Goal: Information Seeking & Learning: Learn about a topic

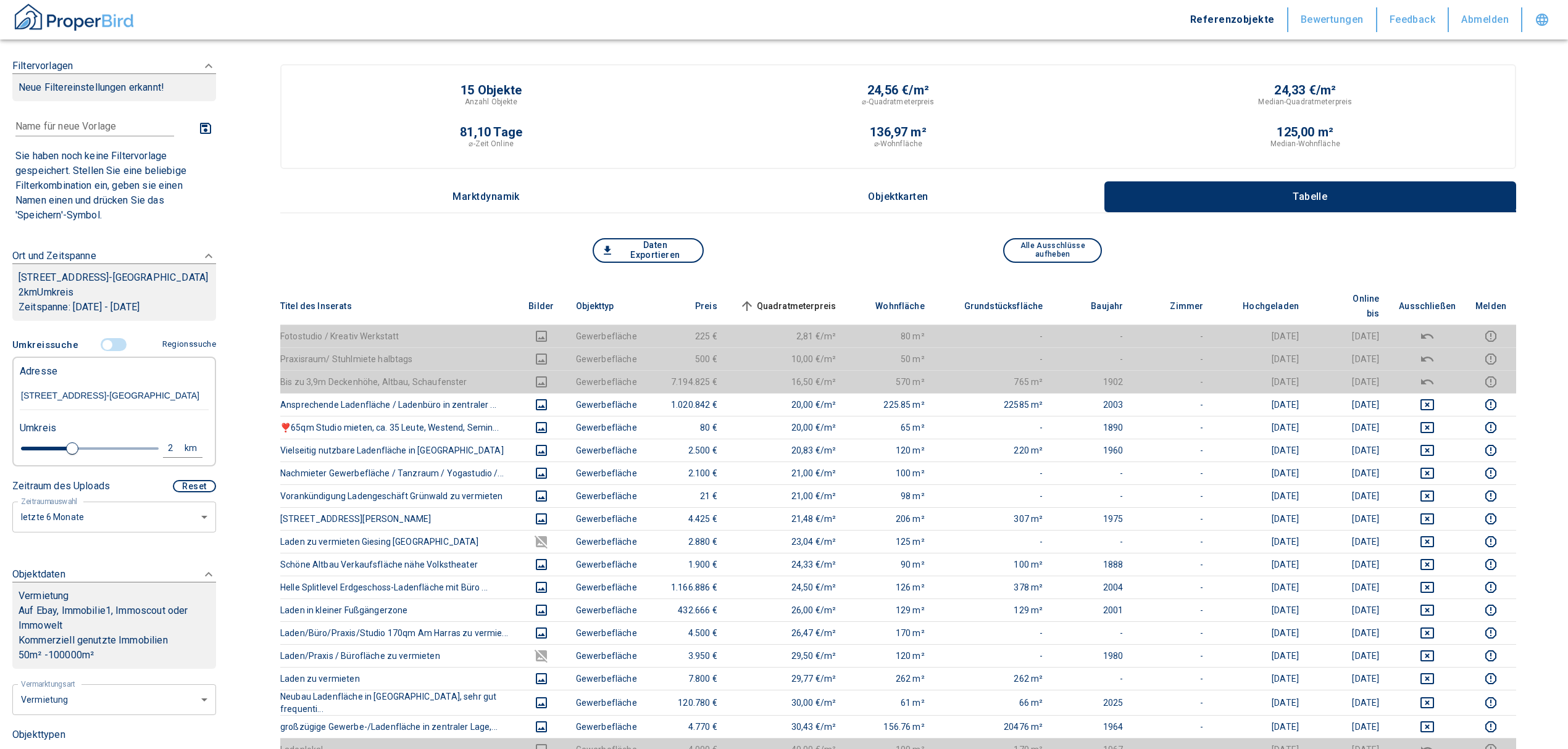
click at [106, 350] on input "controlled" at bounding box center [107, 345] width 37 height 14
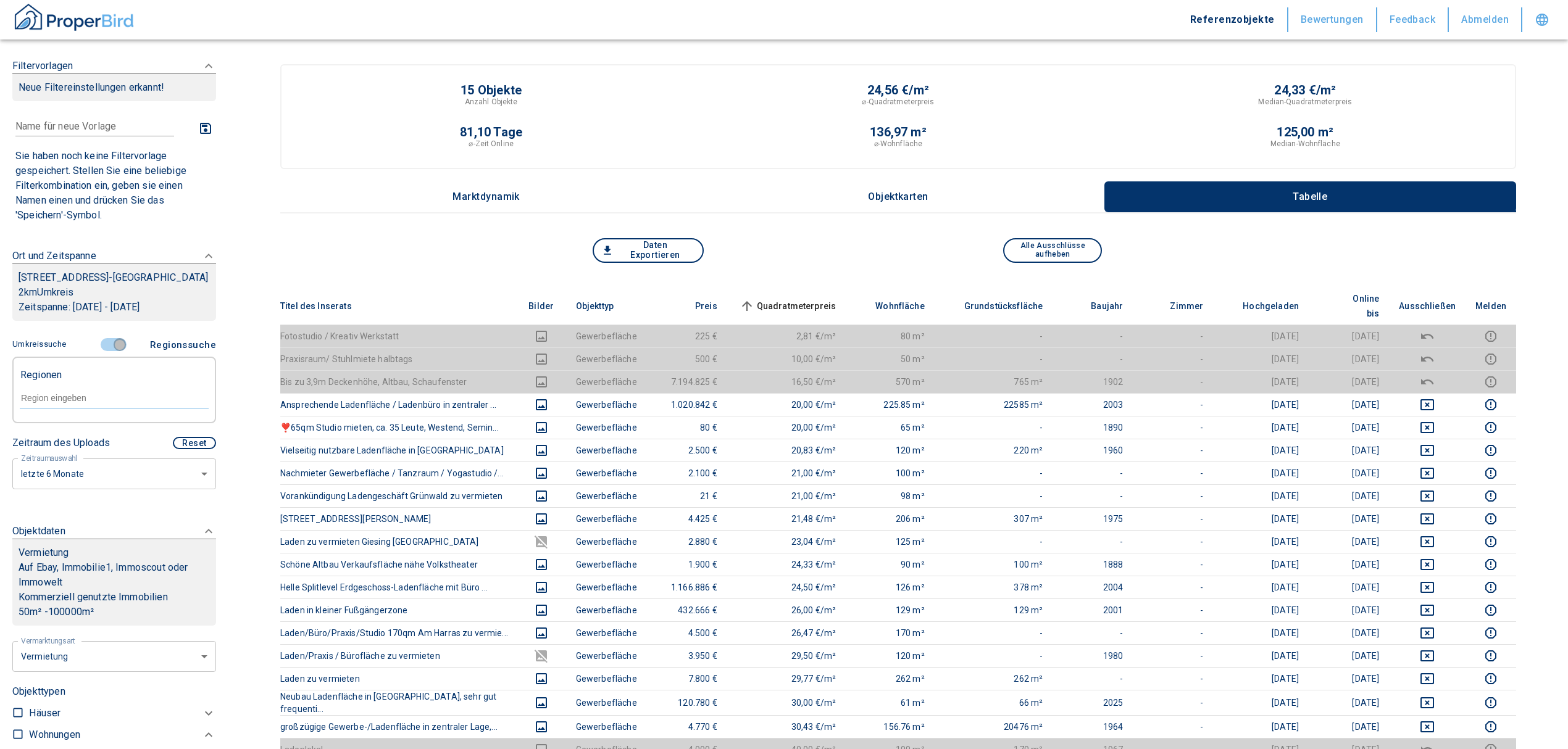
click at [116, 341] on input "controlled" at bounding box center [119, 345] width 37 height 14
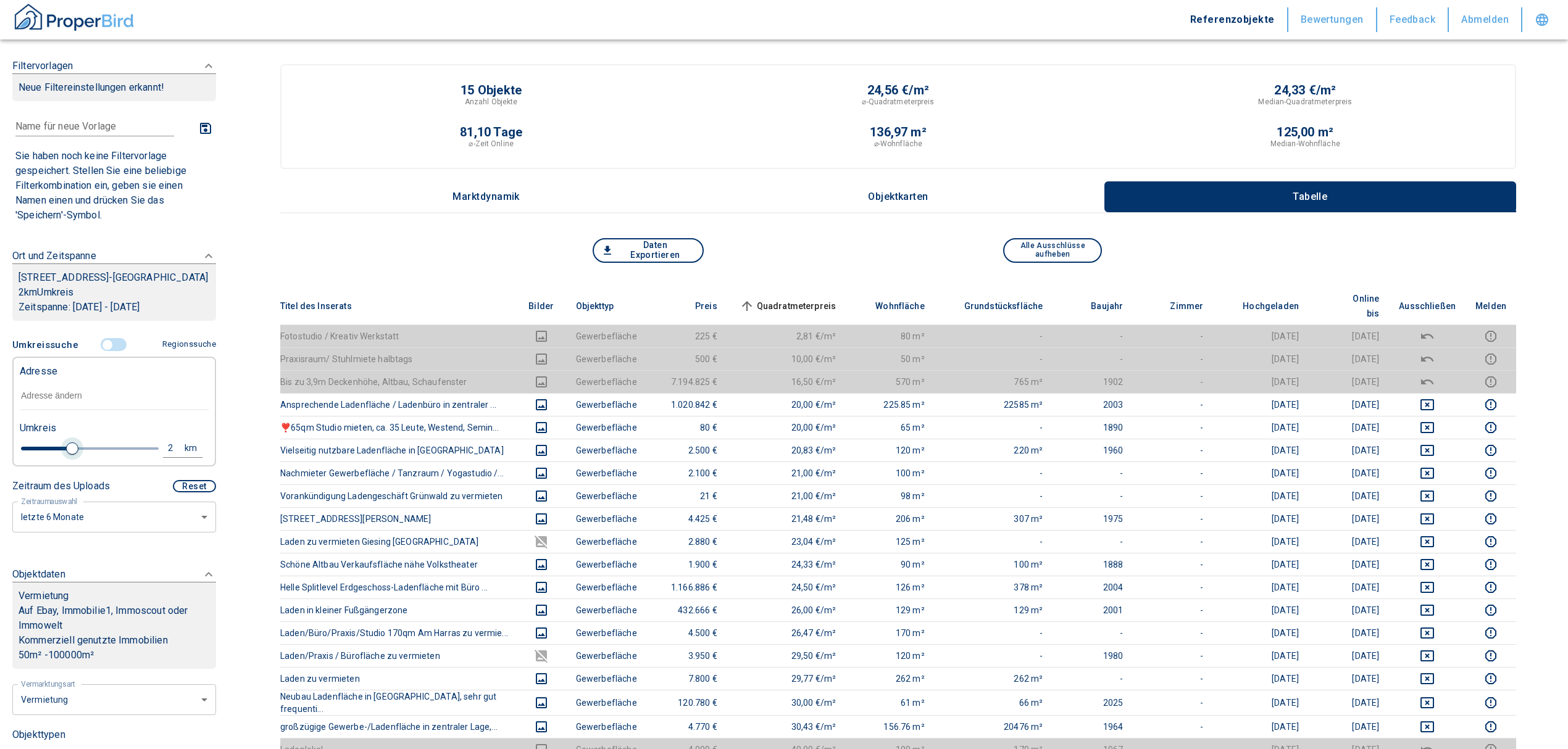
type input "2020"
type input "1.8"
type input "2020"
type input "1.2"
type input "2020"
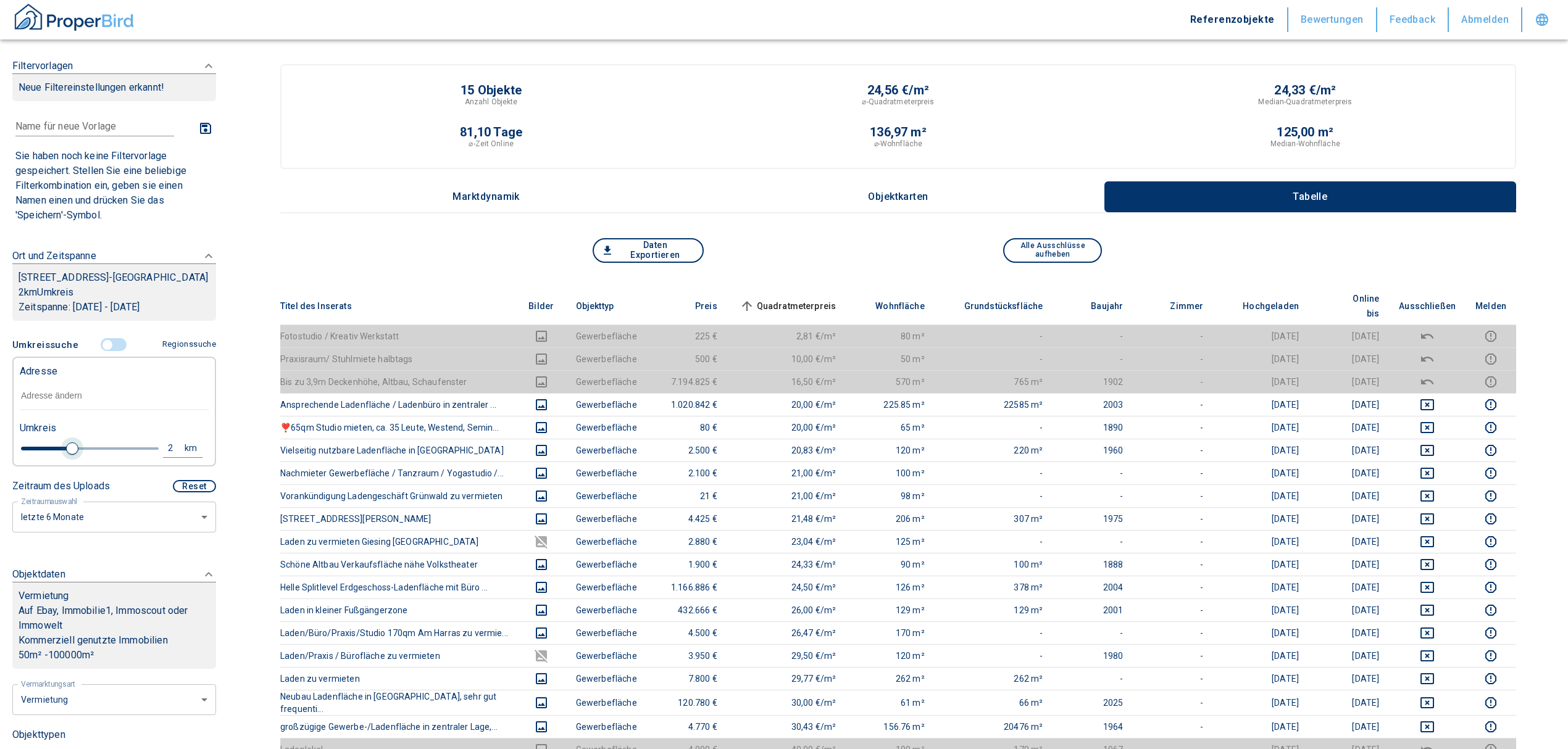
type input "1"
type input "2020"
type input "0.8"
type input "2020"
type input "1"
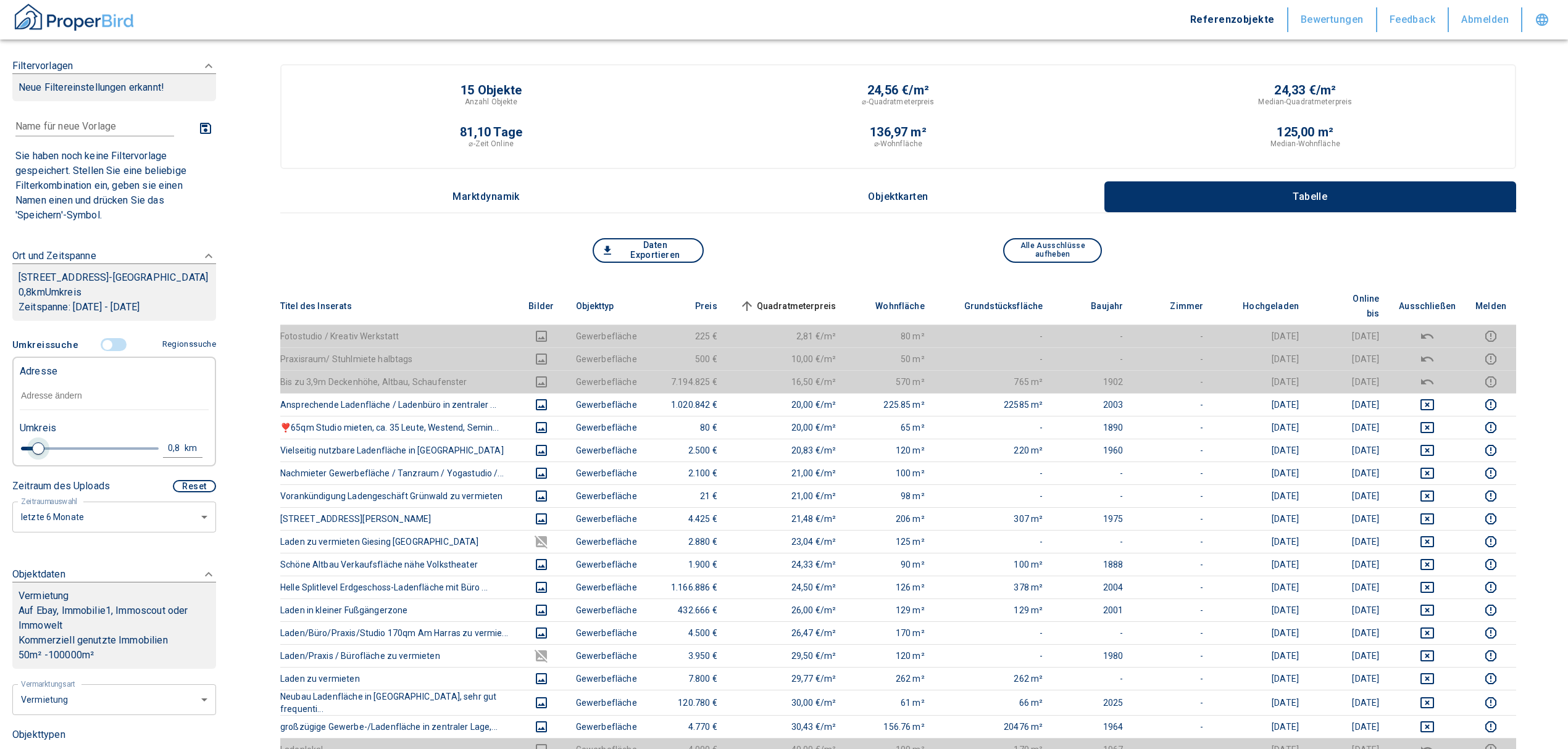
type input "2020"
type input "1.2"
type input "2020"
type input "1"
drag, startPoint x: 67, startPoint y: 448, endPoint x: 45, endPoint y: 443, distance: 22.6
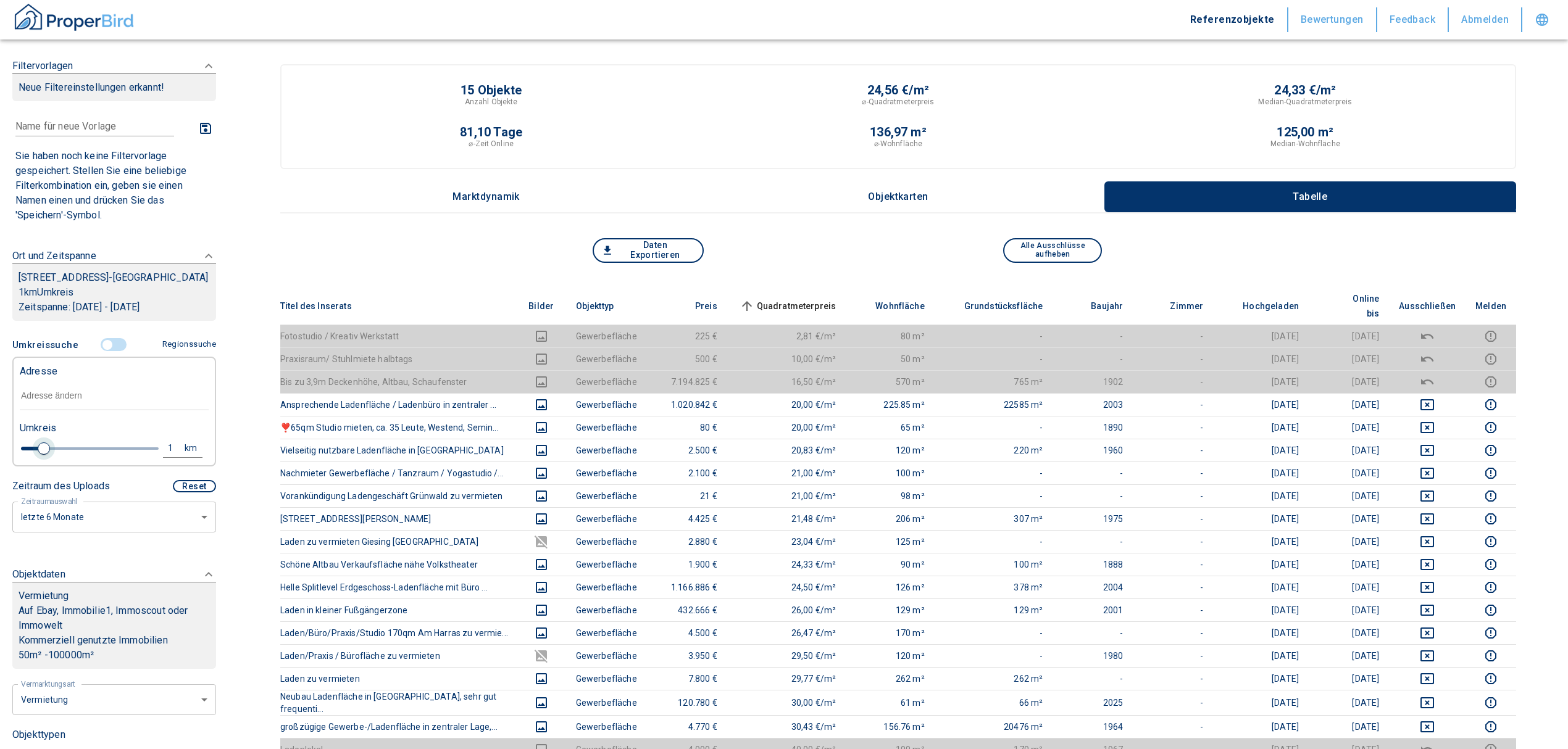
click at [45, 443] on span at bounding box center [44, 449] width 12 height 12
type input "2020"
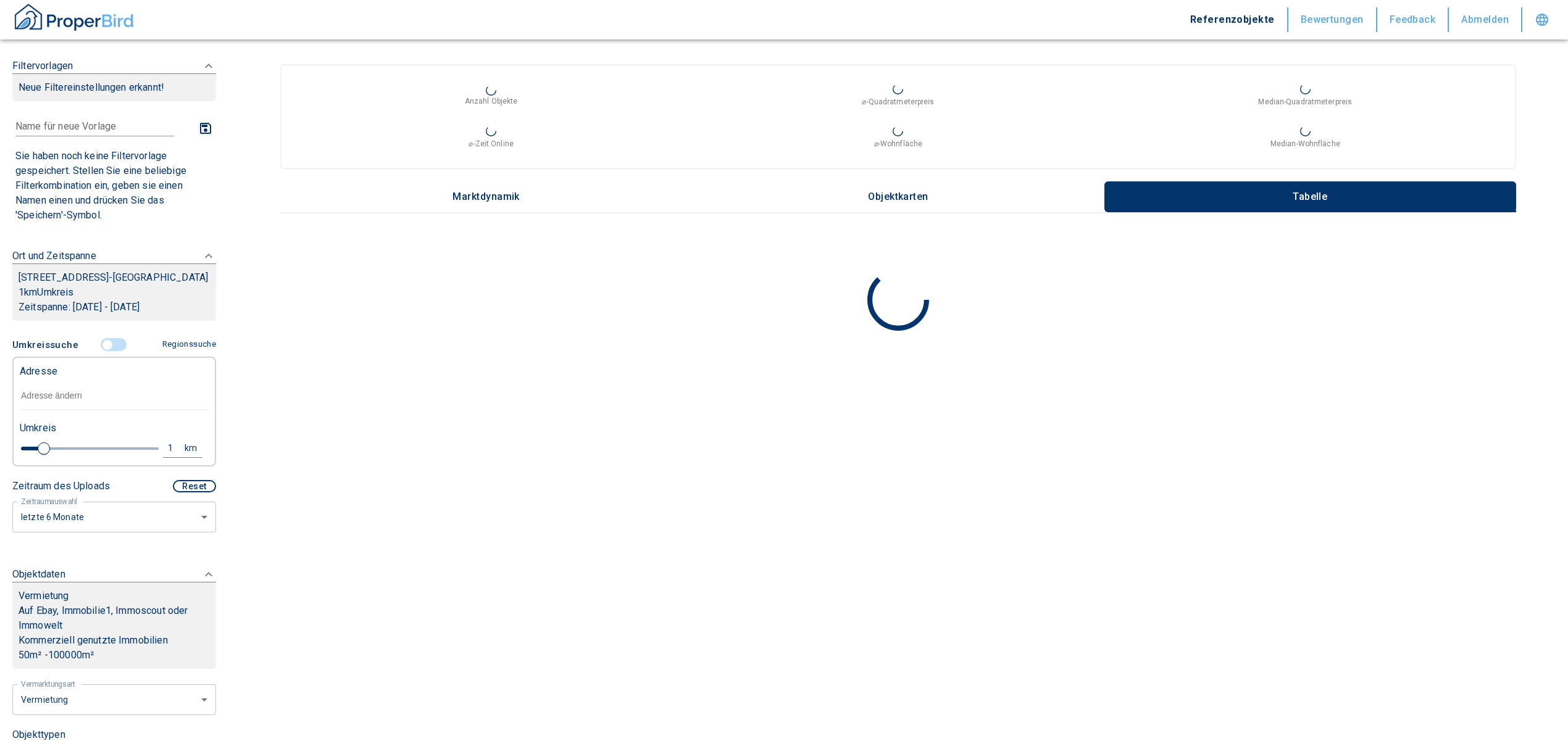
click at [52, 395] on input "text" at bounding box center [114, 396] width 189 height 29
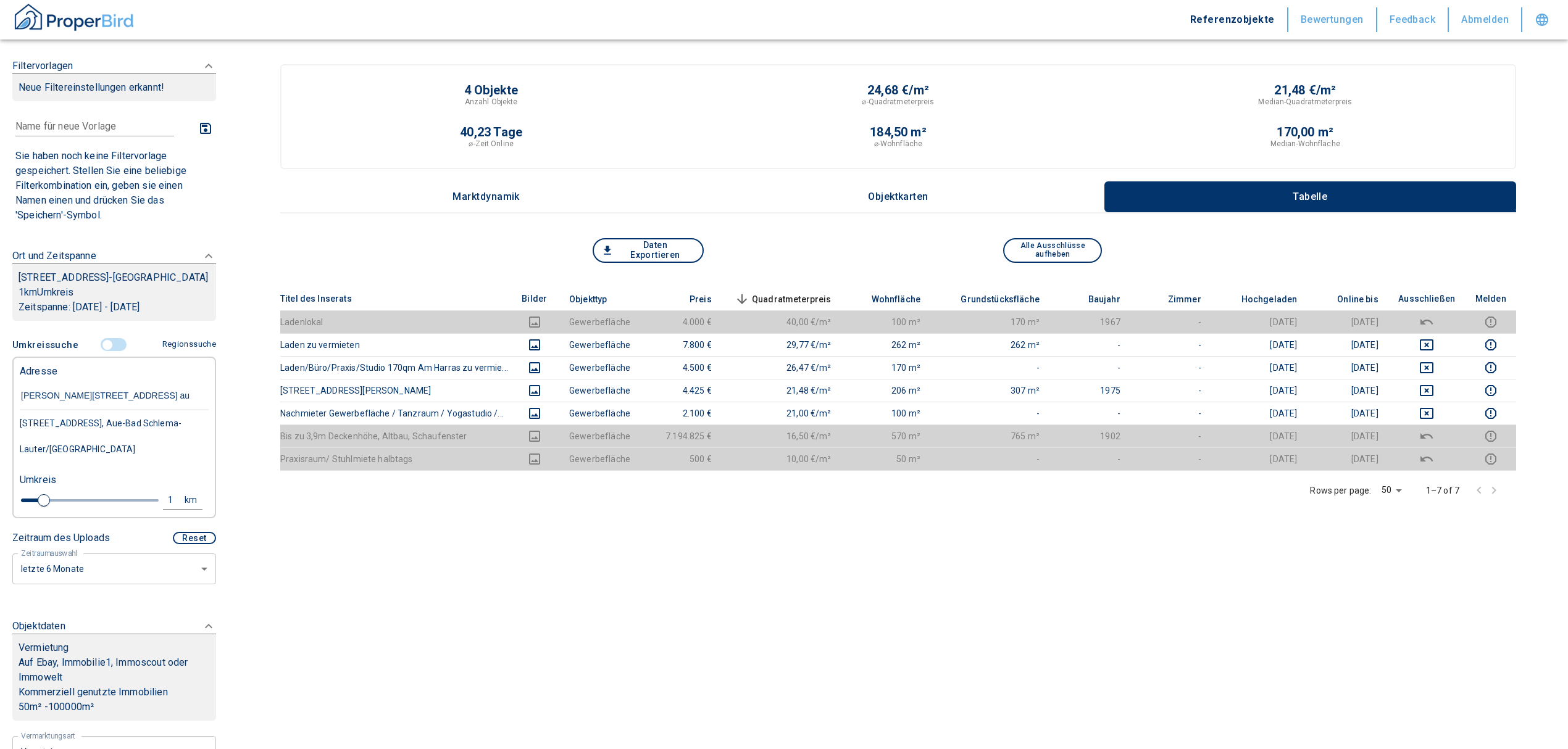
type input "[PERSON_NAME][STREET_ADDRESS]"
click at [99, 433] on div "[STREET_ADDRESS], Aue-Bad Schlema-Lauter/[GEOGRAPHIC_DATA]" at bounding box center [114, 436] width 189 height 52
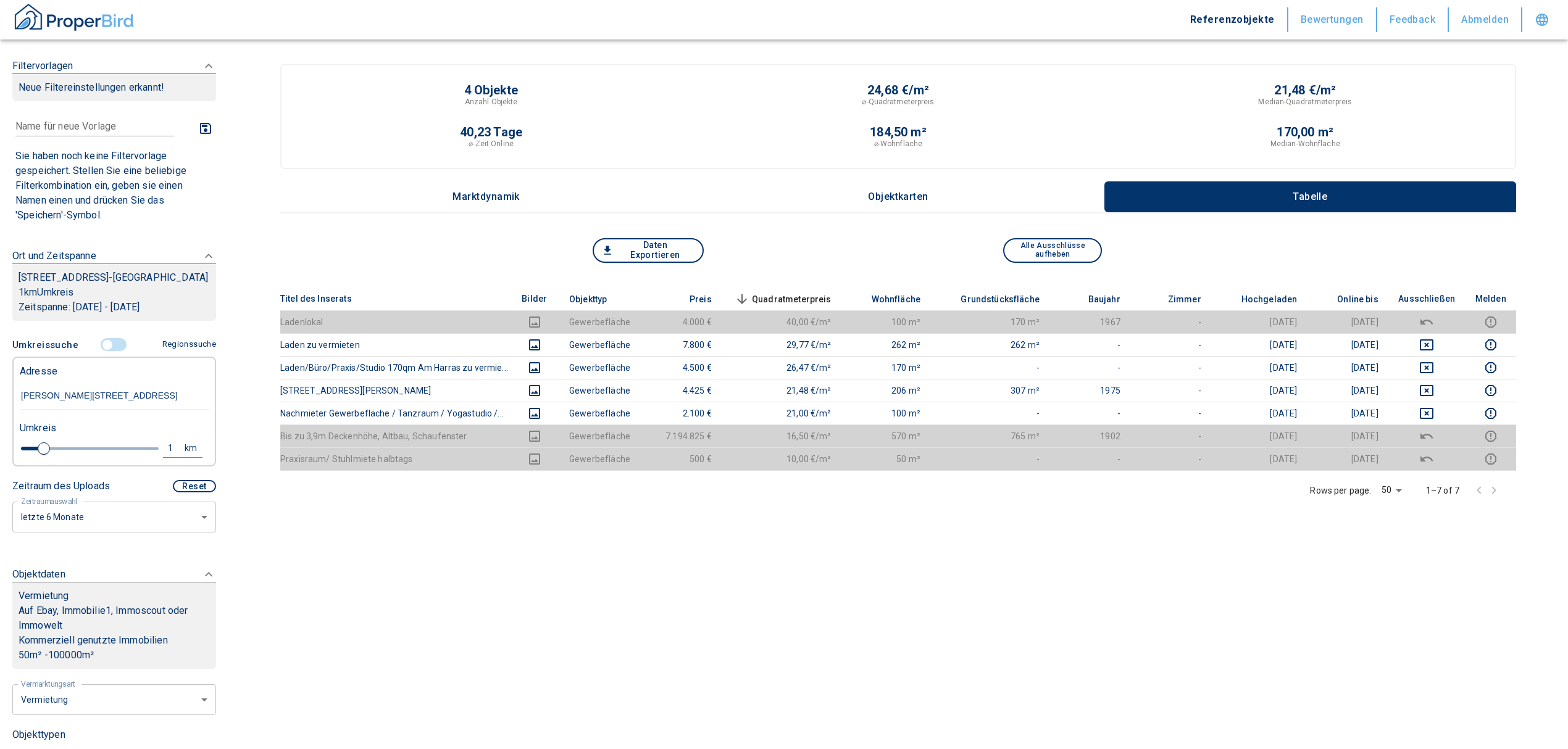
type input "2020"
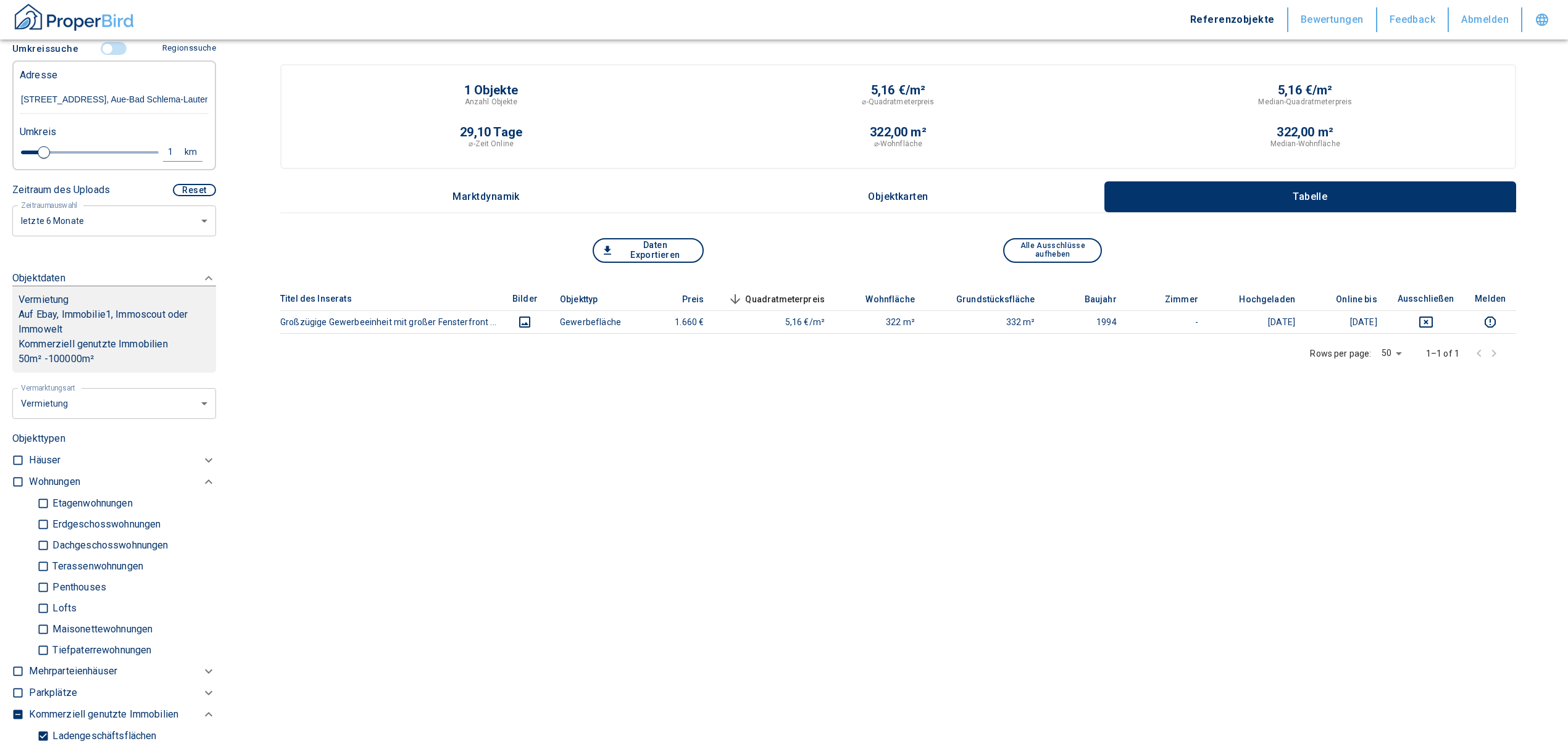
scroll to position [411, 0]
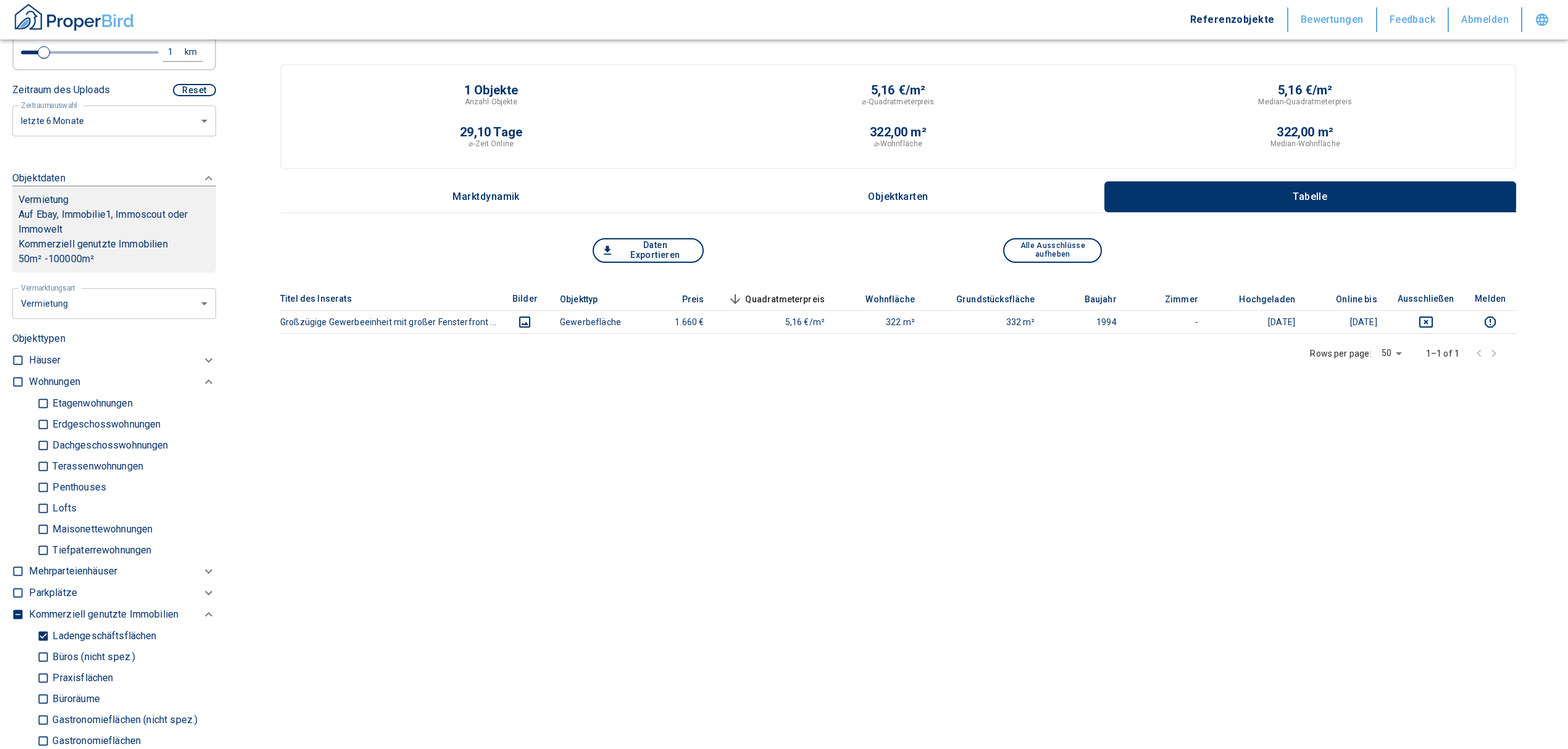
type input "[STREET_ADDRESS], Aue-Bad Schlema-Lauter/[GEOGRAPHIC_DATA]"
click at [16, 376] on input "checkbox" at bounding box center [18, 381] width 12 height 12
checkbox input "true"
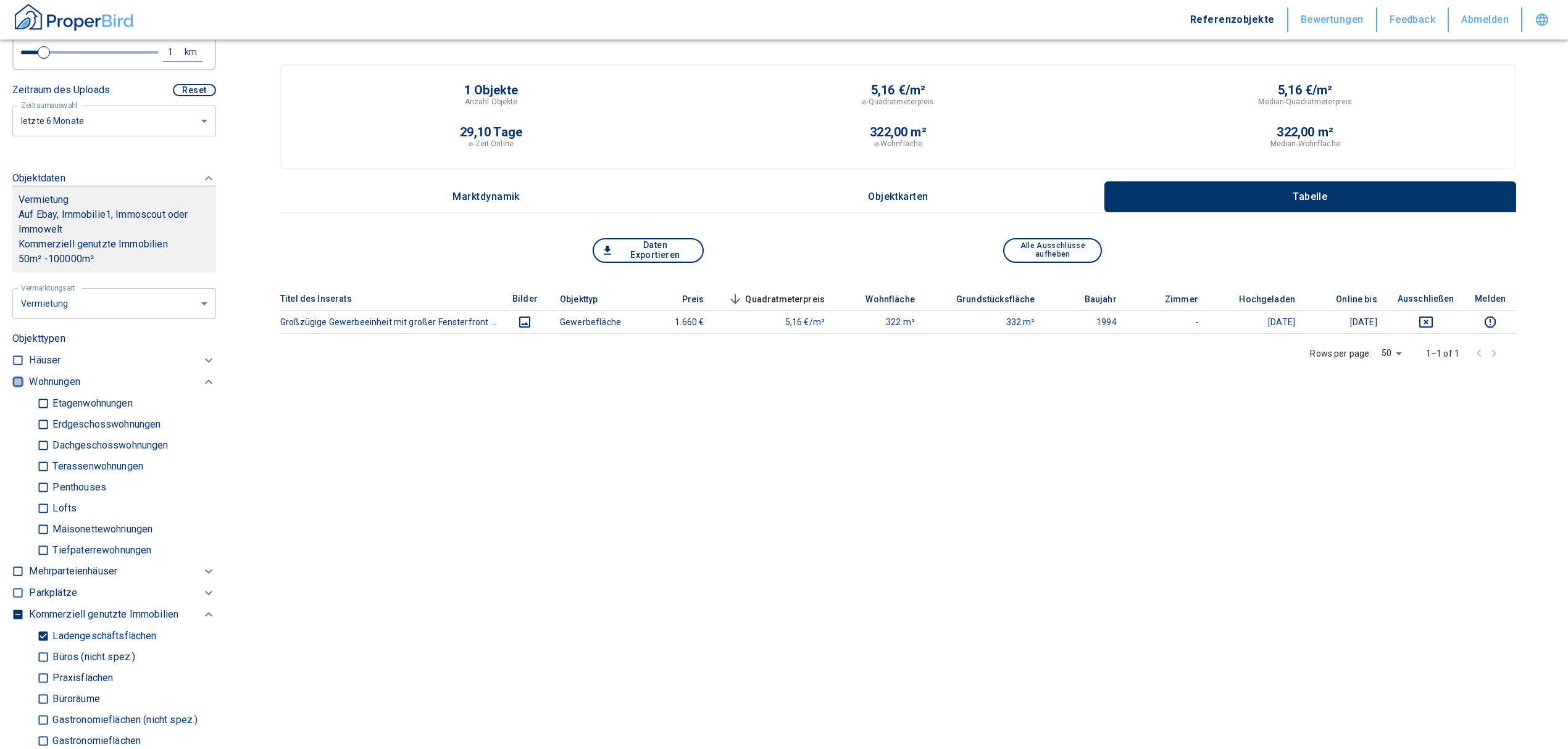
checkbox input "true"
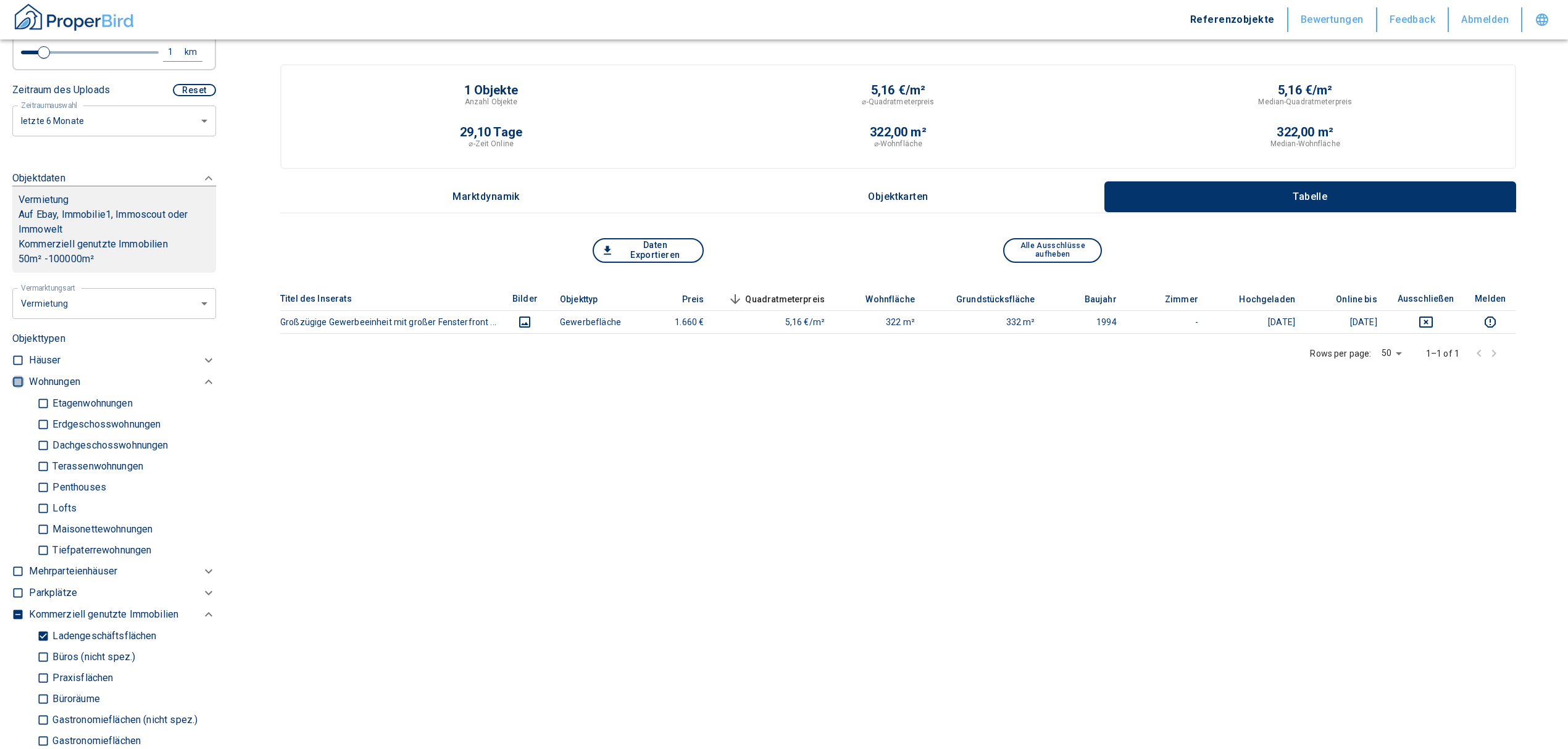
checkbox input "true"
type input "2020"
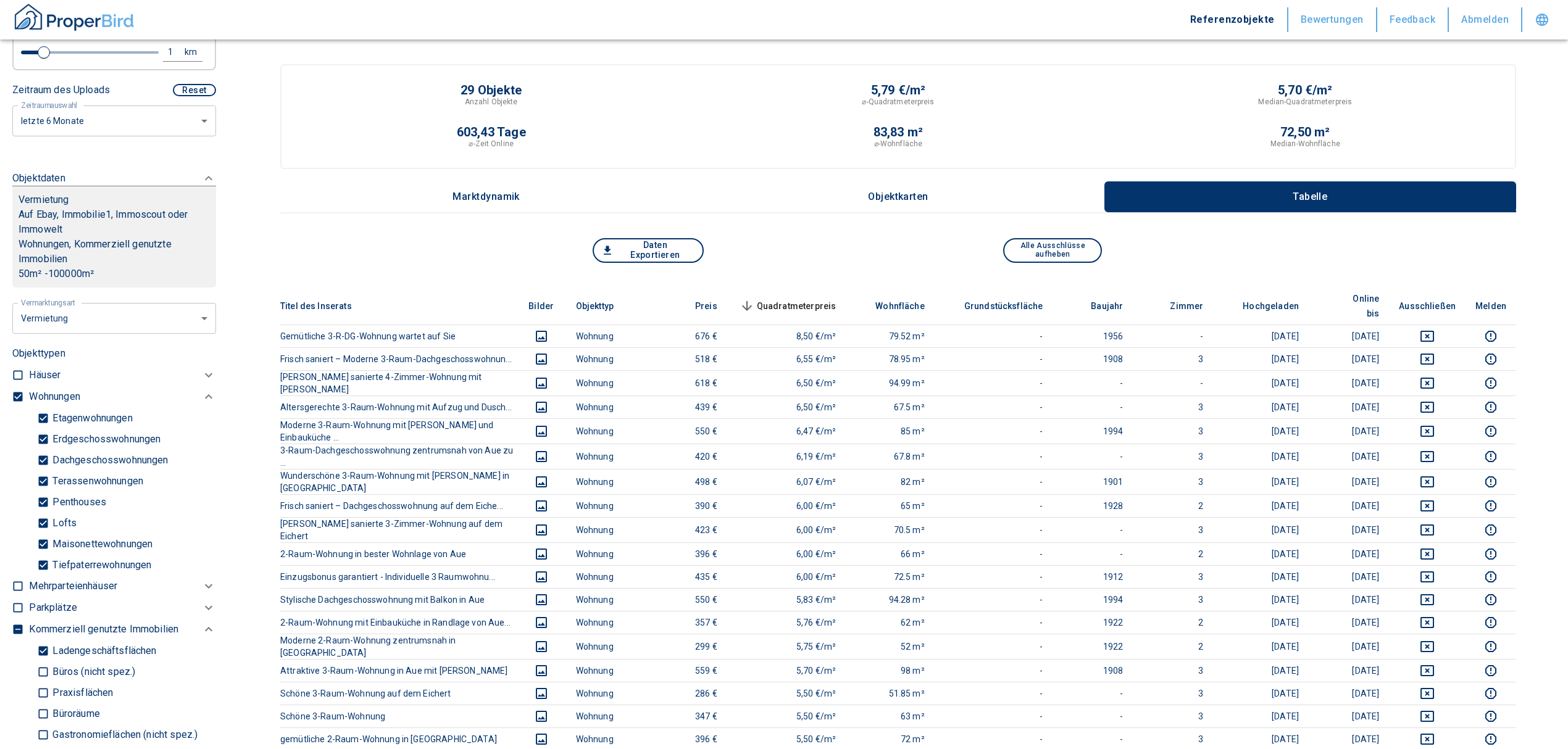
click at [40, 650] on input "Ladengeschäftsflächen" at bounding box center [43, 651] width 12 height 22
checkbox input "false"
type input "2020"
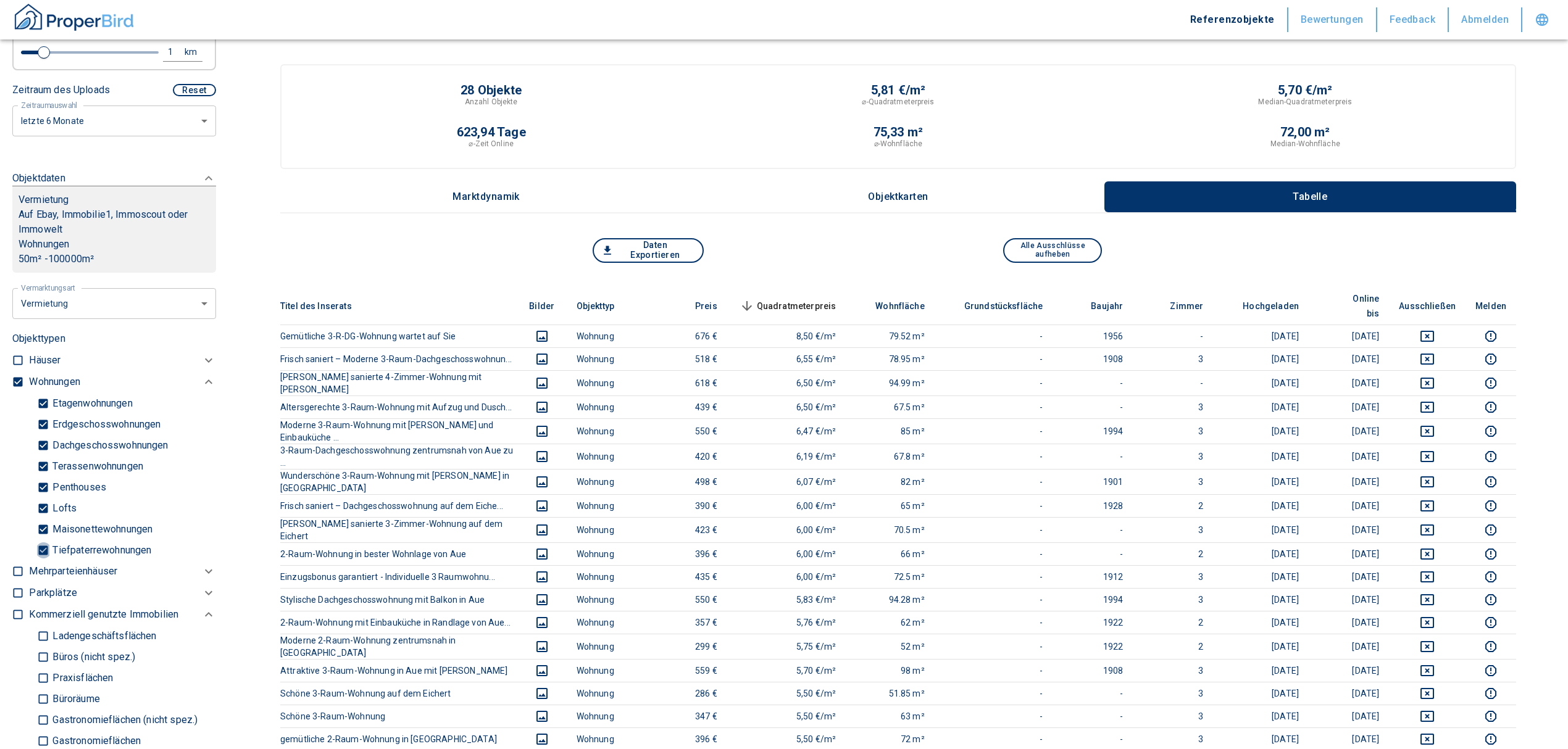
click at [45, 545] on input "Tiefpaterrewohnungen" at bounding box center [43, 551] width 12 height 22
checkbox input "false"
type input "2020"
click at [810, 299] on span "Quadratmeterpreis sorted descending" at bounding box center [786, 306] width 99 height 15
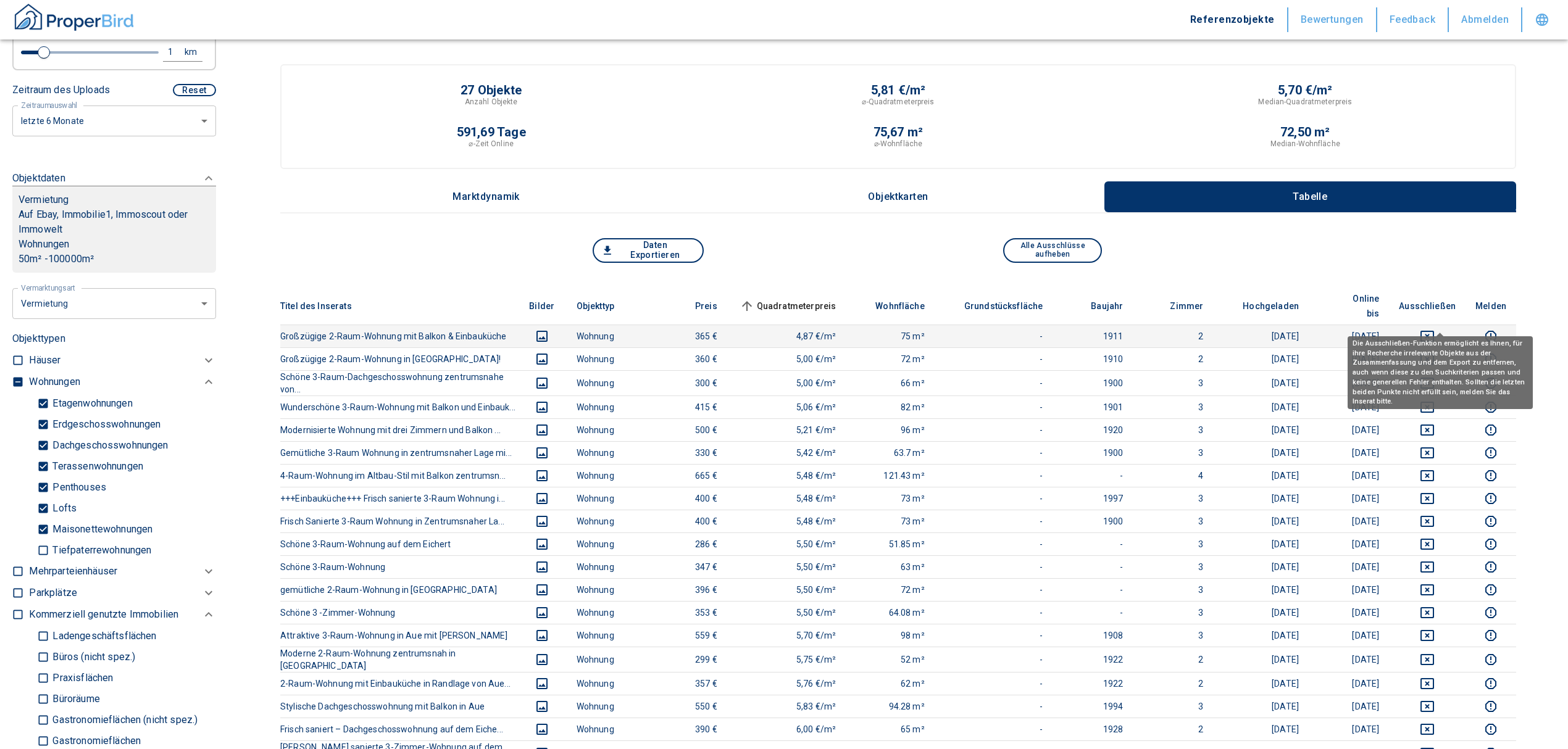
drag, startPoint x: 1435, startPoint y: 322, endPoint x: 1363, endPoint y: 318, distance: 72.1
click at [1434, 329] on icon "deselect this listing" at bounding box center [1426, 336] width 15 height 15
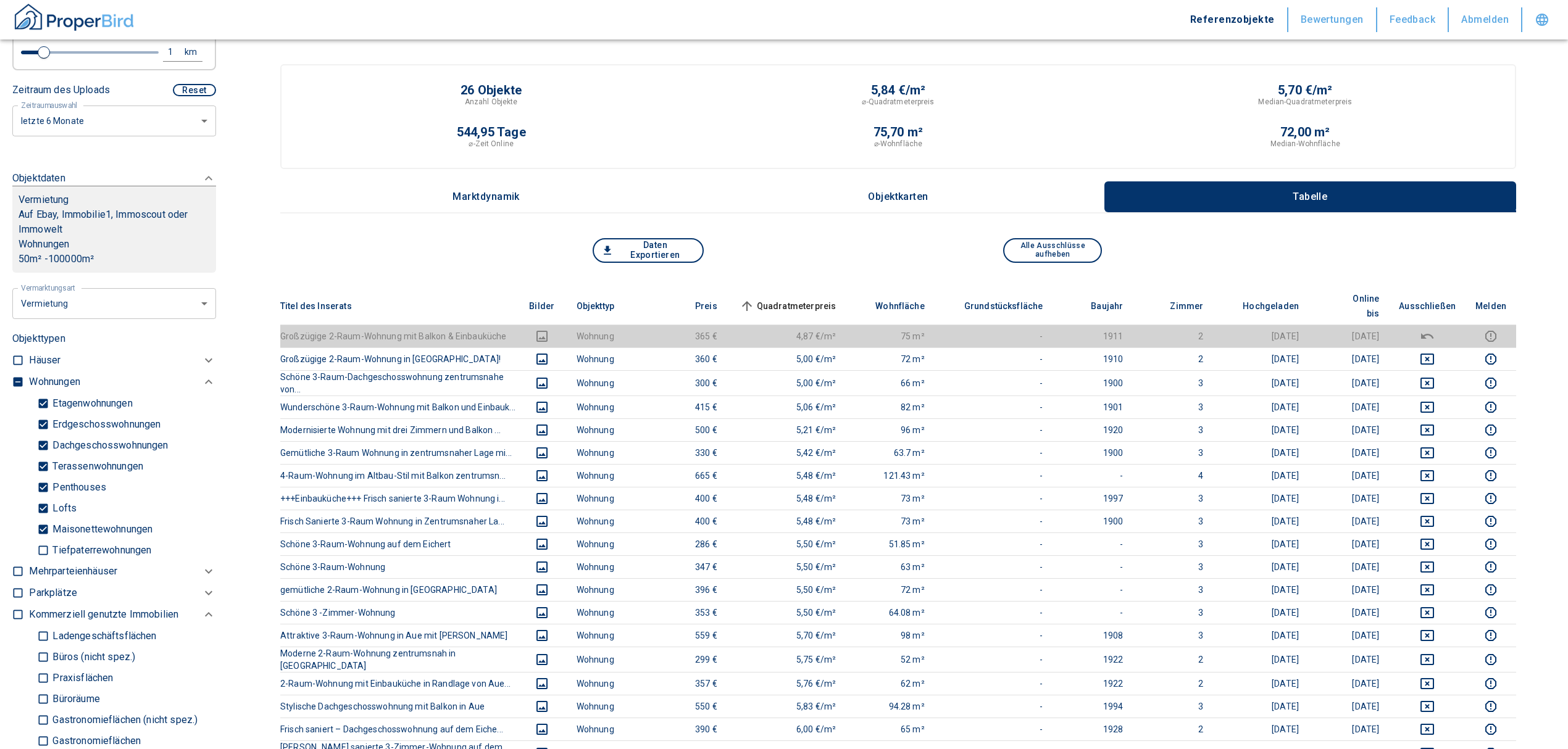
click at [797, 299] on span "Quadratmeterpreis sorted ascending" at bounding box center [786, 306] width 99 height 15
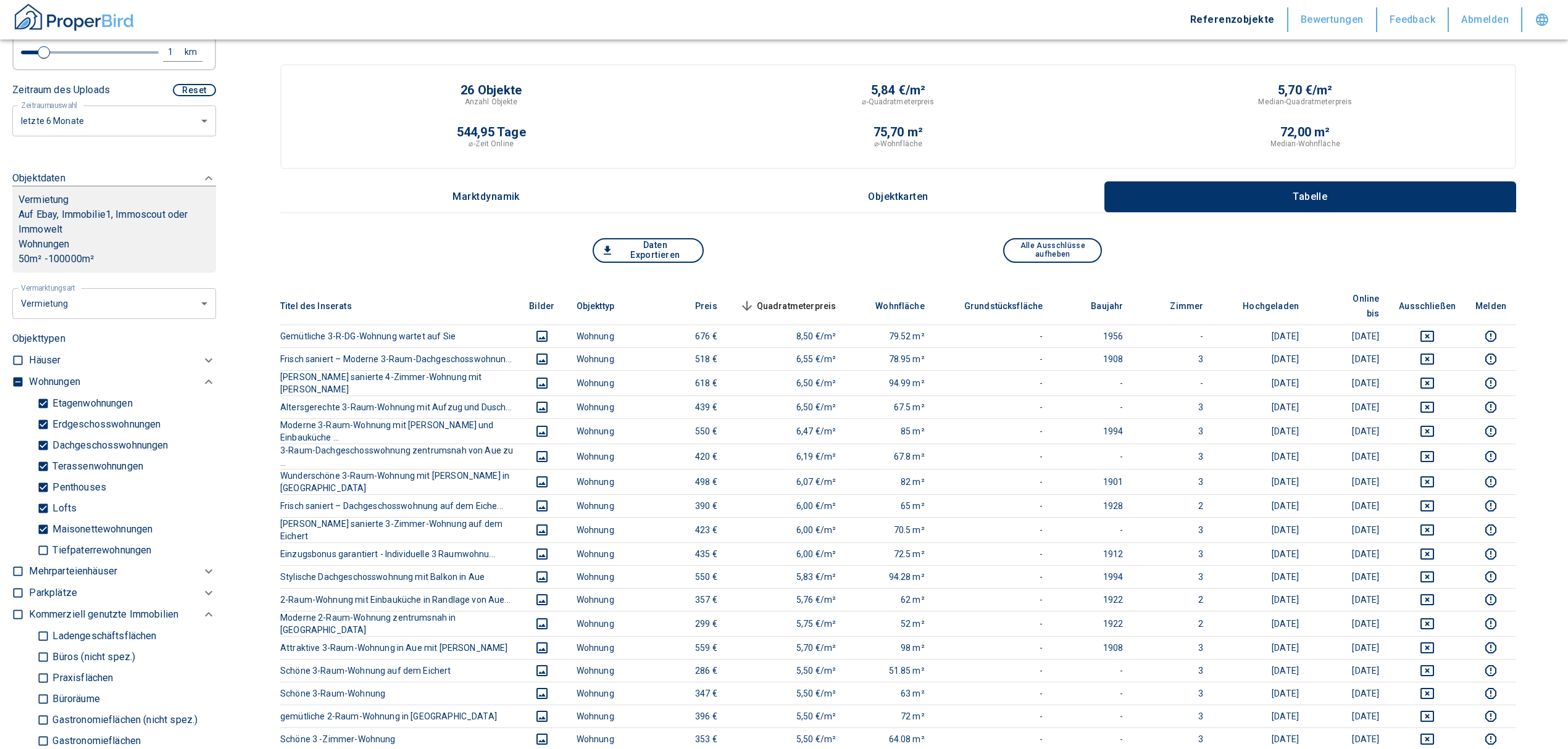
click at [806, 299] on span "Quadratmeterpreis sorted descending" at bounding box center [786, 306] width 99 height 15
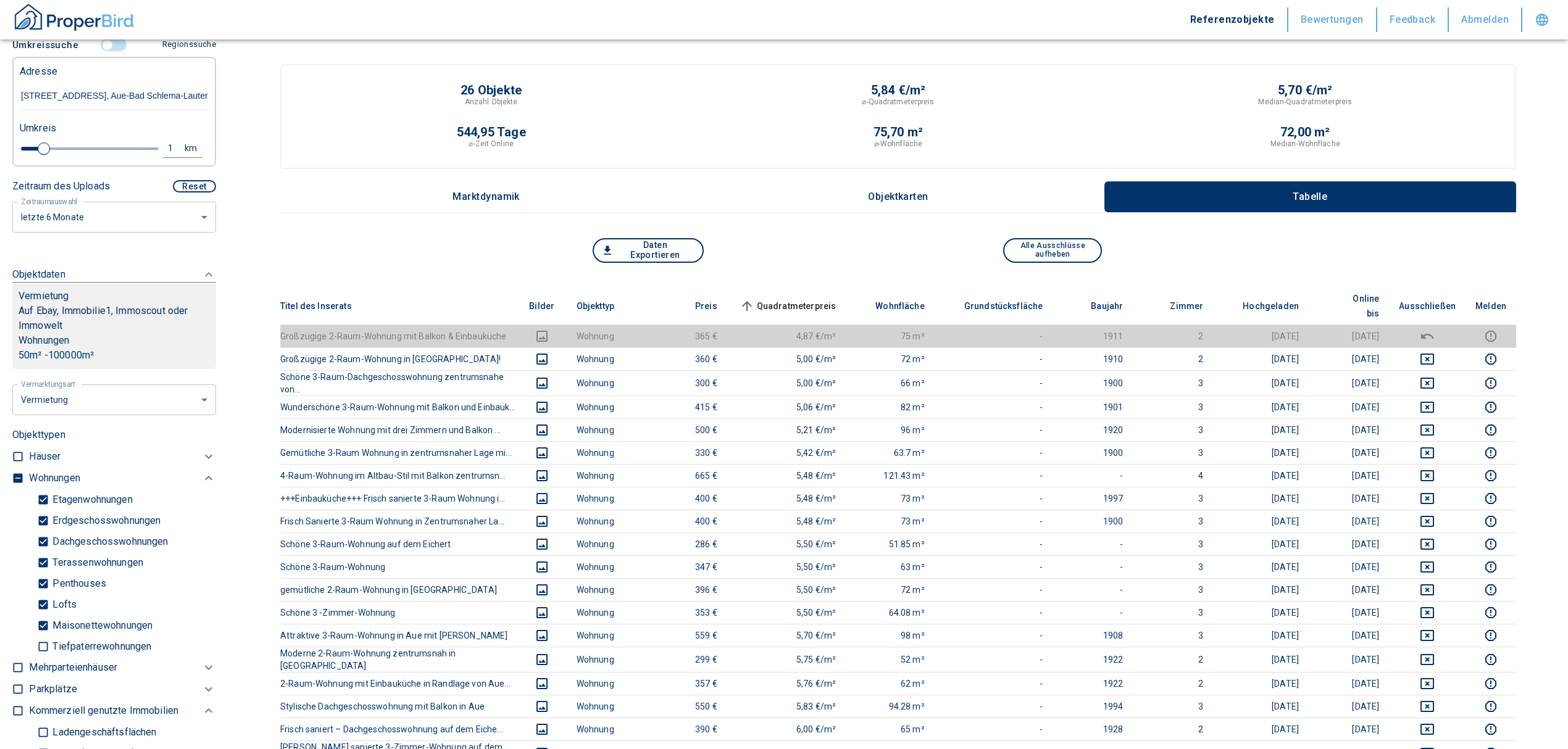
scroll to position [164, 0]
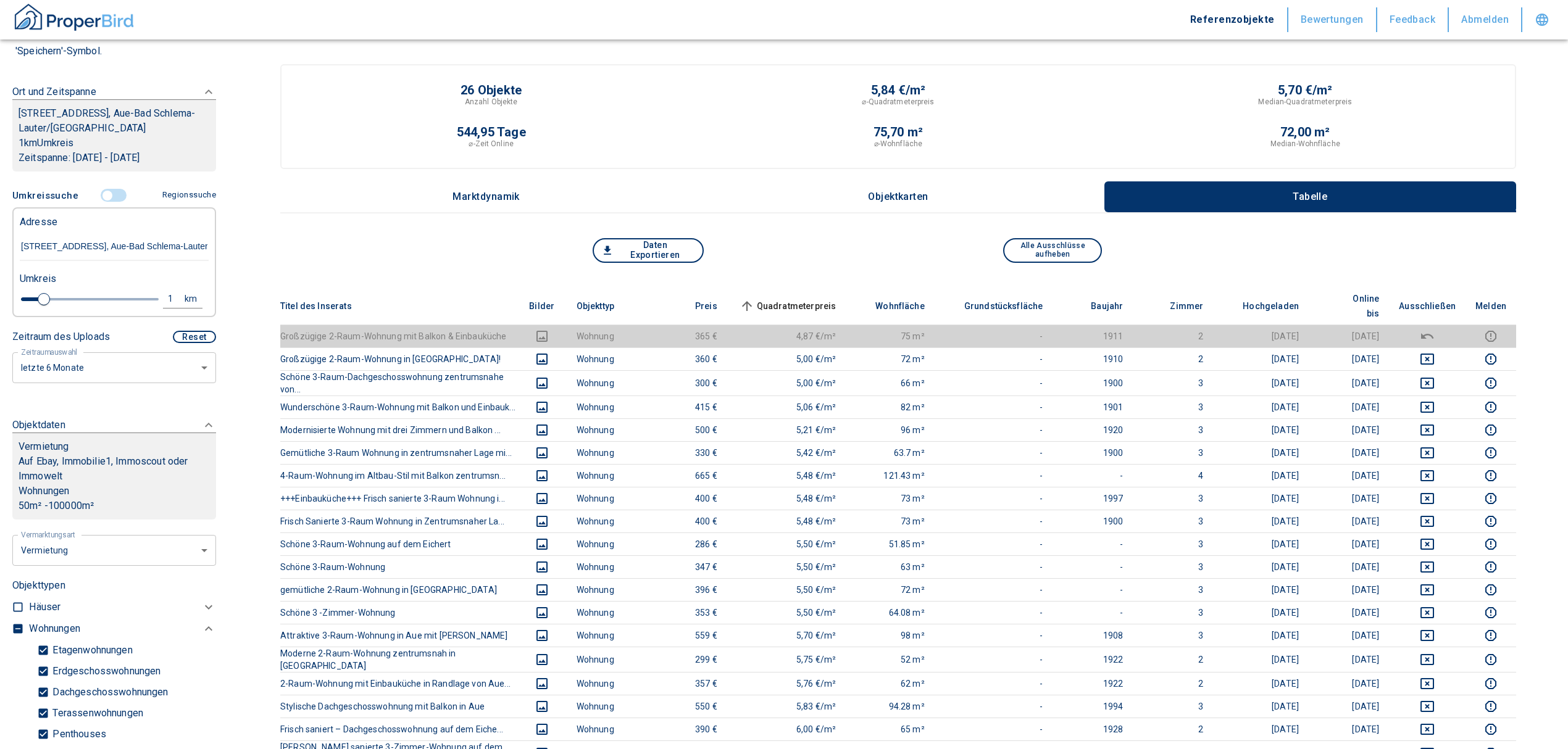
click at [97, 194] on input "controlled" at bounding box center [107, 196] width 37 height 14
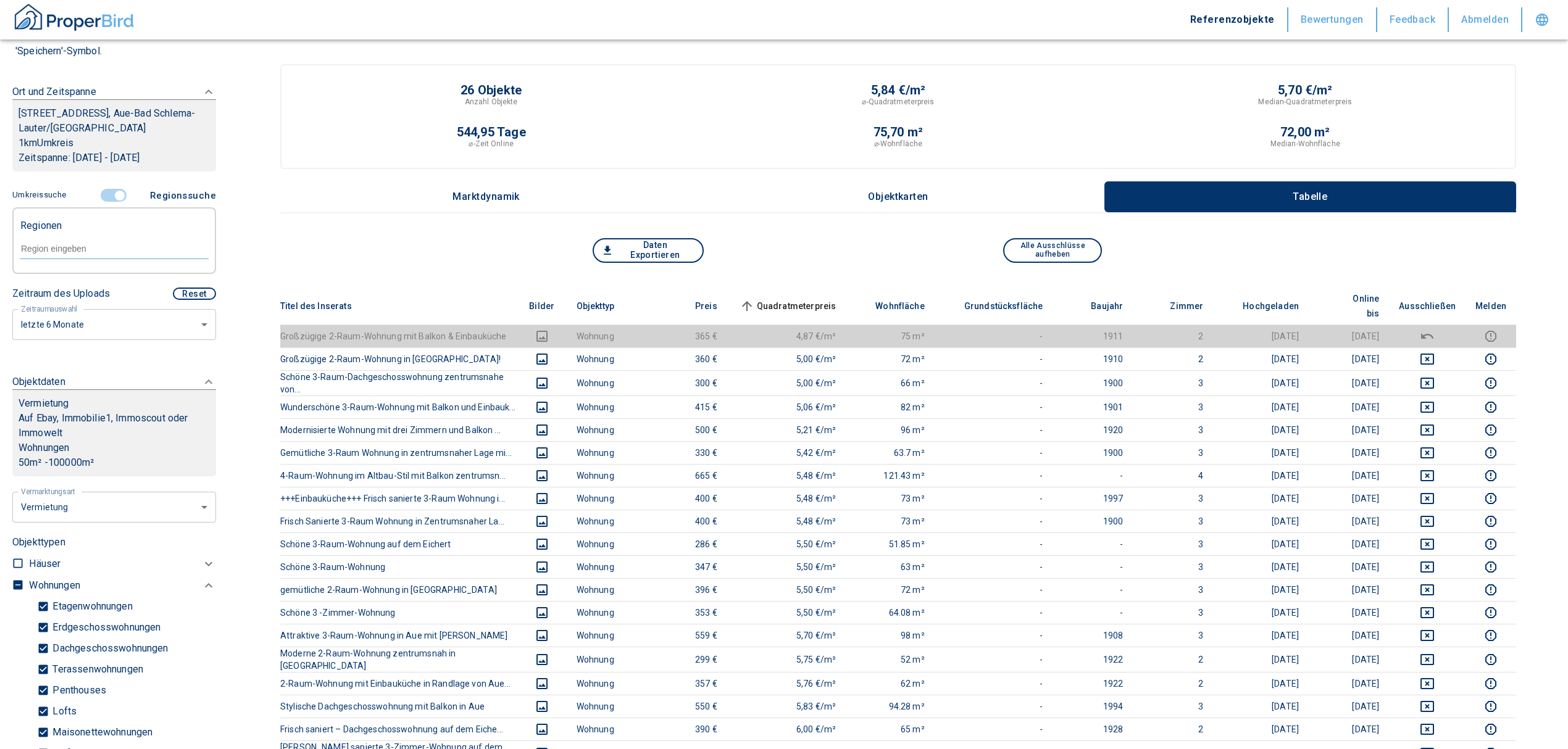
click at [54, 250] on input "text" at bounding box center [114, 248] width 189 height 11
click at [74, 280] on li "08280 Aue" at bounding box center [107, 276] width 177 height 22
type input "08280"
type input "2020"
type input "08280 Aue"
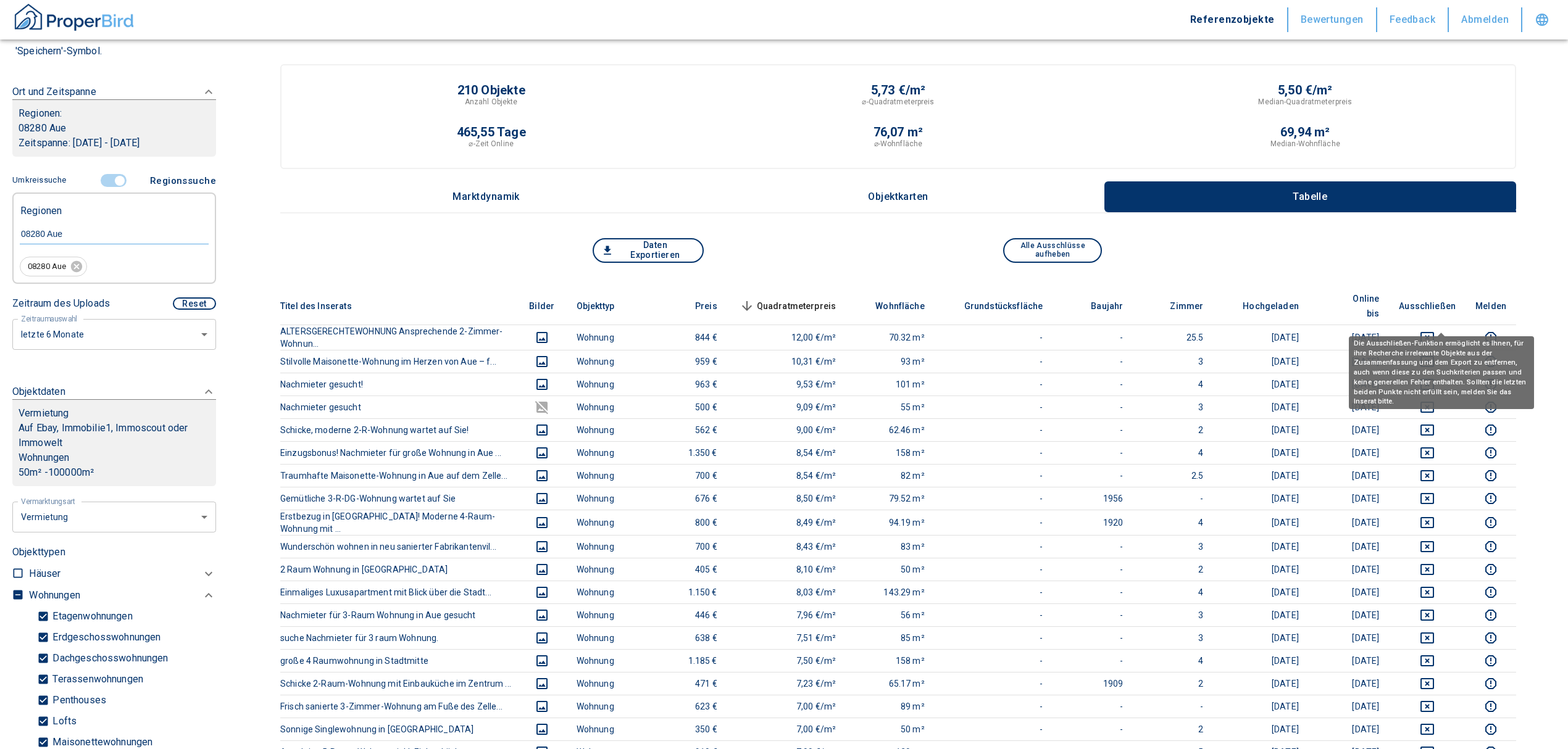
click at [1450, 337] on div "Die Ausschließen-Funktion ermöglicht es Ihnen, für ihre Recherche irrelevante O…" at bounding box center [1440, 374] width 185 height 73
click at [1434, 330] on icon "deselect this listing" at bounding box center [1426, 337] width 15 height 15
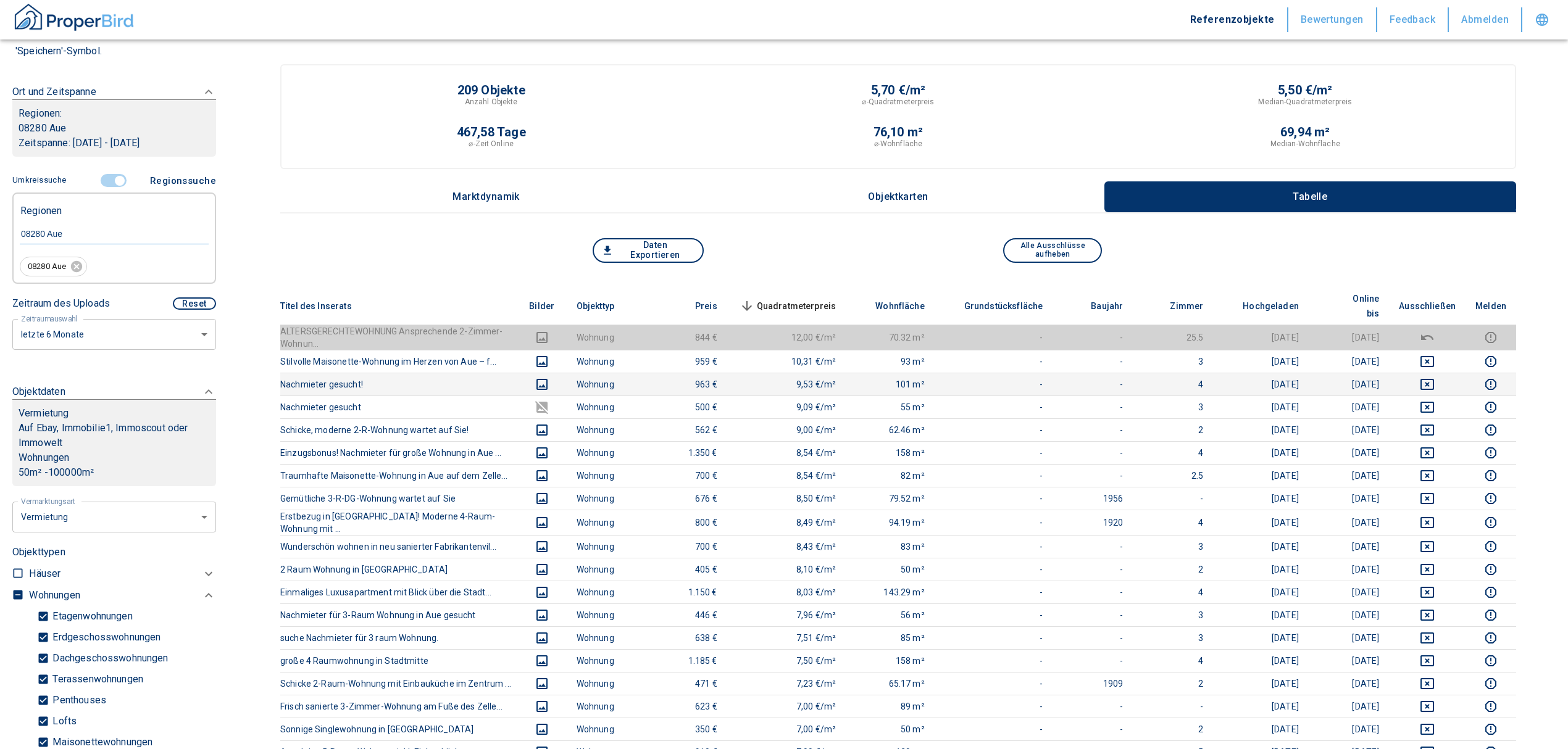
click at [1435, 376] on td at bounding box center [1426, 383] width 76 height 23
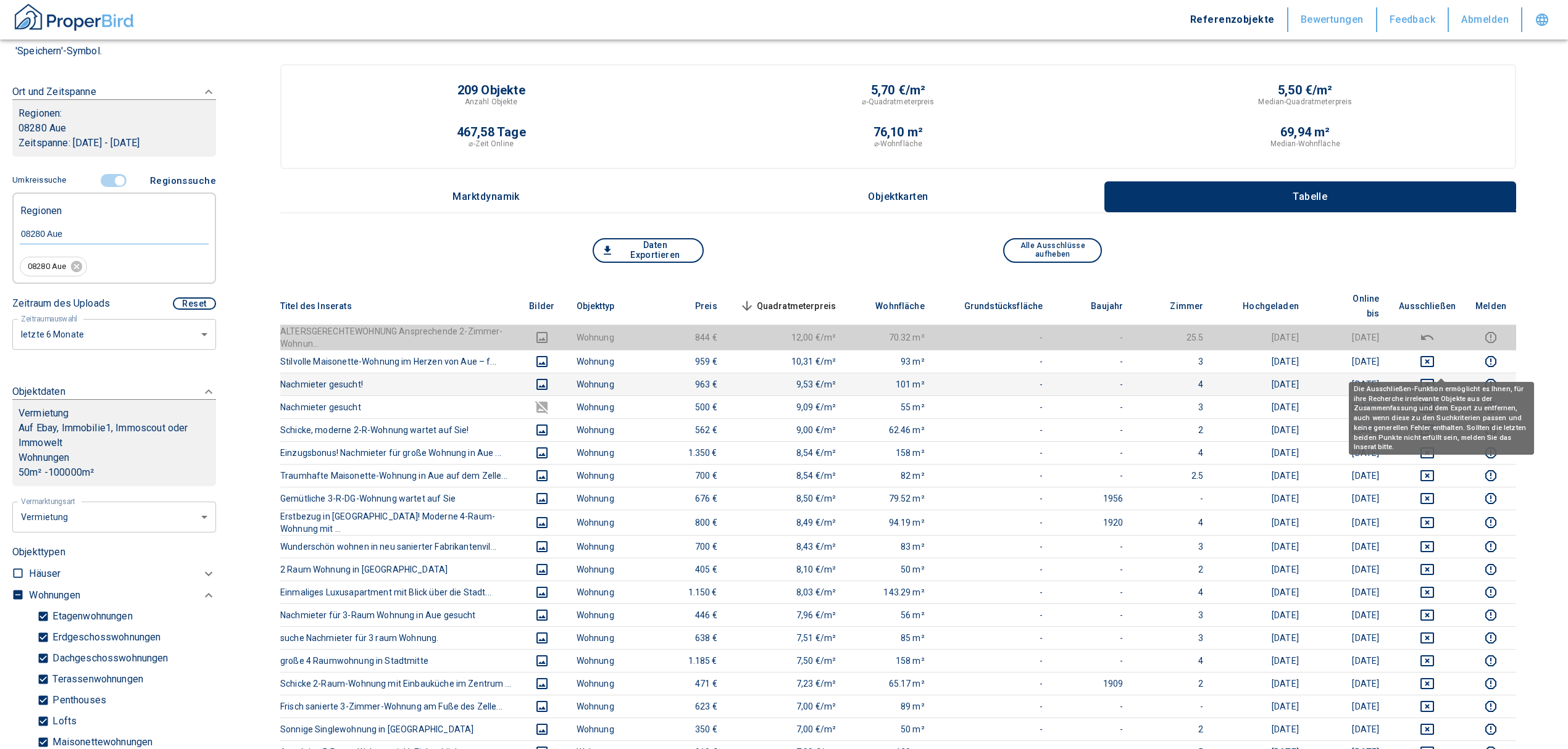
click at [1433, 379] on icon "deselect this listing" at bounding box center [1427, 384] width 14 height 11
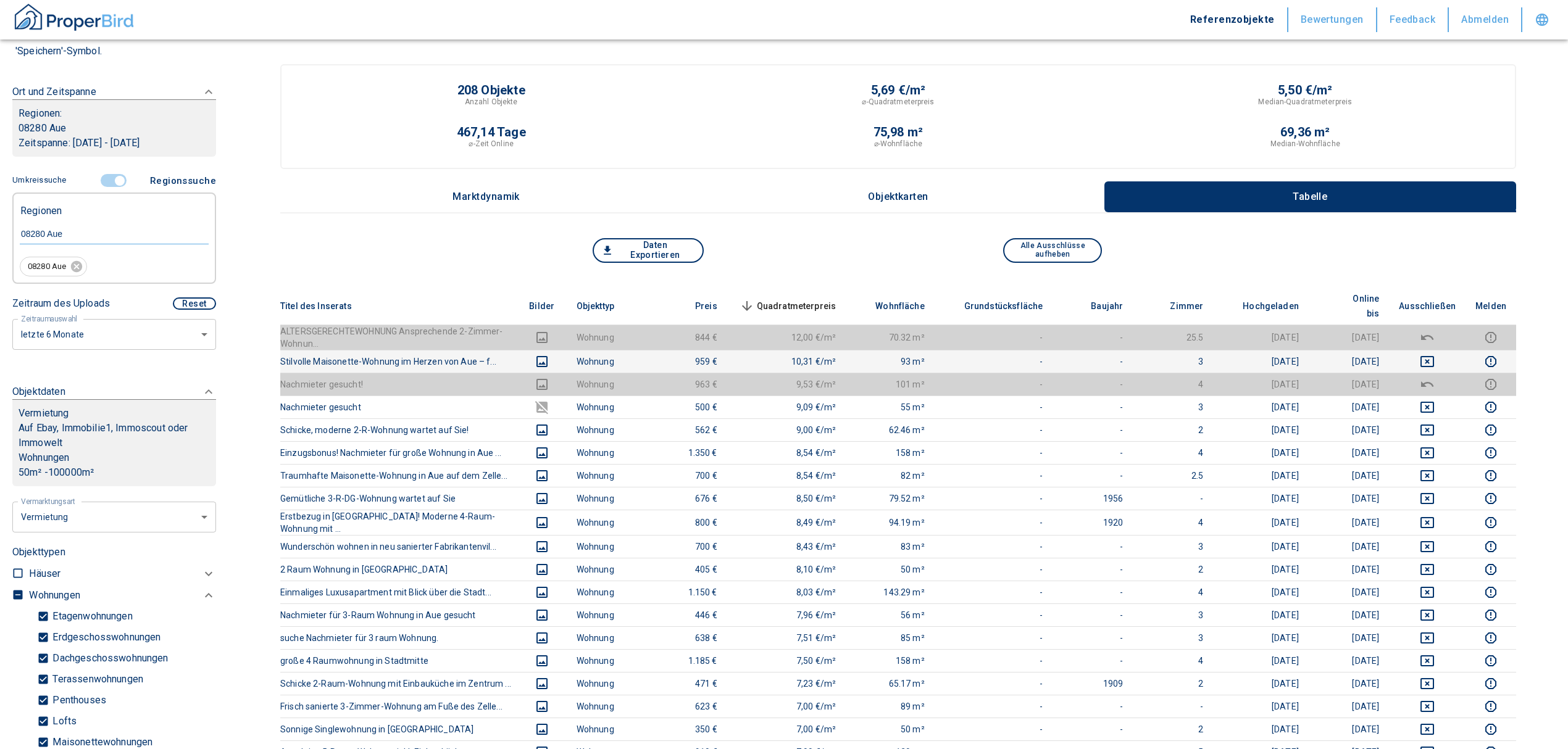
click at [1434, 355] on icon "deselect this listing" at bounding box center [1426, 362] width 15 height 15
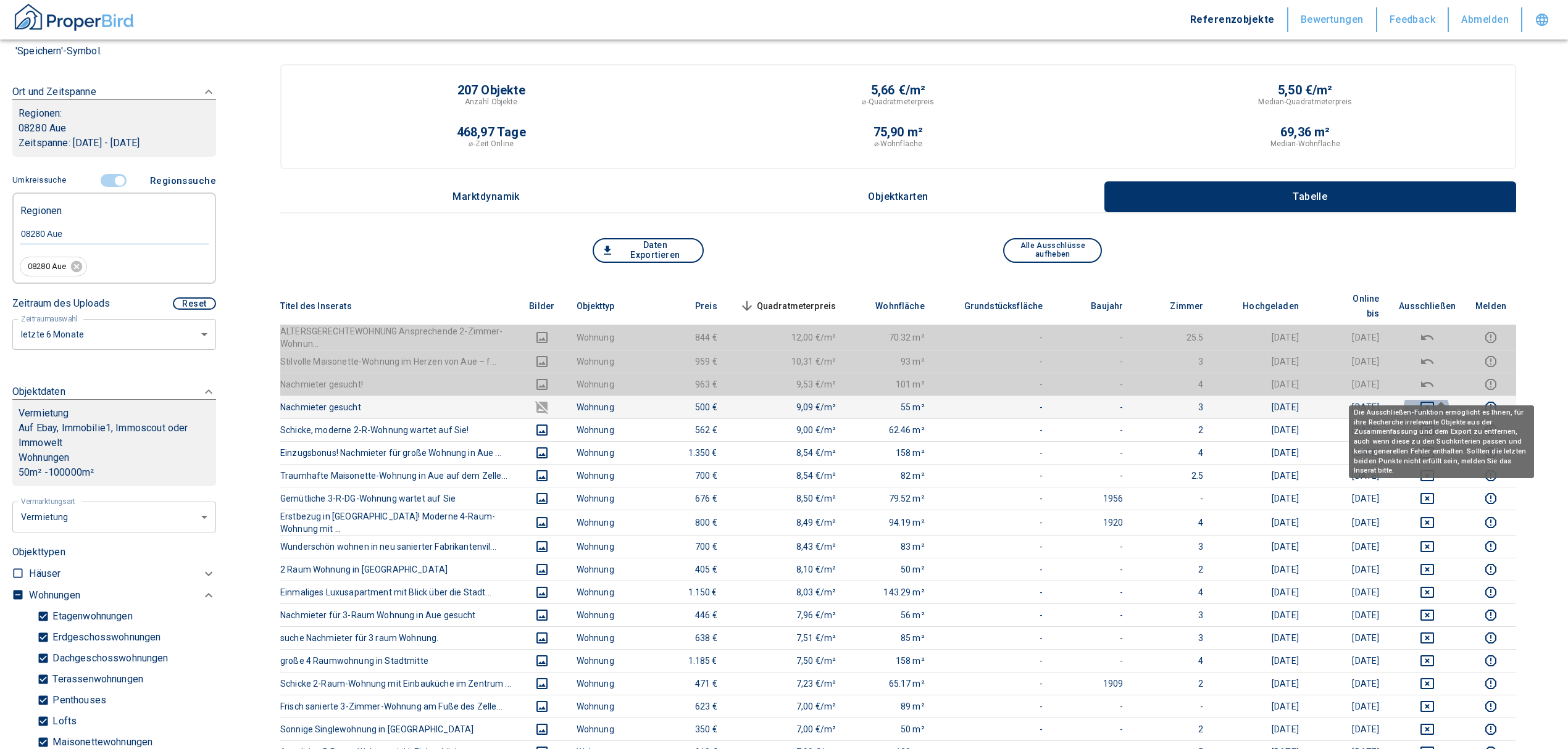
click at [1434, 400] on icon "deselect this listing" at bounding box center [1426, 407] width 15 height 15
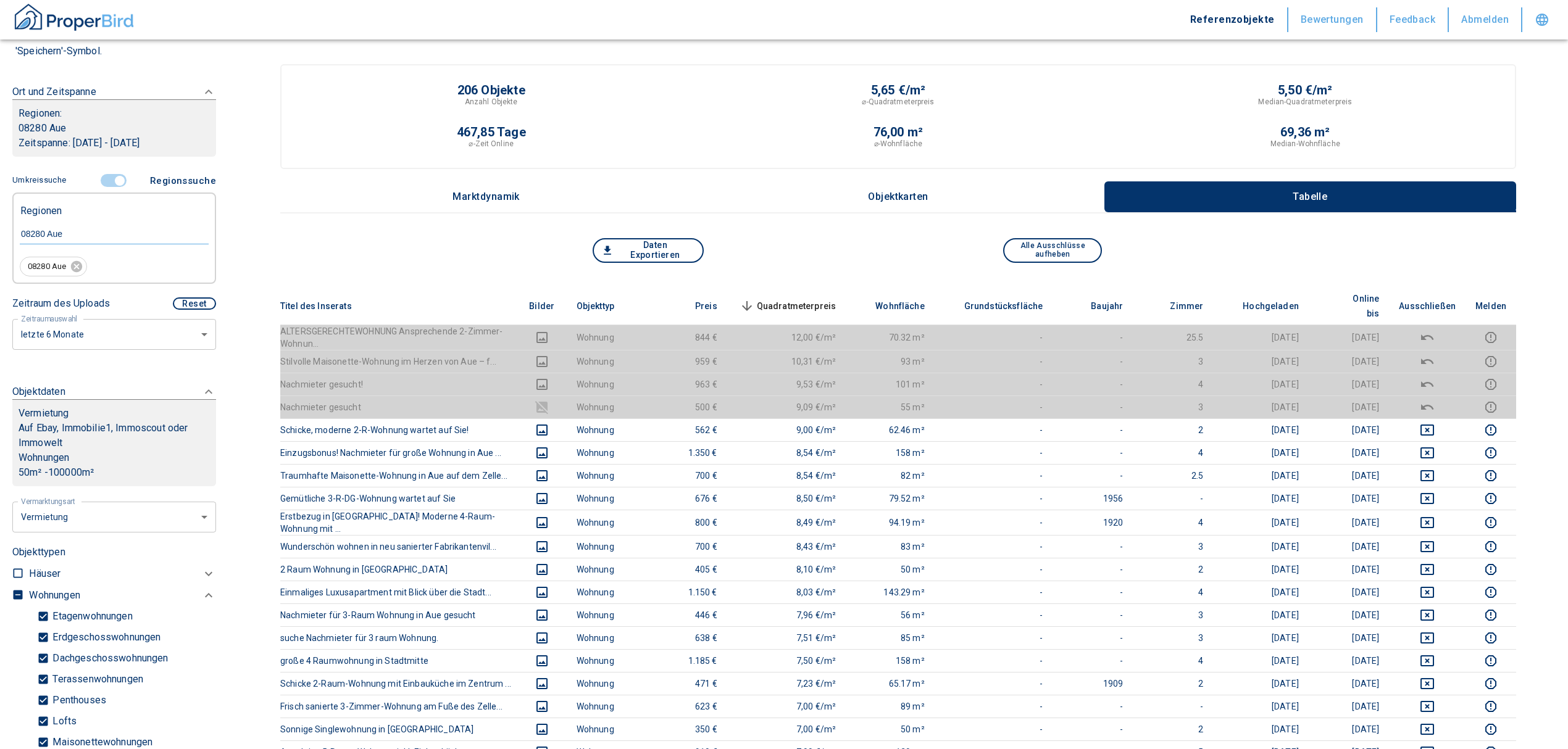
click at [813, 299] on span "Quadratmeterpreis sorted descending" at bounding box center [786, 306] width 99 height 15
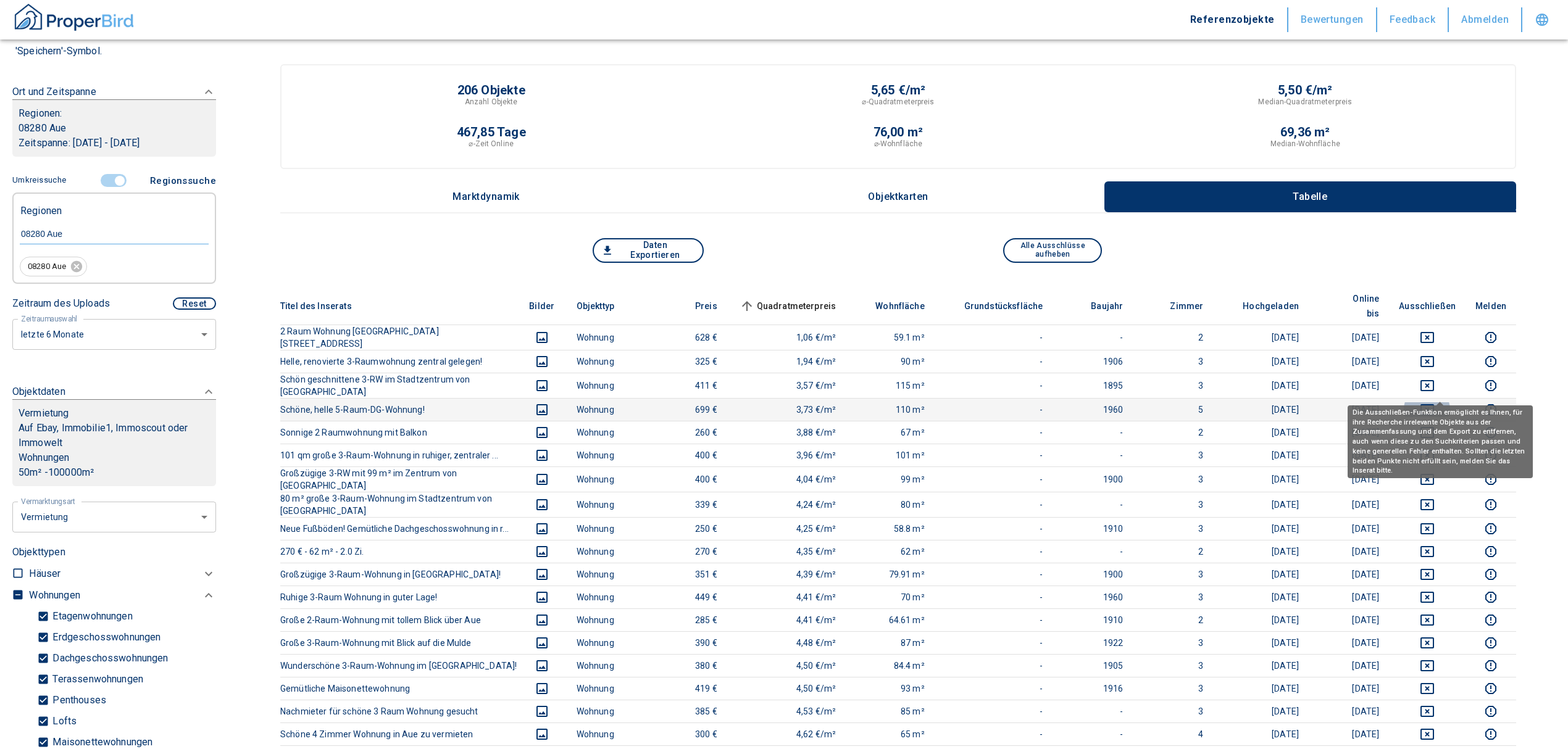
click at [1433, 404] on icon "deselect this listing" at bounding box center [1427, 409] width 14 height 11
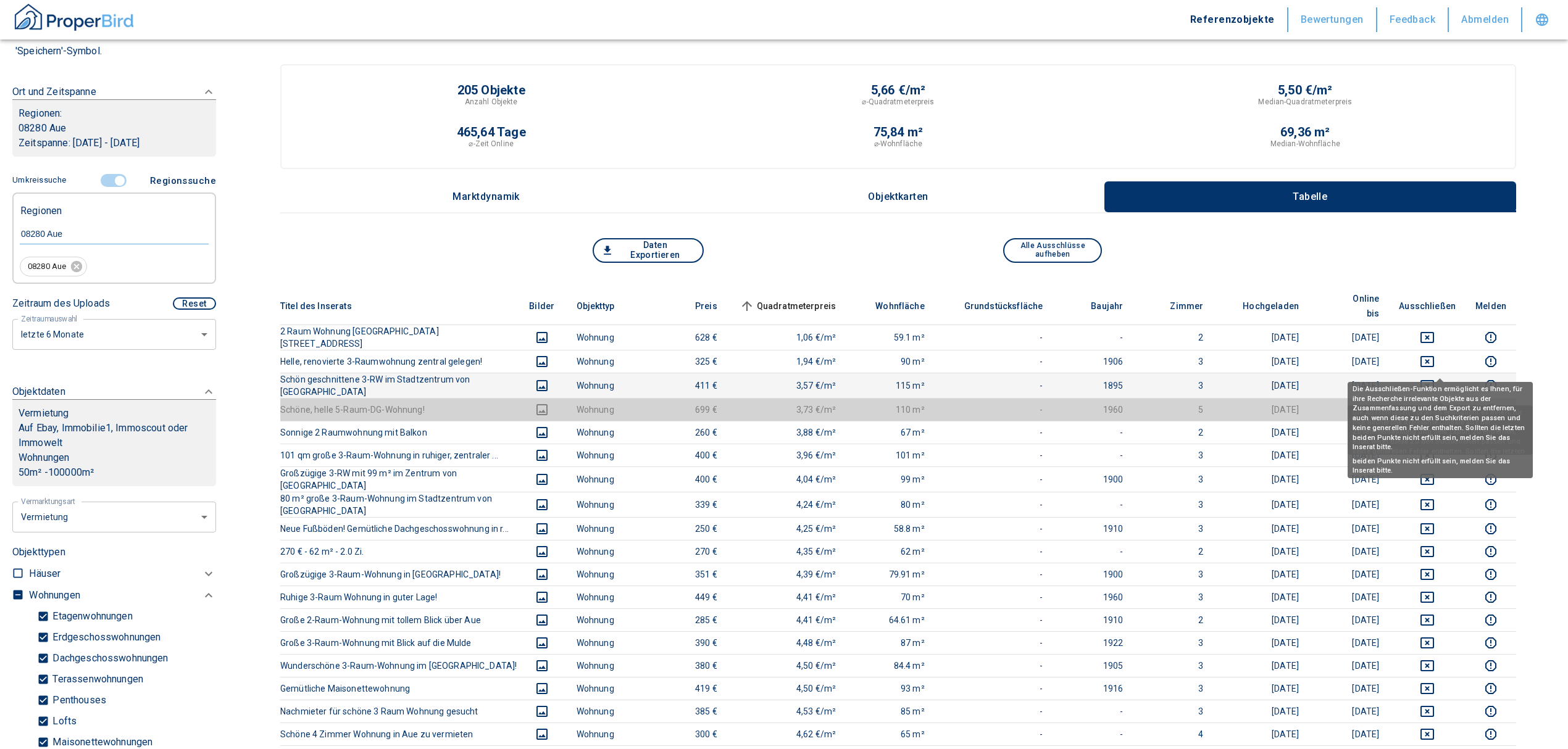
click at [1434, 378] on icon "deselect this listing" at bounding box center [1426, 385] width 15 height 15
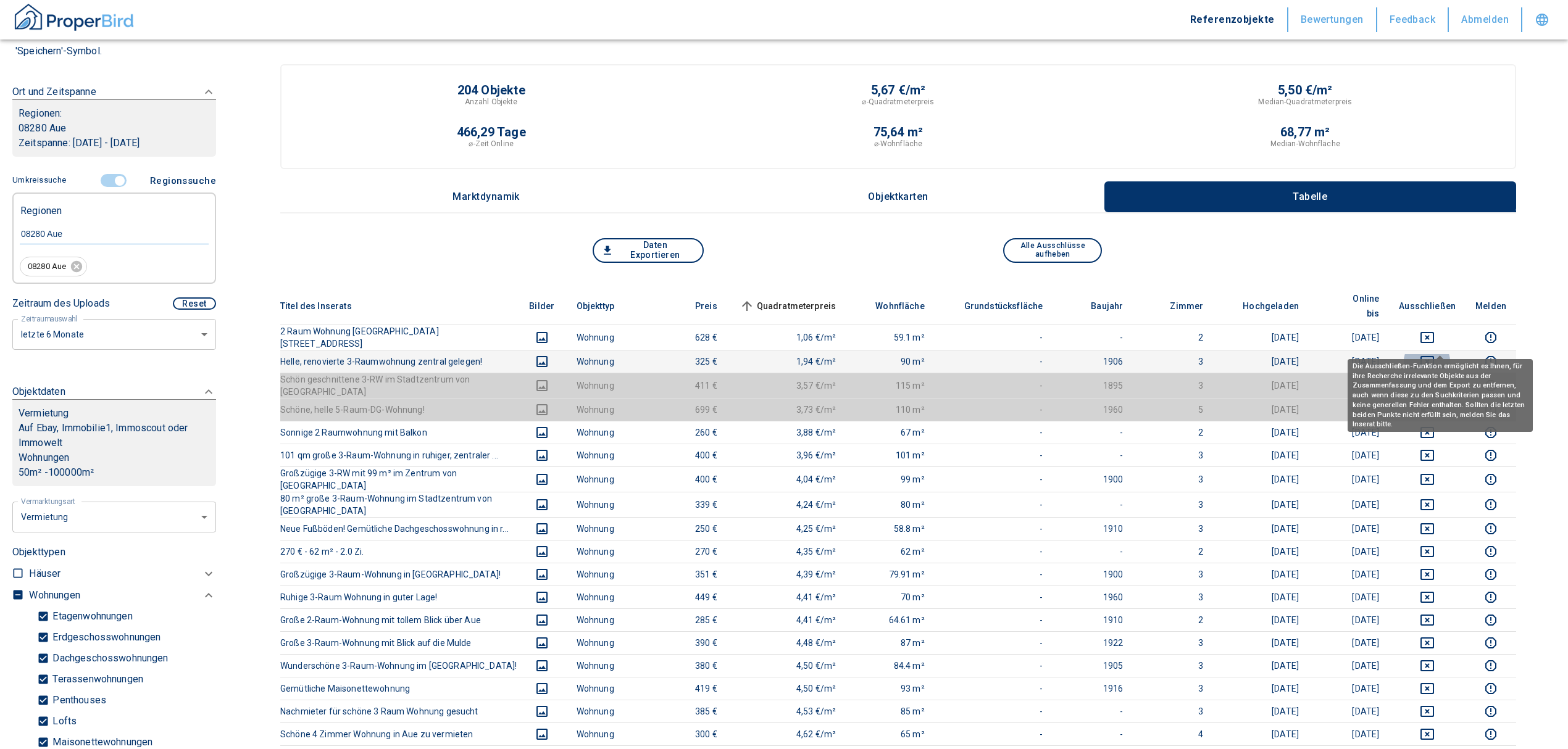
click at [1434, 355] on icon "deselect this listing" at bounding box center [1426, 362] width 15 height 15
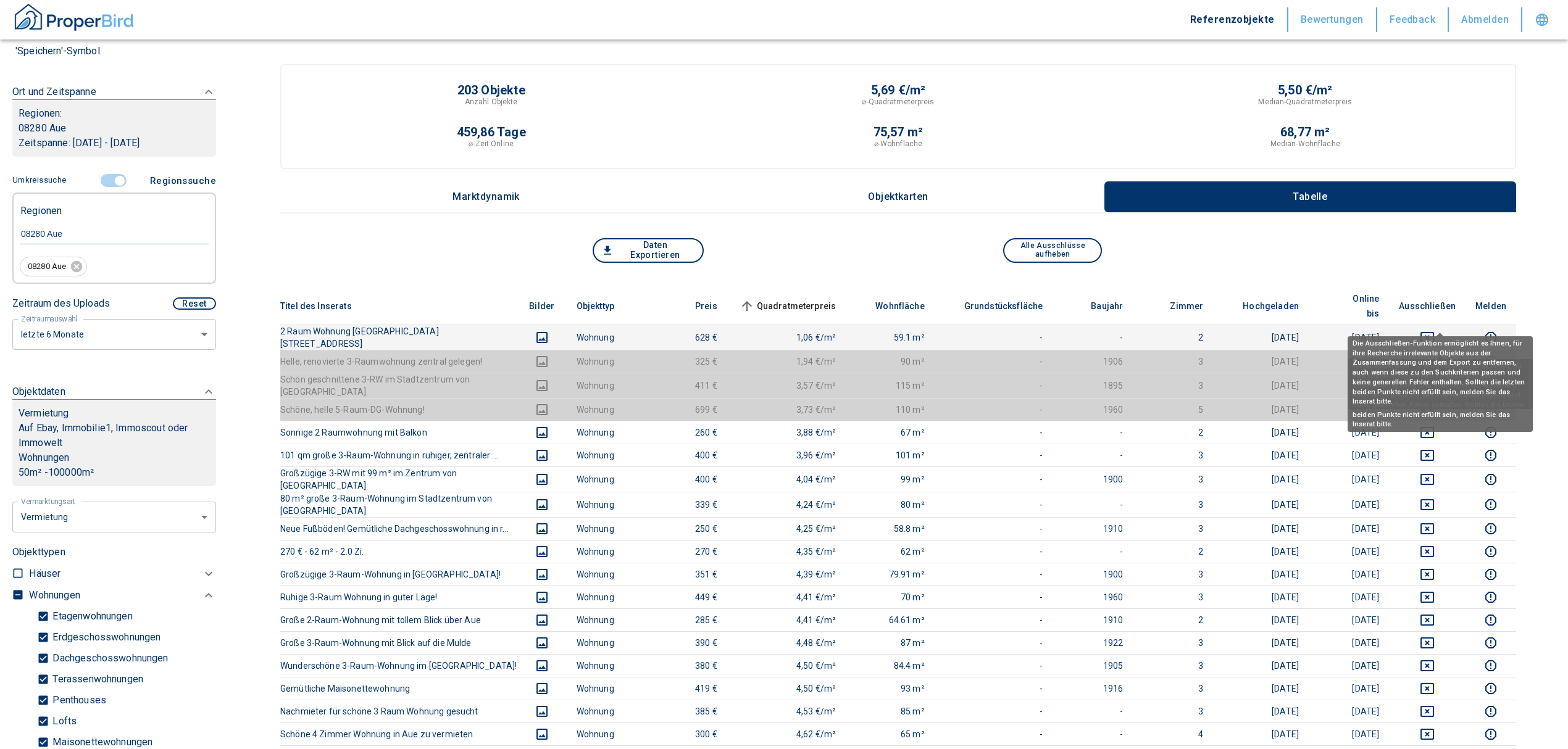
click at [1434, 330] on icon "deselect this listing" at bounding box center [1426, 337] width 15 height 15
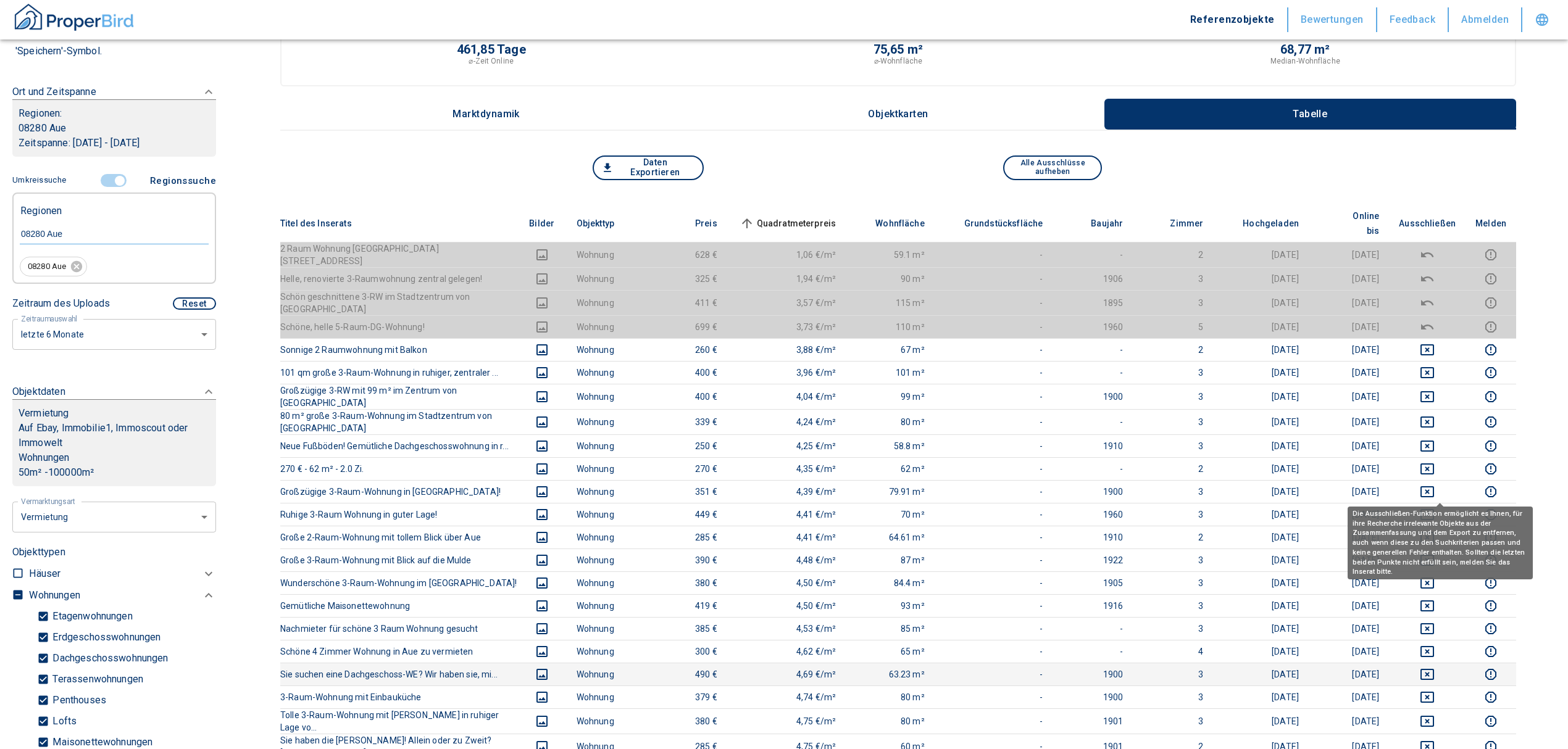
scroll to position [82, 0]
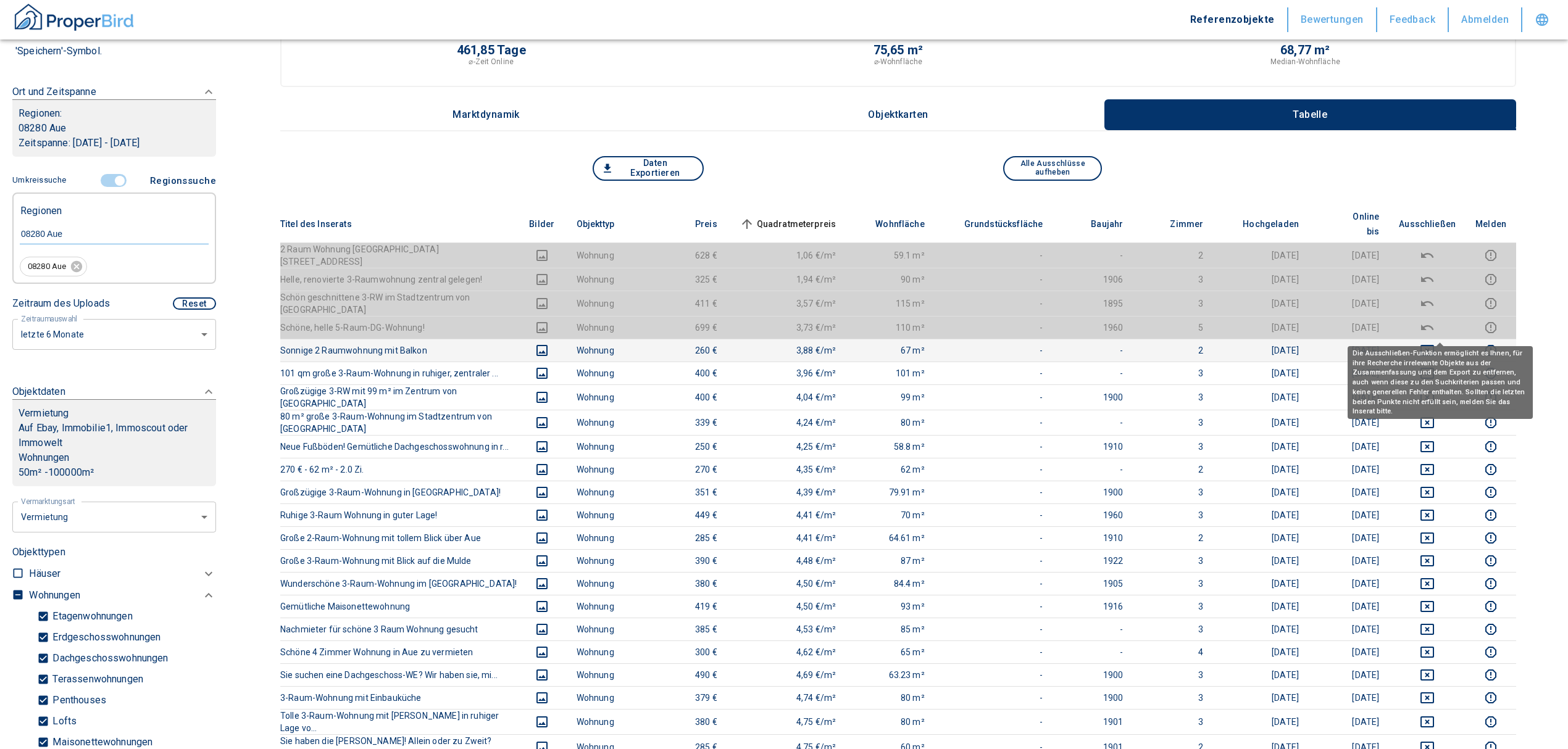
click at [1433, 345] on icon "deselect this listing" at bounding box center [1427, 350] width 14 height 11
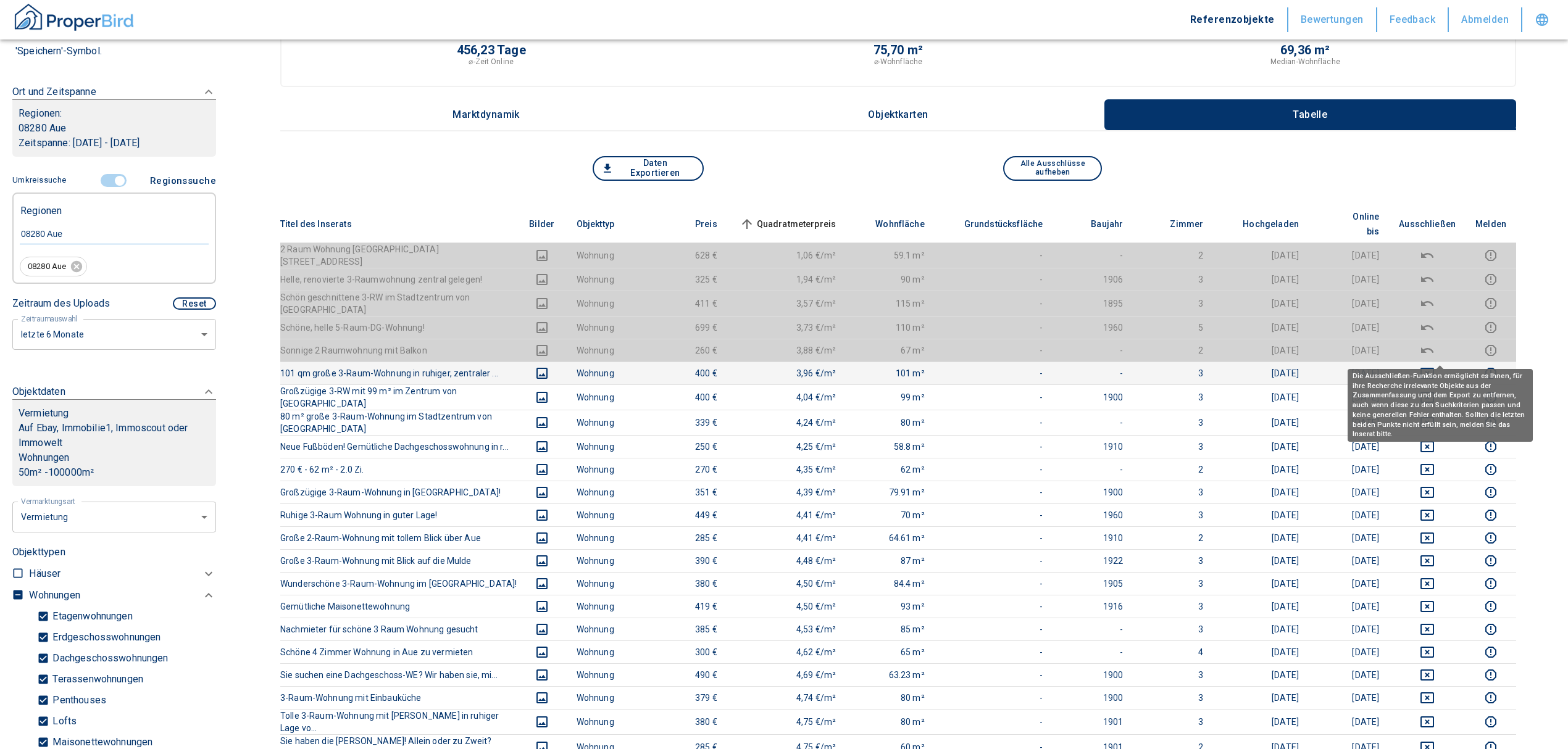
click at [1434, 366] on icon "deselect this listing" at bounding box center [1426, 373] width 15 height 15
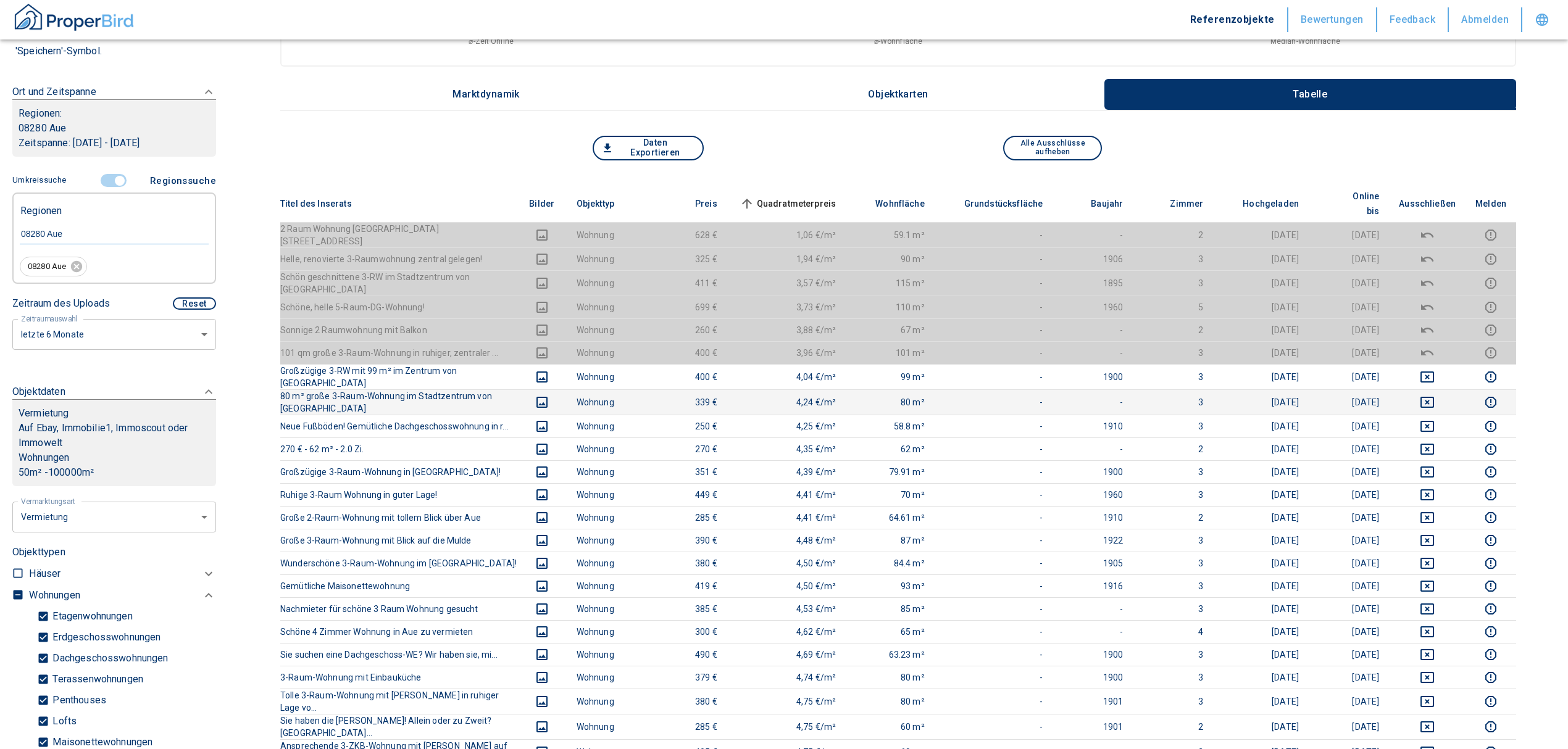
scroll to position [0, 0]
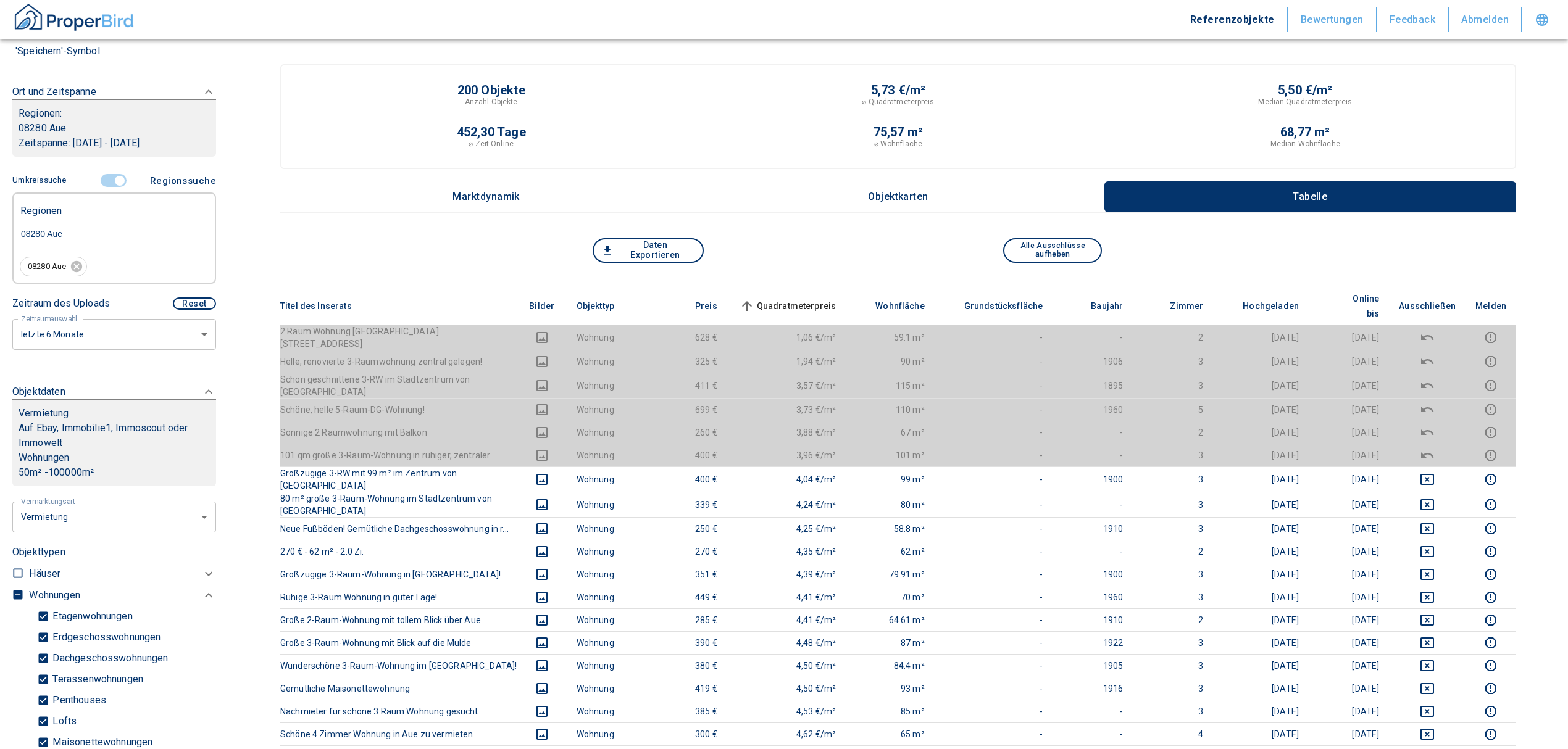
click at [828, 299] on span "Quadratmeterpreis sorted ascending" at bounding box center [786, 306] width 99 height 15
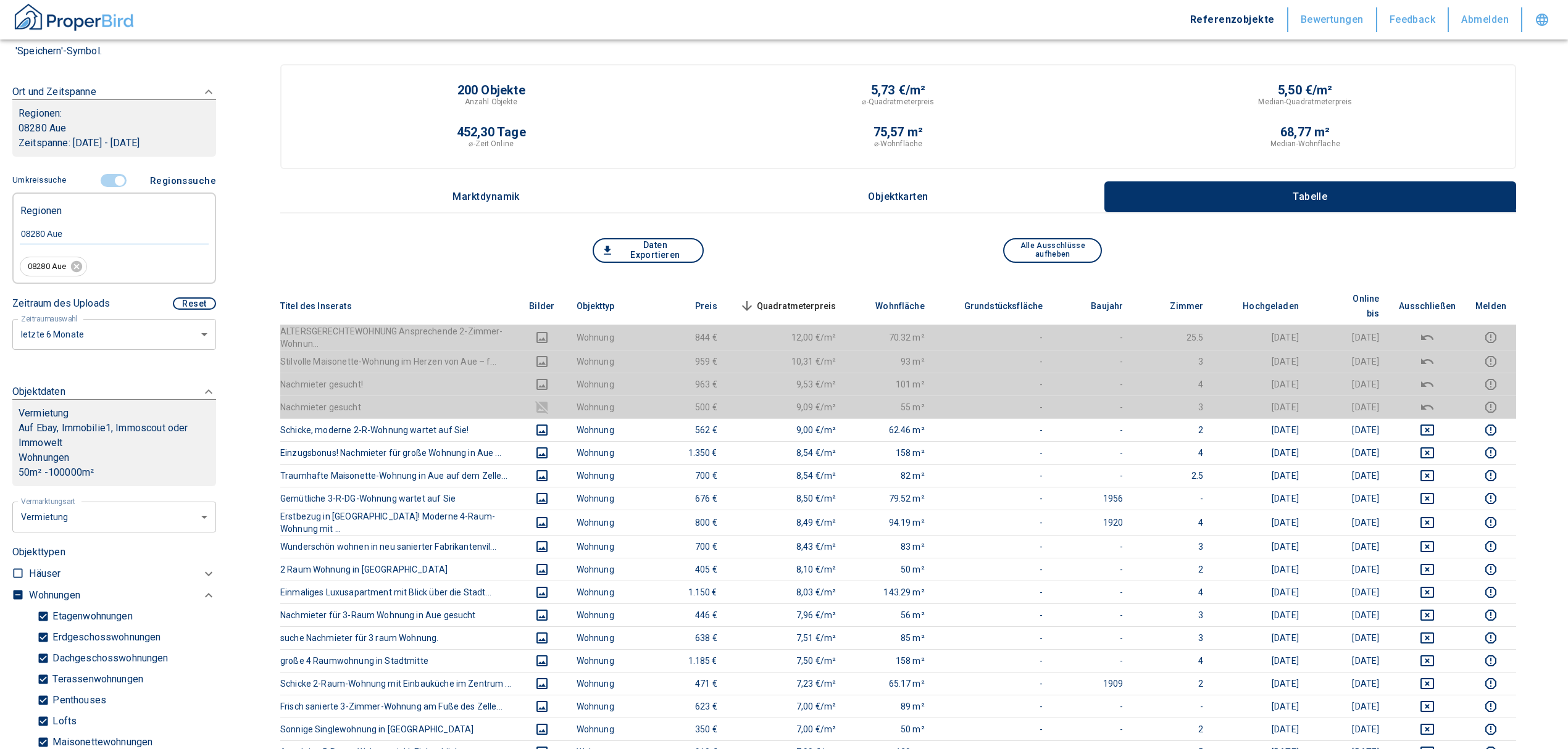
click at [822, 299] on span "Quadratmeterpreis sorted descending" at bounding box center [786, 306] width 99 height 15
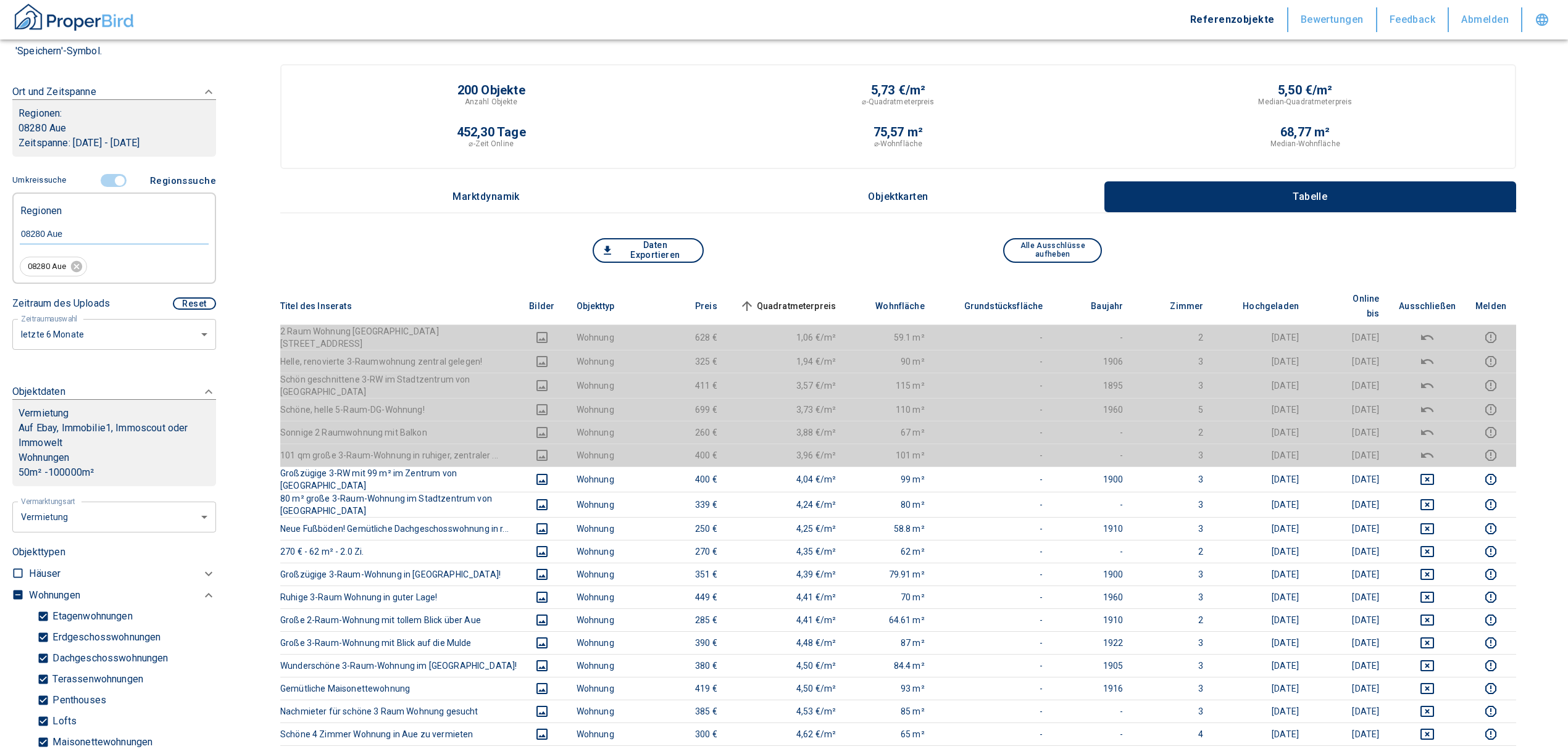
click at [109, 176] on input "controlled" at bounding box center [119, 181] width 37 height 14
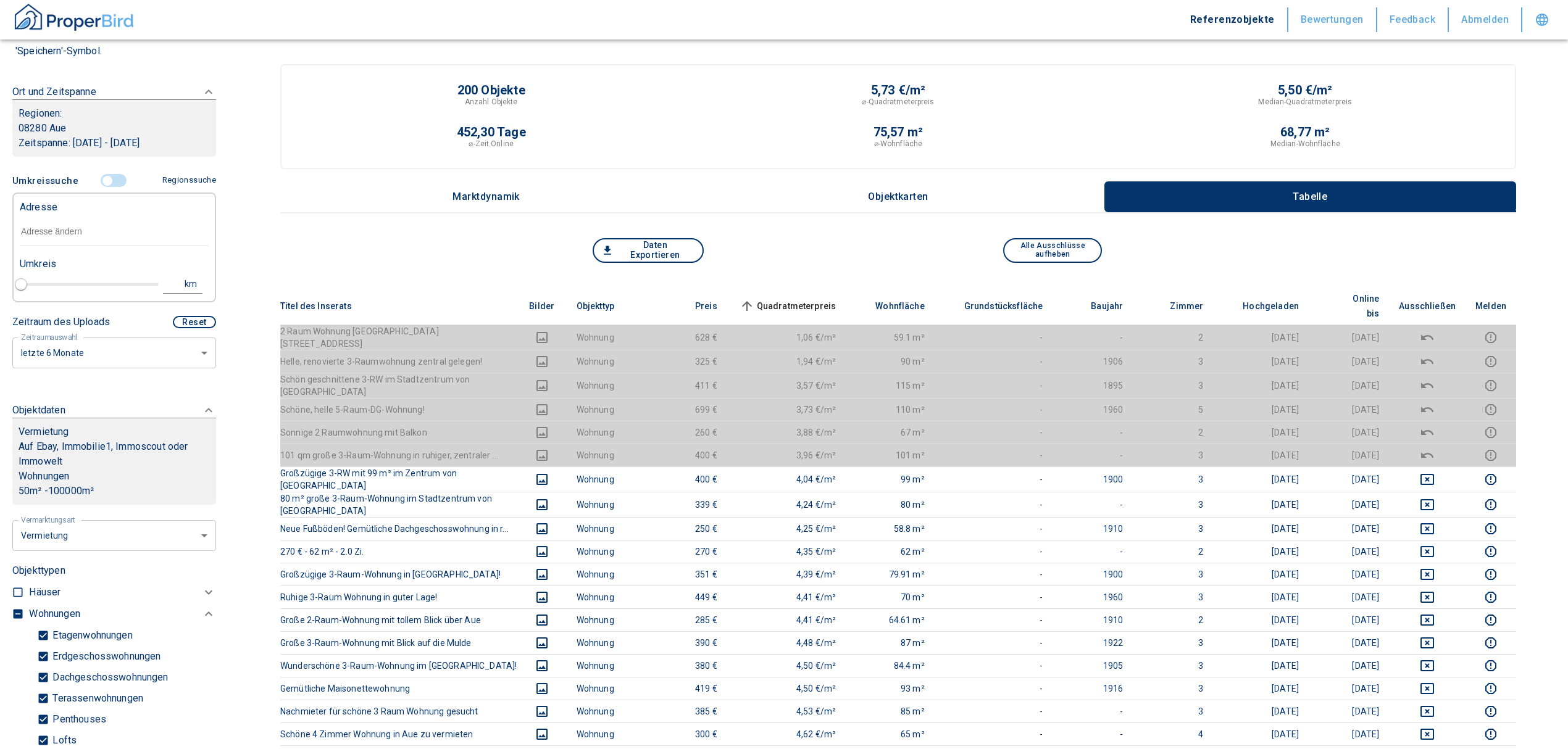
click at [78, 223] on input "text" at bounding box center [114, 232] width 189 height 29
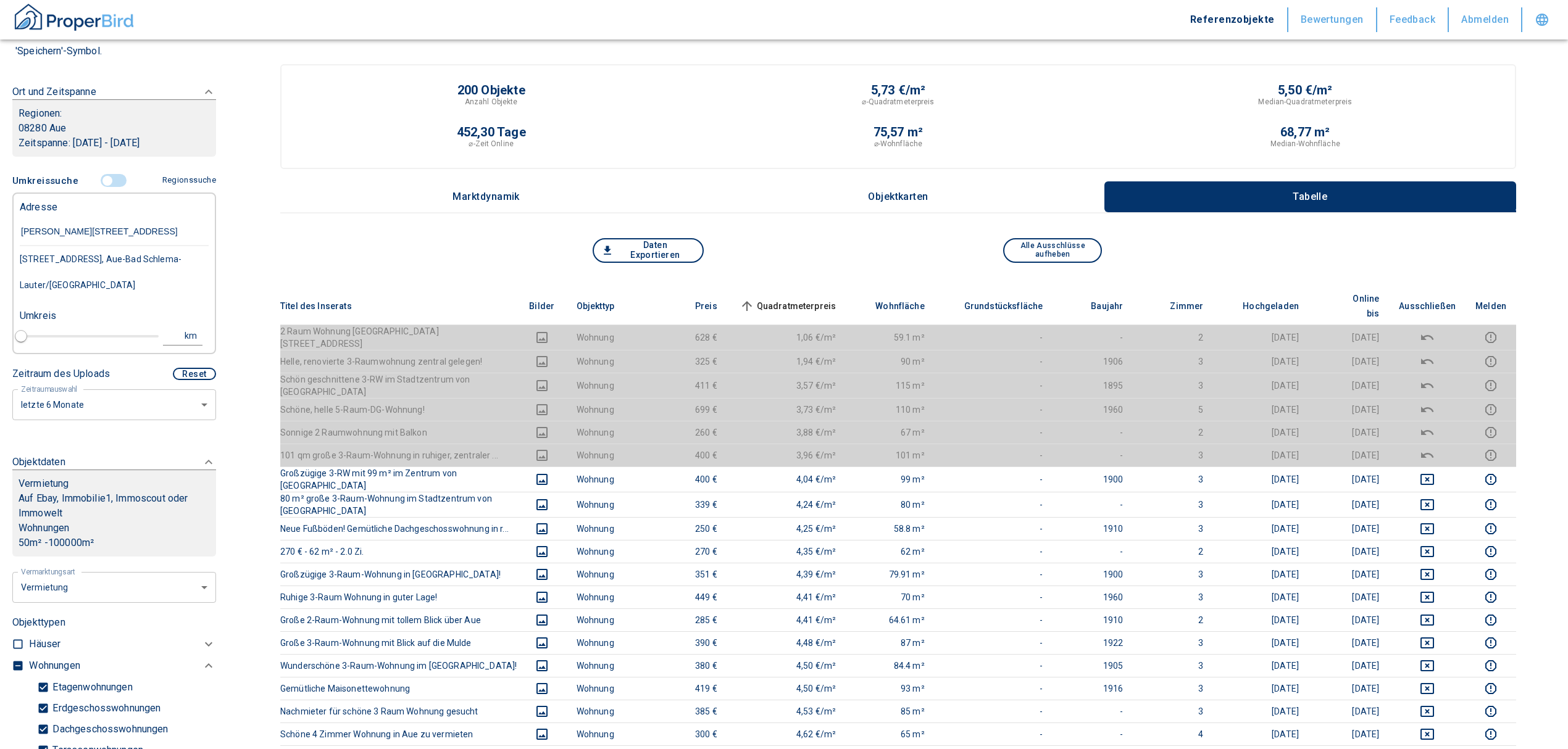
type input "[PERSON_NAME][STREET_ADDRESS]"
click at [139, 263] on div "[STREET_ADDRESS], Aue-Bad Schlema-Lauter/[GEOGRAPHIC_DATA]" at bounding box center [114, 272] width 189 height 52
type input "2020"
type input "[STREET_ADDRESS], Aue-Bad Schlema-Lauter/[GEOGRAPHIC_DATA]"
type input "1"
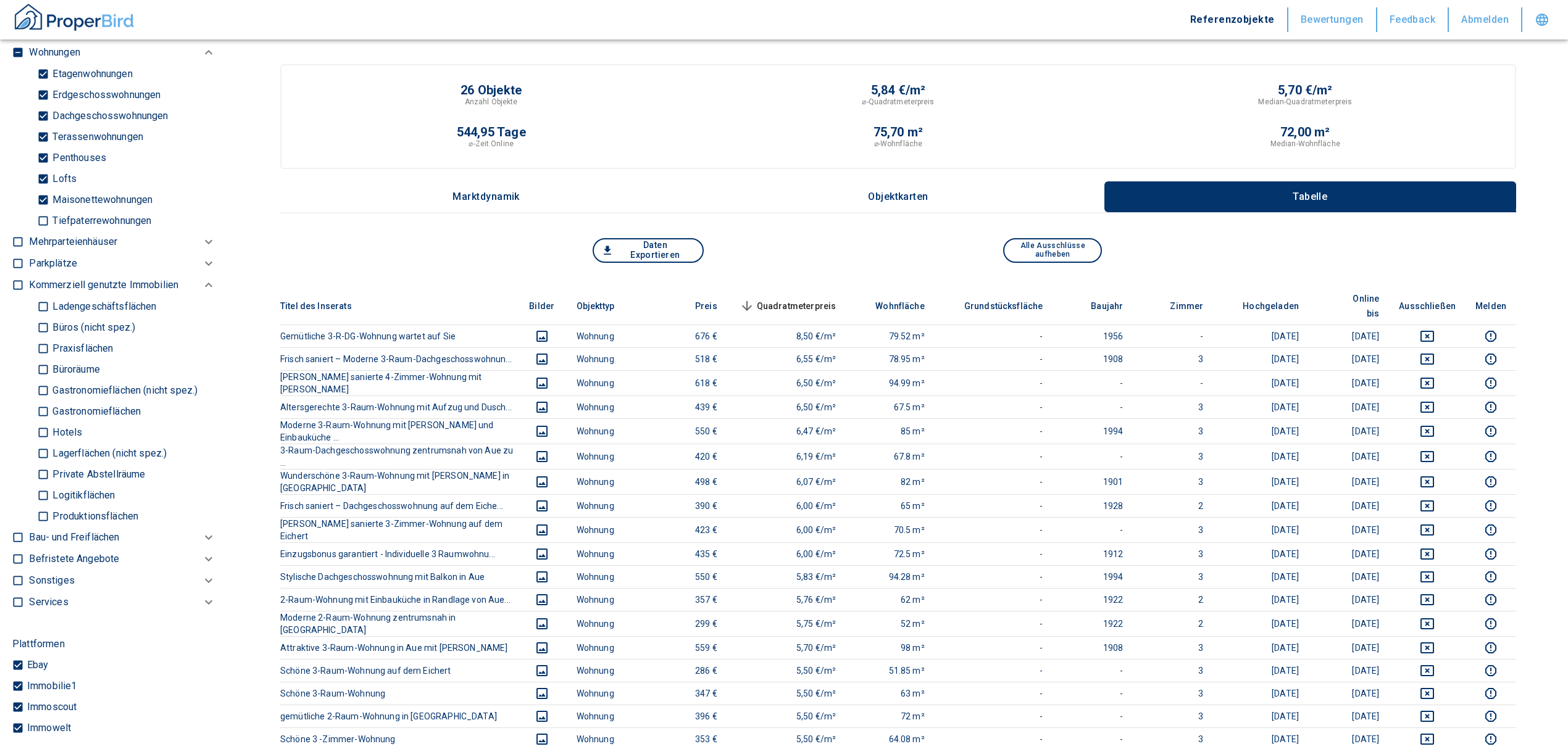
scroll to position [658, 0]
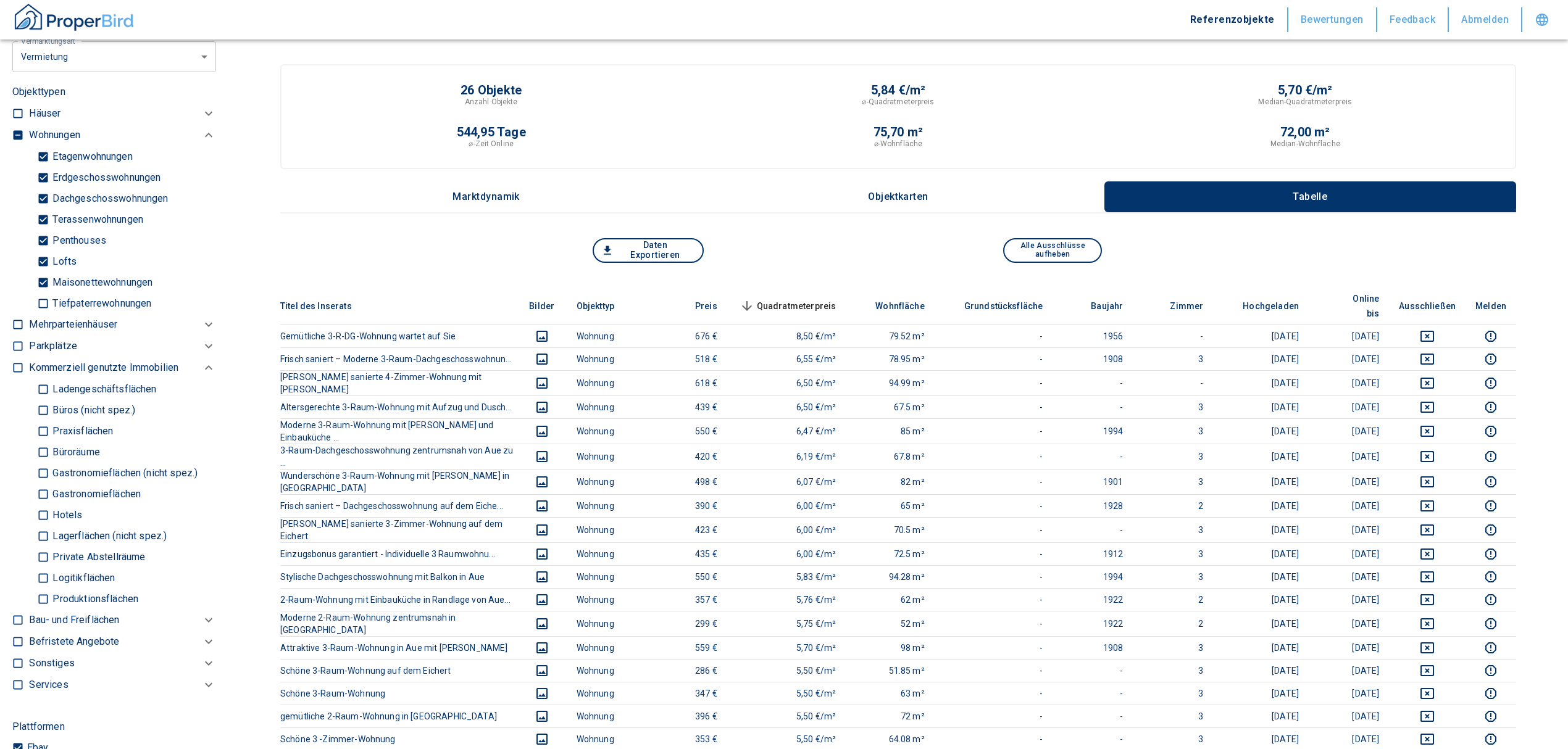
type input "[STREET_ADDRESS], Aue-Bad Schlema-Lauter/[GEOGRAPHIC_DATA]"
click at [12, 132] on input "checkbox" at bounding box center [18, 135] width 12 height 12
checkbox input "true"
type input "2020"
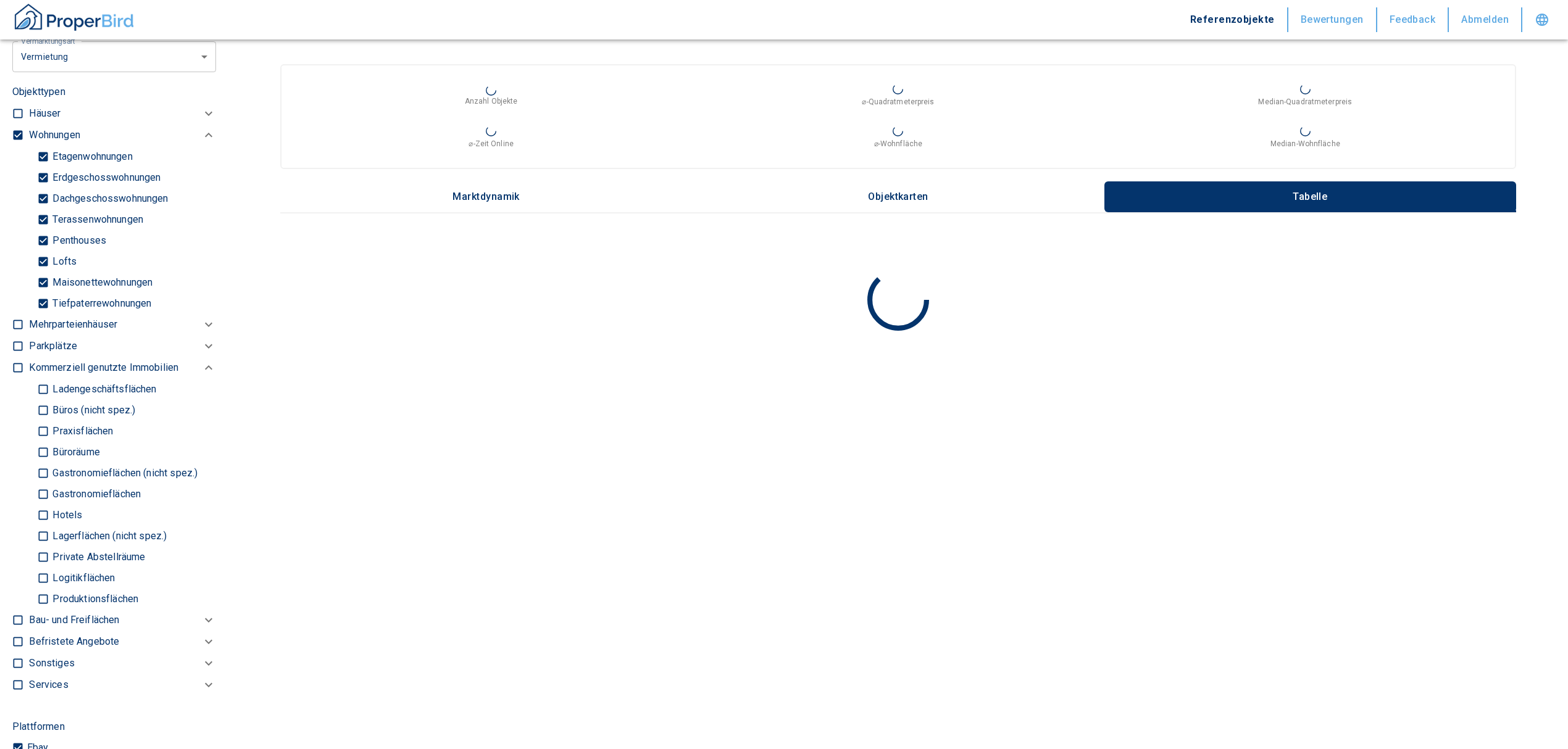
click at [14, 132] on input "checkbox" at bounding box center [18, 135] width 12 height 12
checkbox input "false"
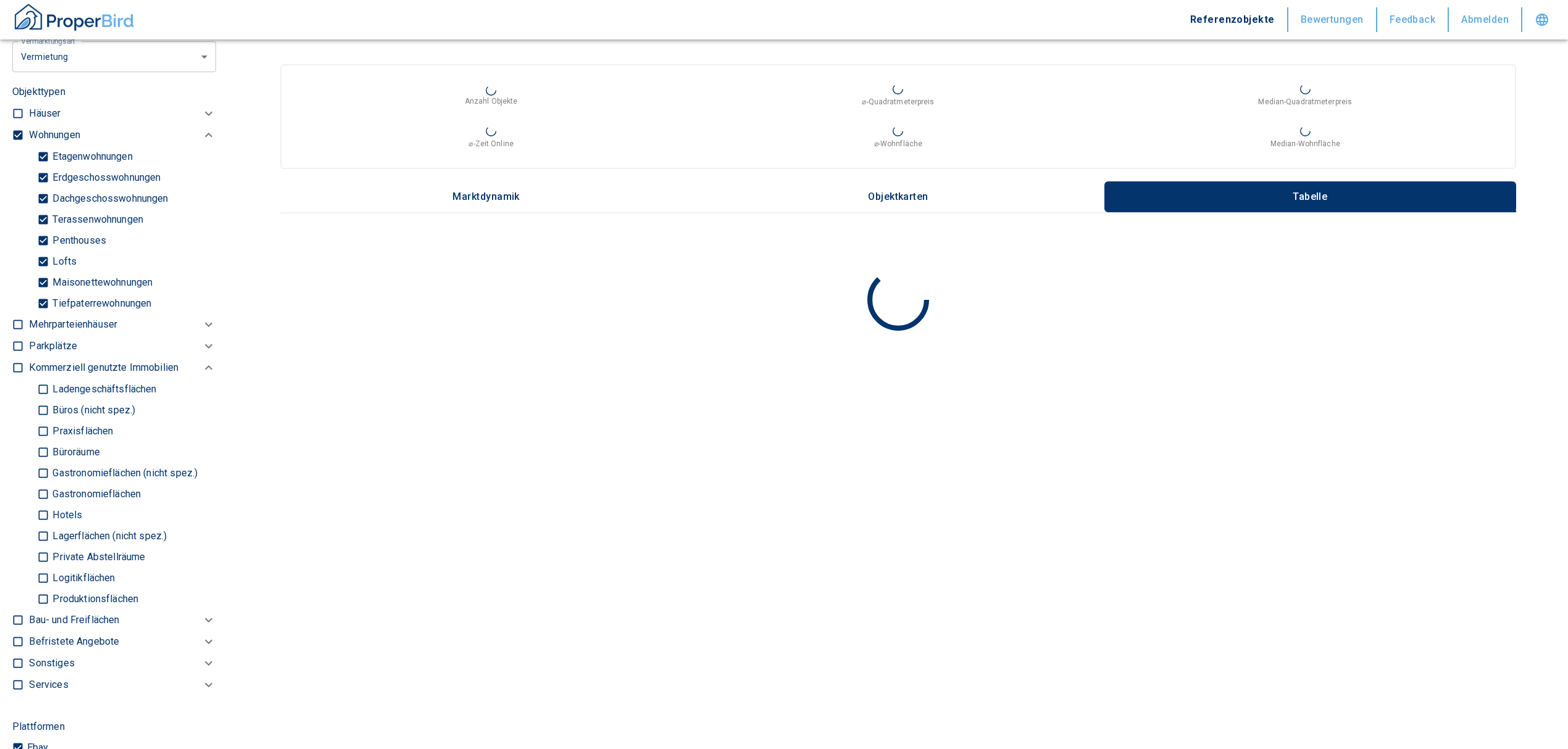
checkbox input "false"
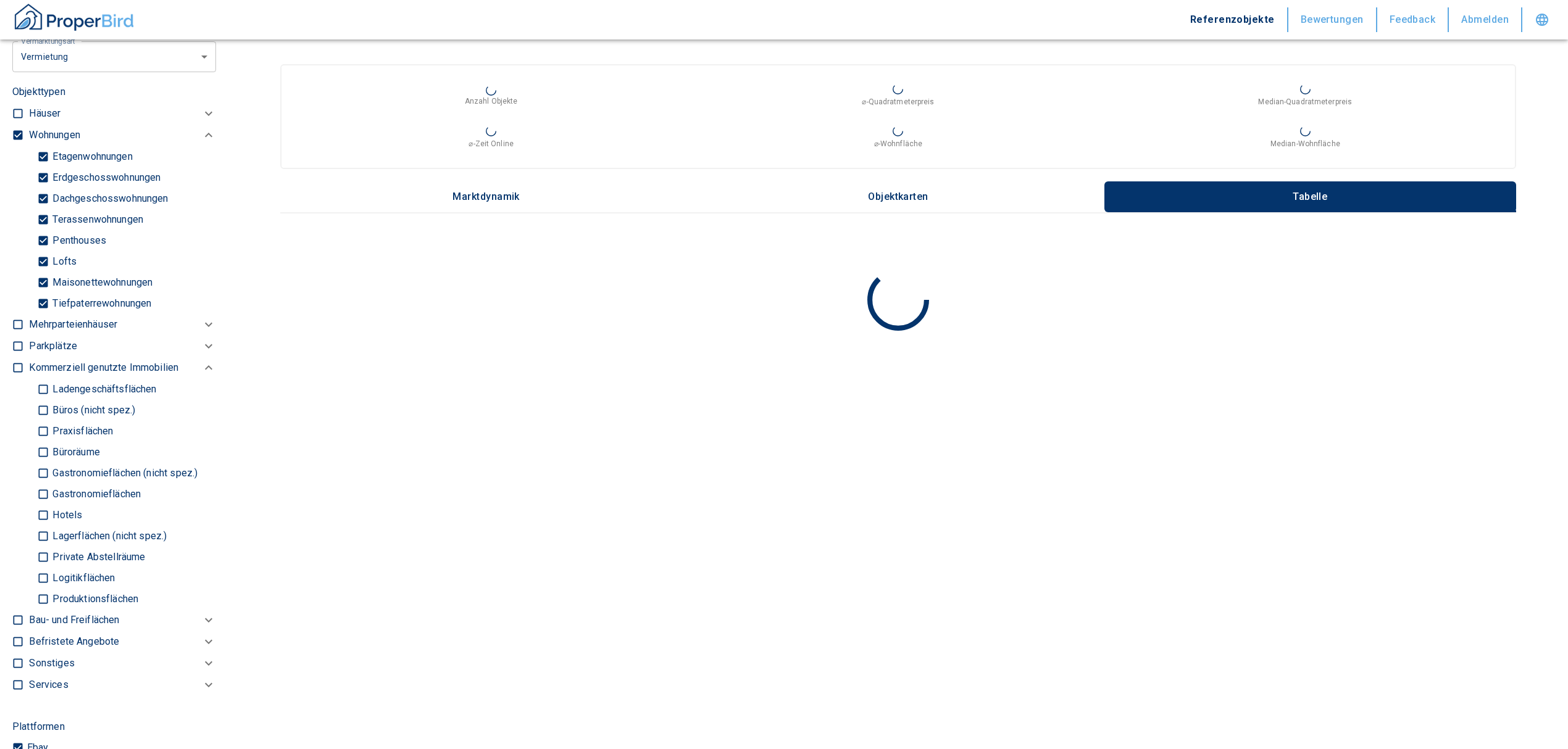
type input "2020"
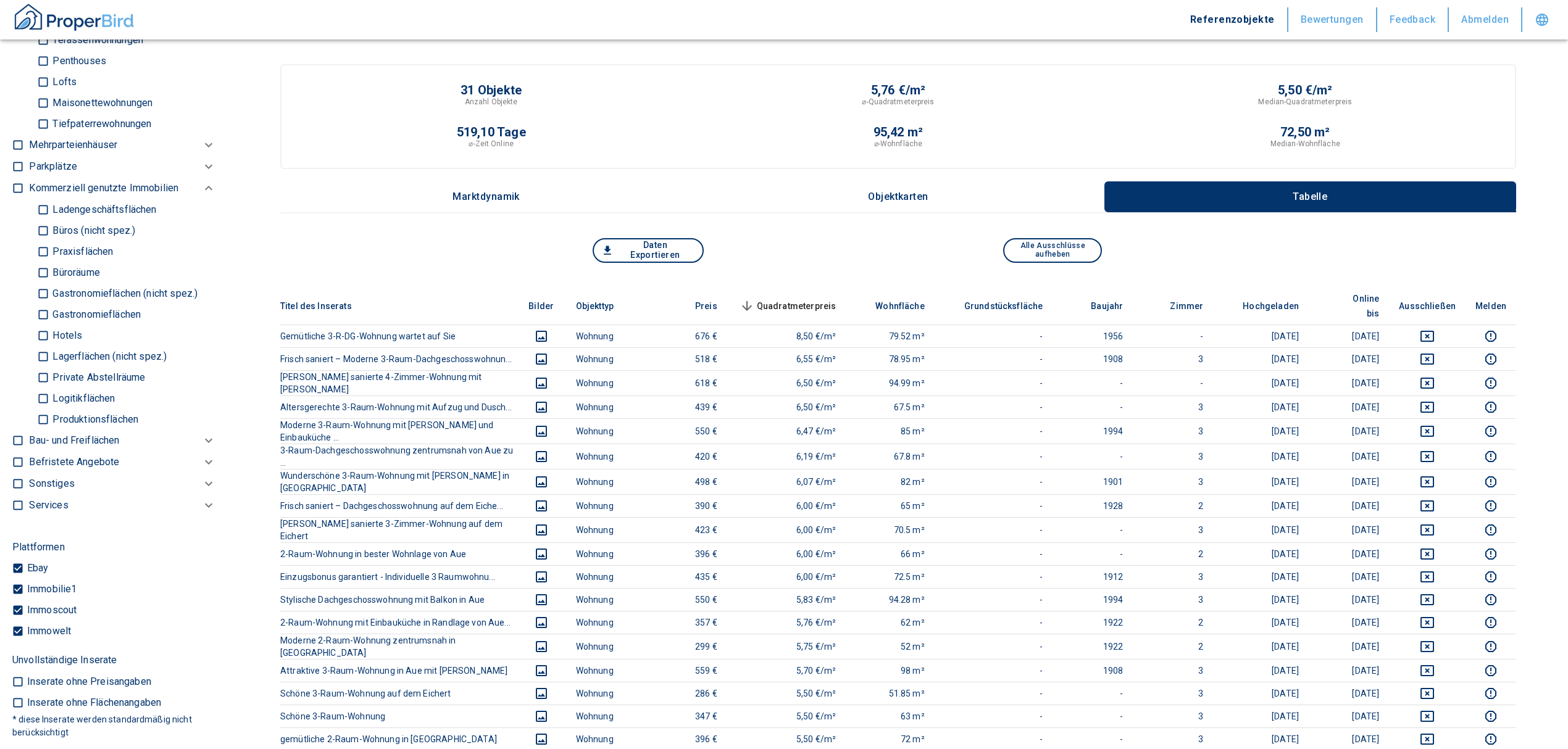
scroll to position [741, 0]
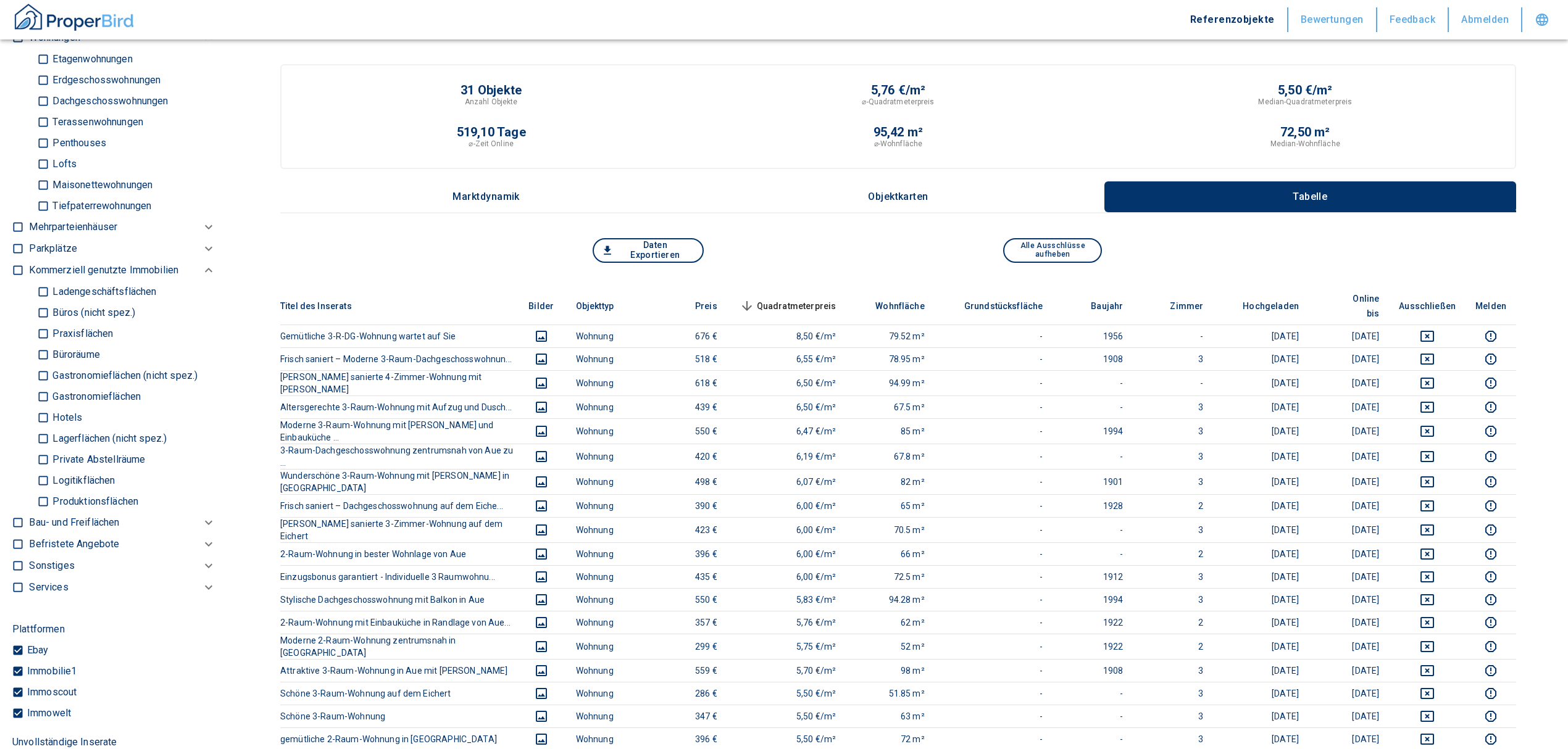
click at [43, 311] on input "Büros (nicht spez.)" at bounding box center [43, 313] width 12 height 22
checkbox input "true"
type input "2020"
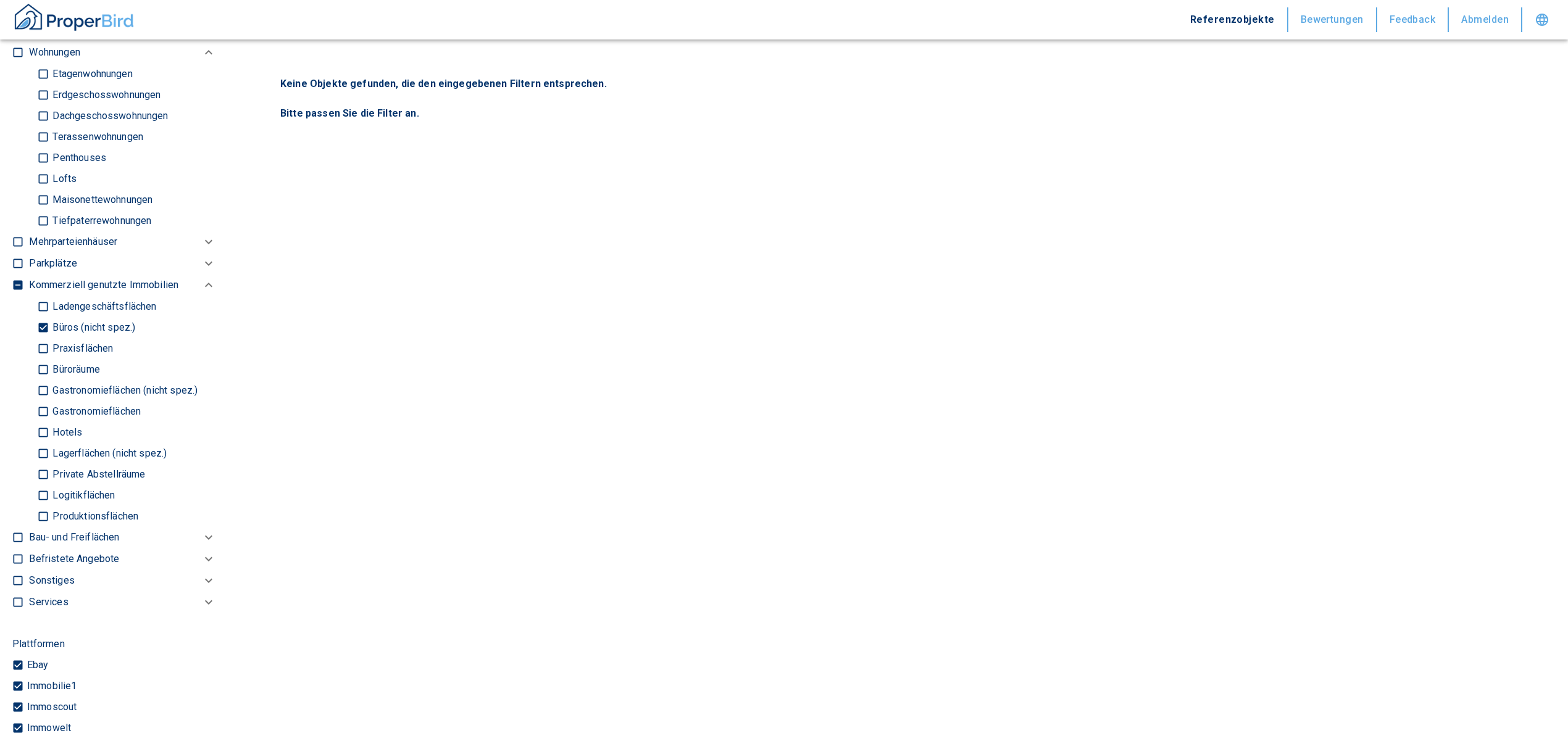
click at [42, 371] on input "Büroräume" at bounding box center [43, 370] width 12 height 22
checkbox input "true"
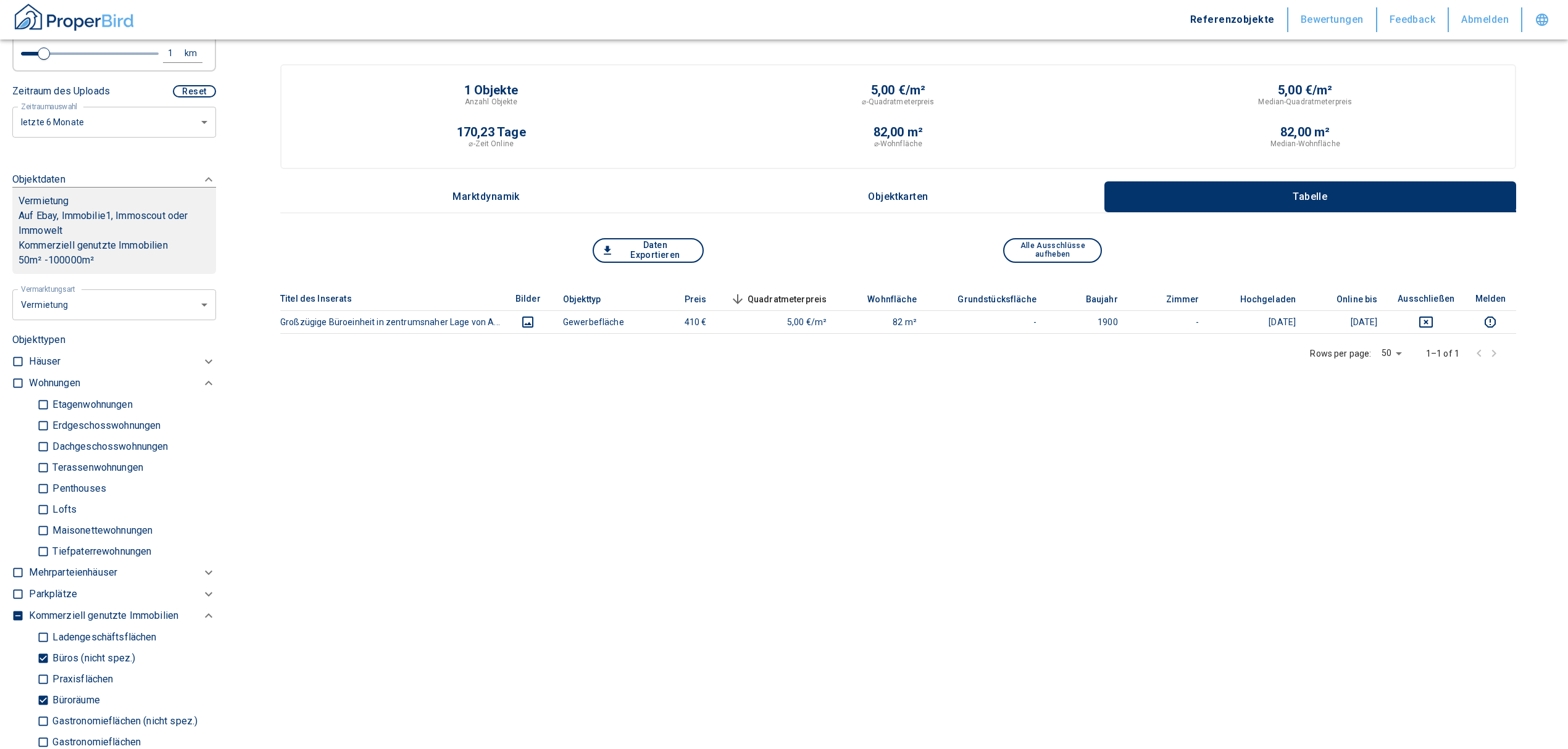
scroll to position [329, 0]
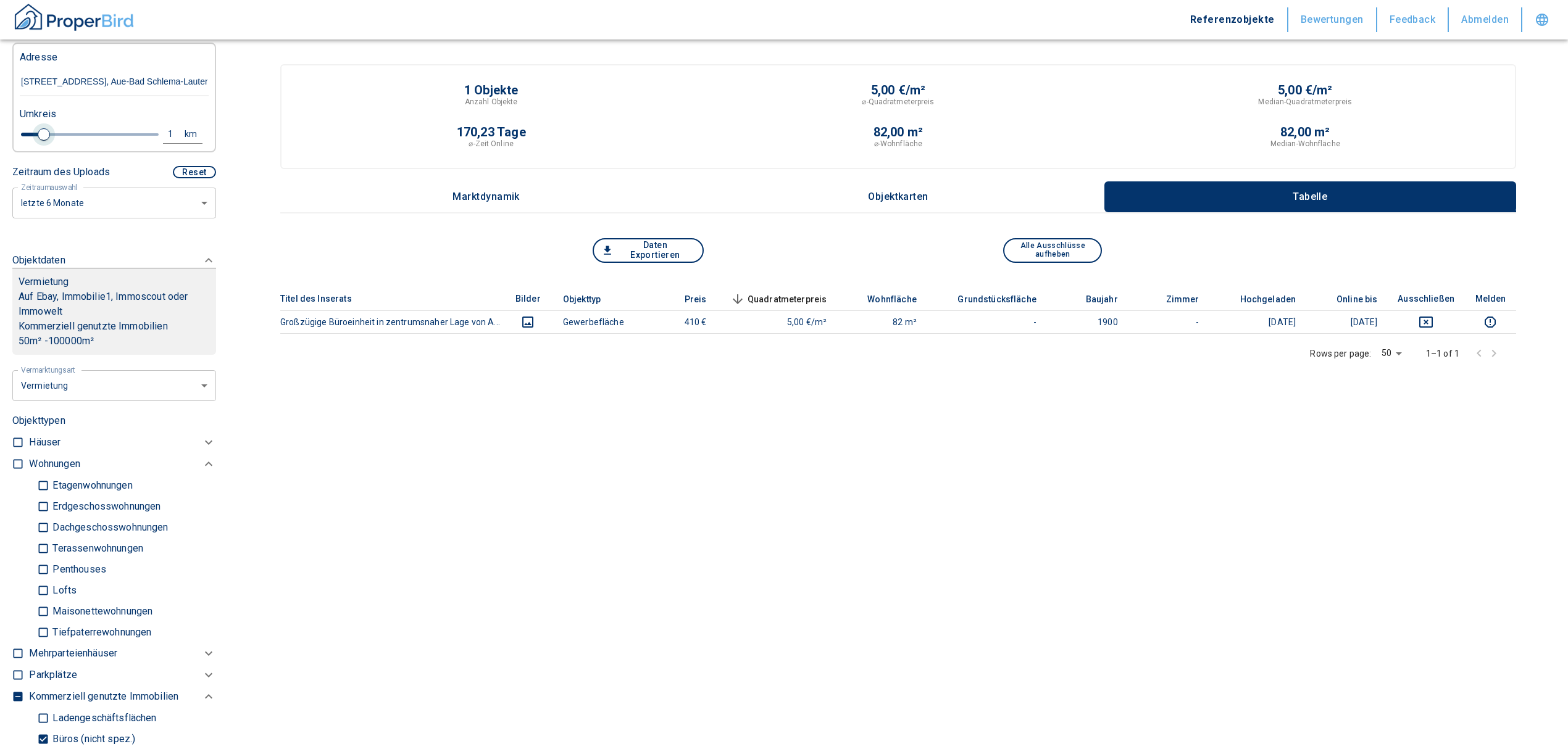
type input "2020"
type input "0.8"
type input "2020"
type input "1"
type input "2020"
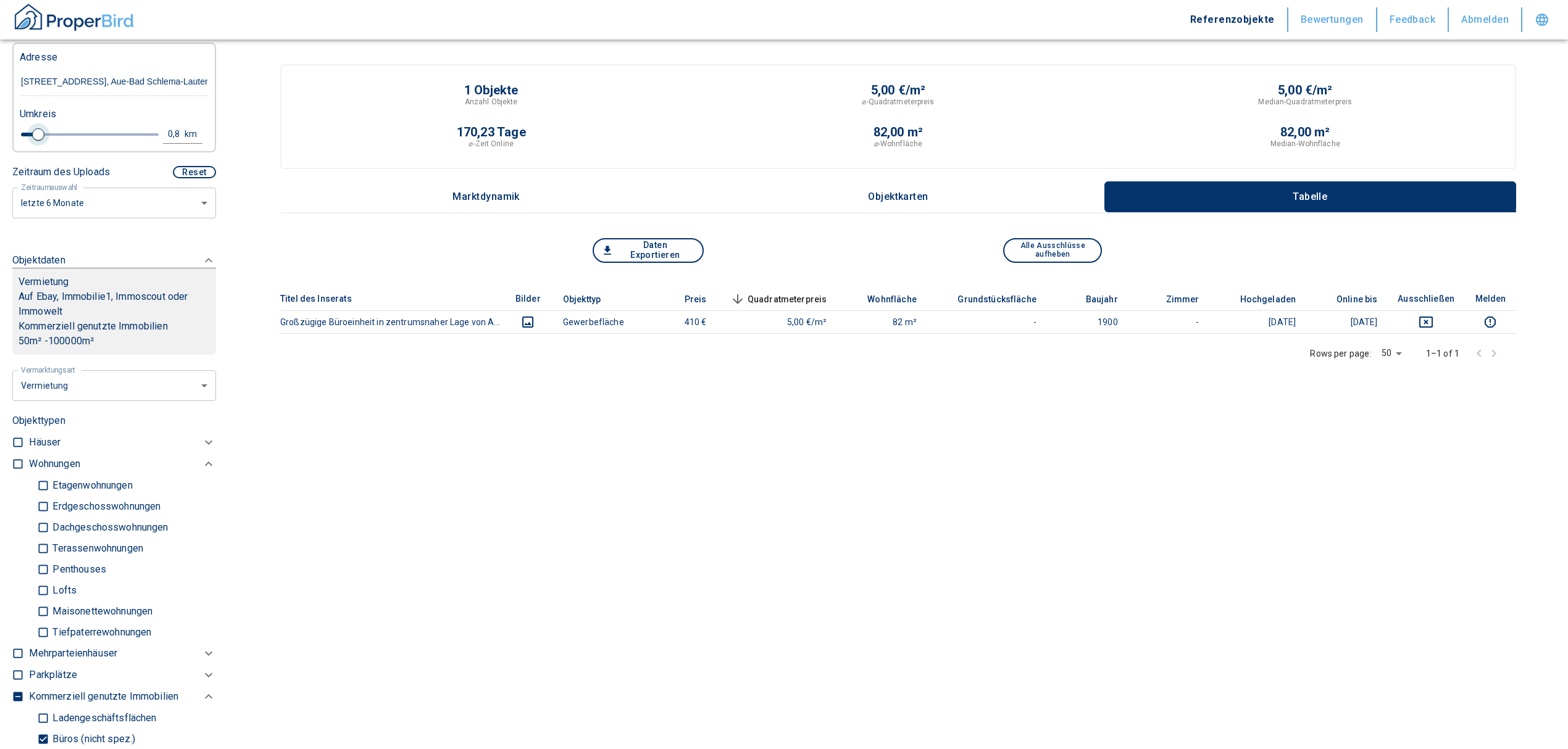
type input "1.2"
type input "2020"
type input "1.4"
type input "2020"
type input "1.6"
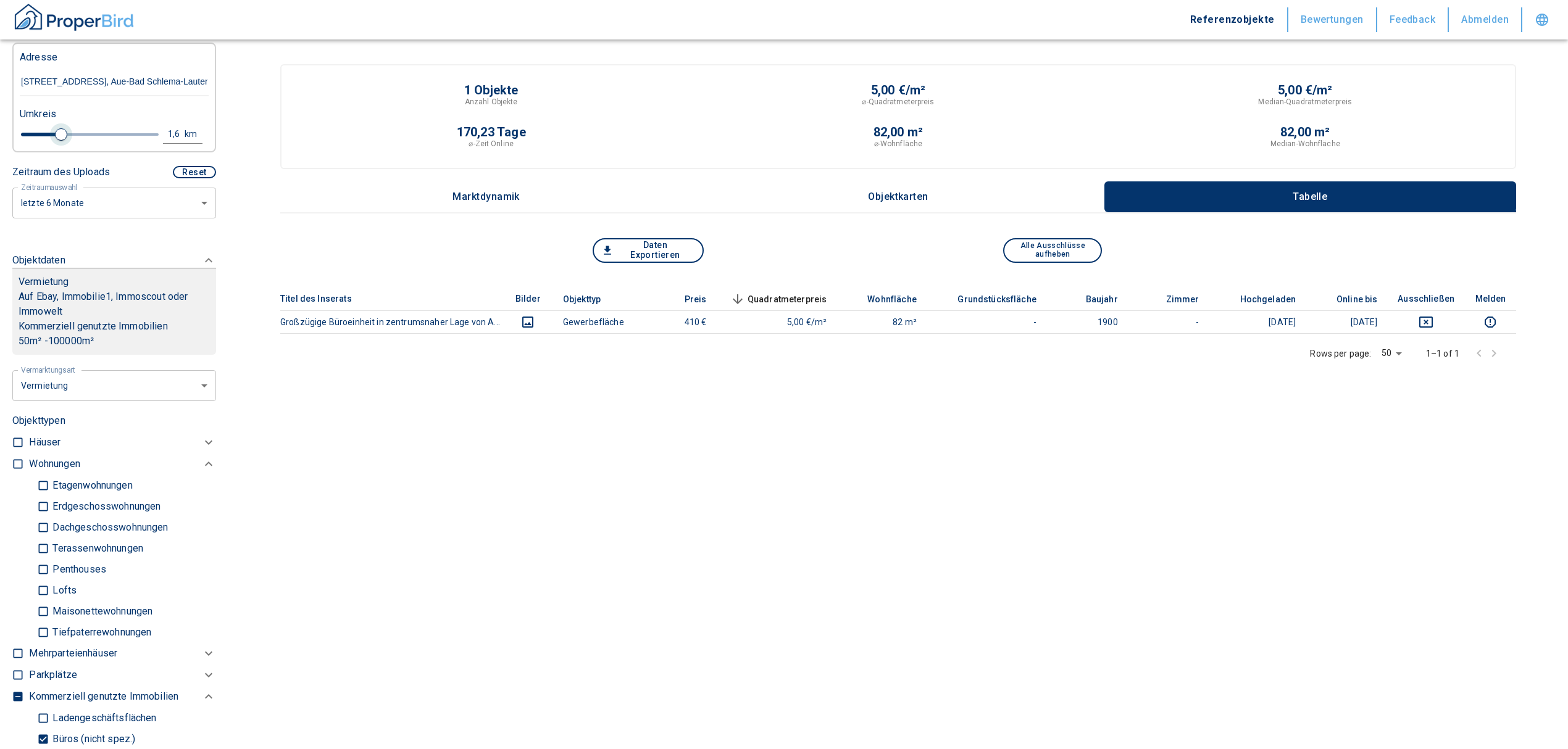
type input "2020"
type input "1.8"
type input "2020"
type input "2"
type input "2020"
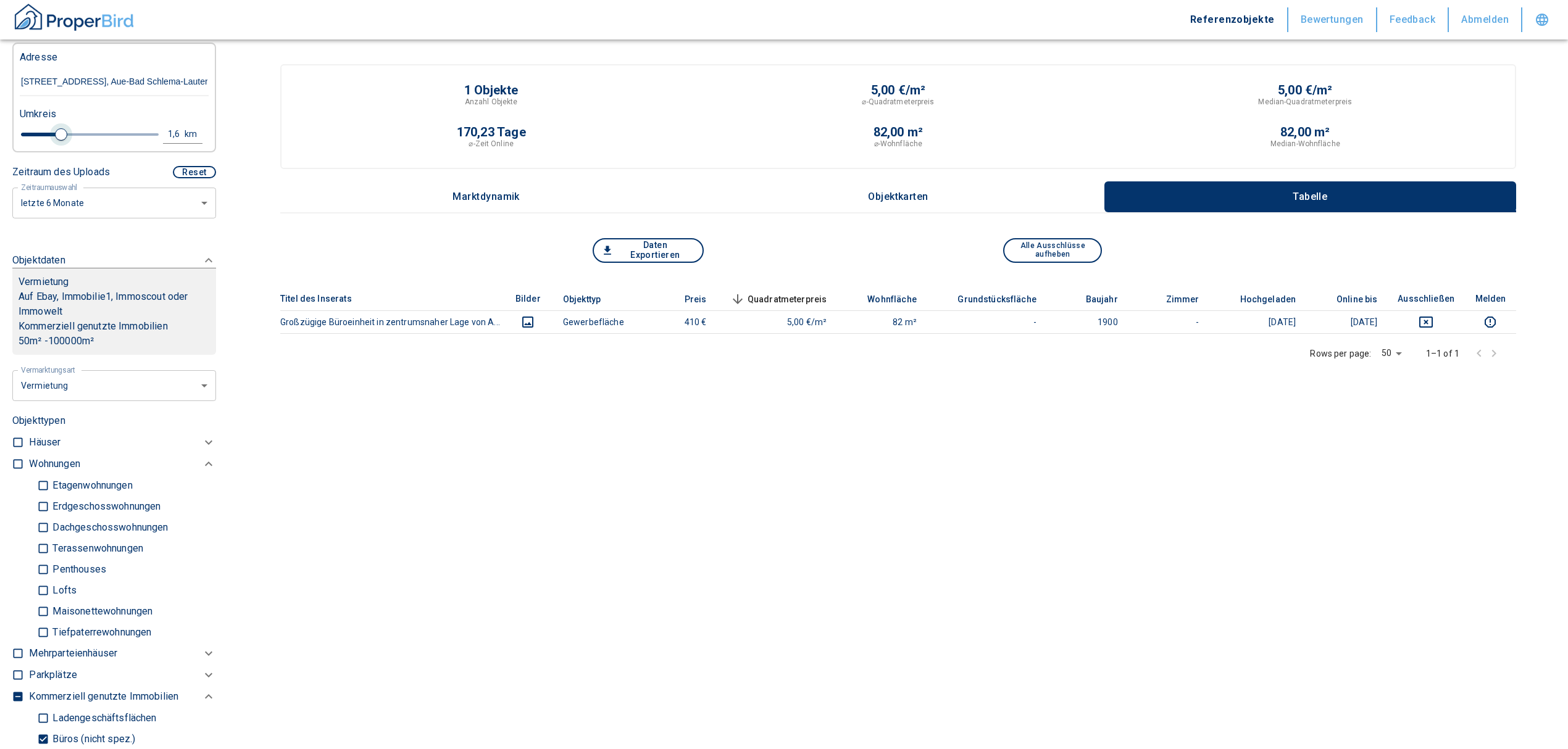
type input "2.2"
type input "2020"
type input "2.4"
type input "2020"
type input "2.6"
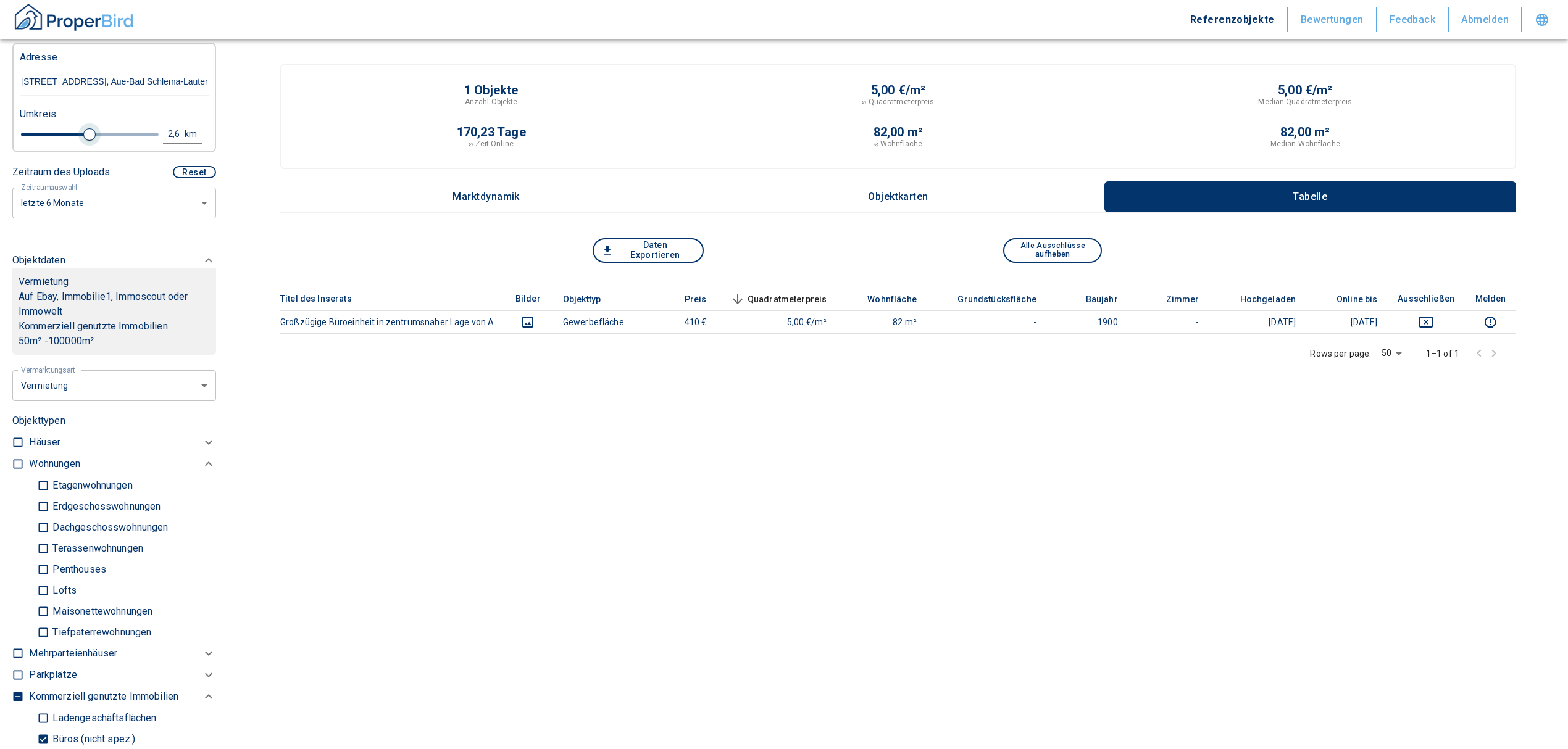
type input "2020"
type input "2.8"
type input "2020"
type input "3"
drag, startPoint x: 39, startPoint y: 134, endPoint x: 97, endPoint y: 131, distance: 58.1
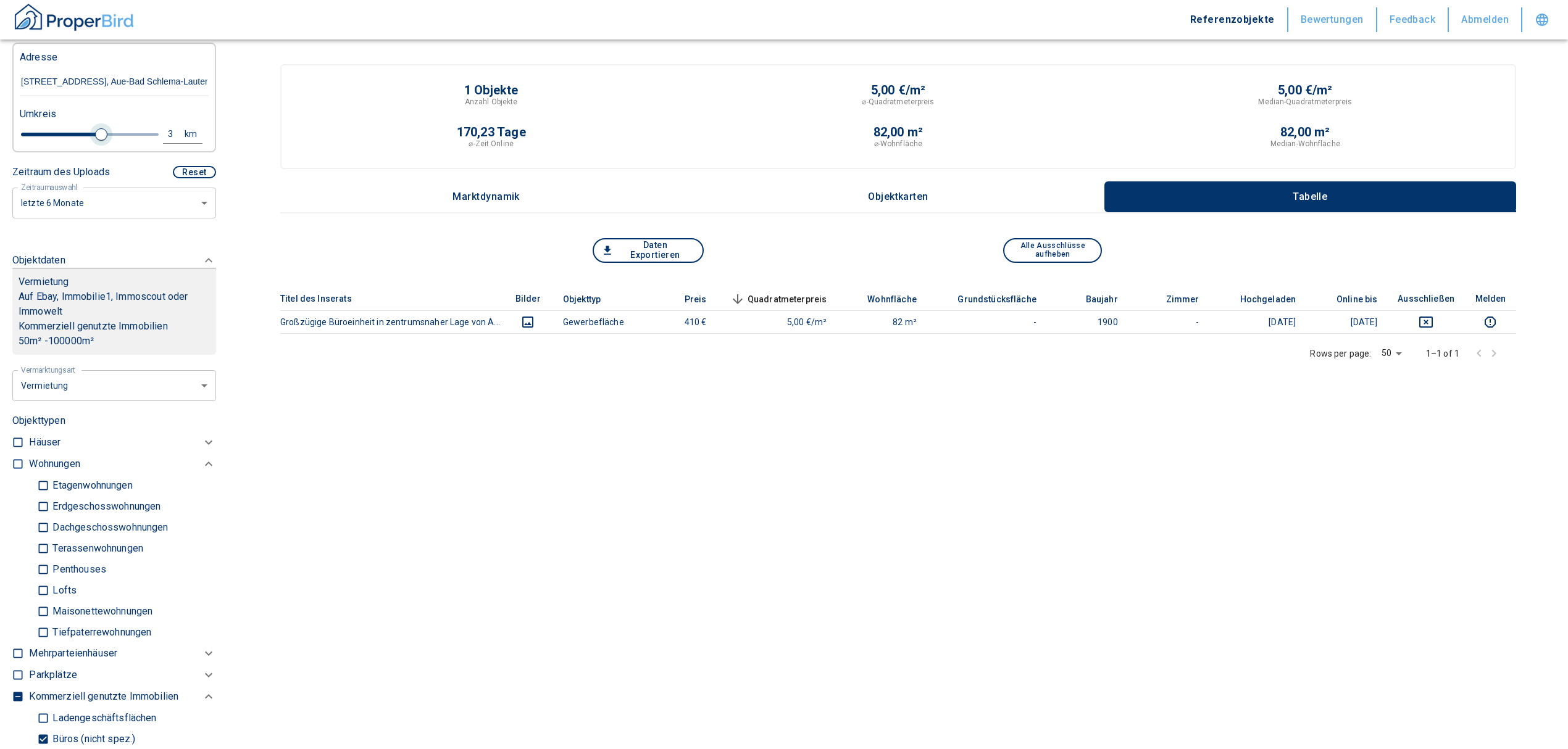
click at [97, 131] on span at bounding box center [101, 135] width 12 height 12
type input "2020"
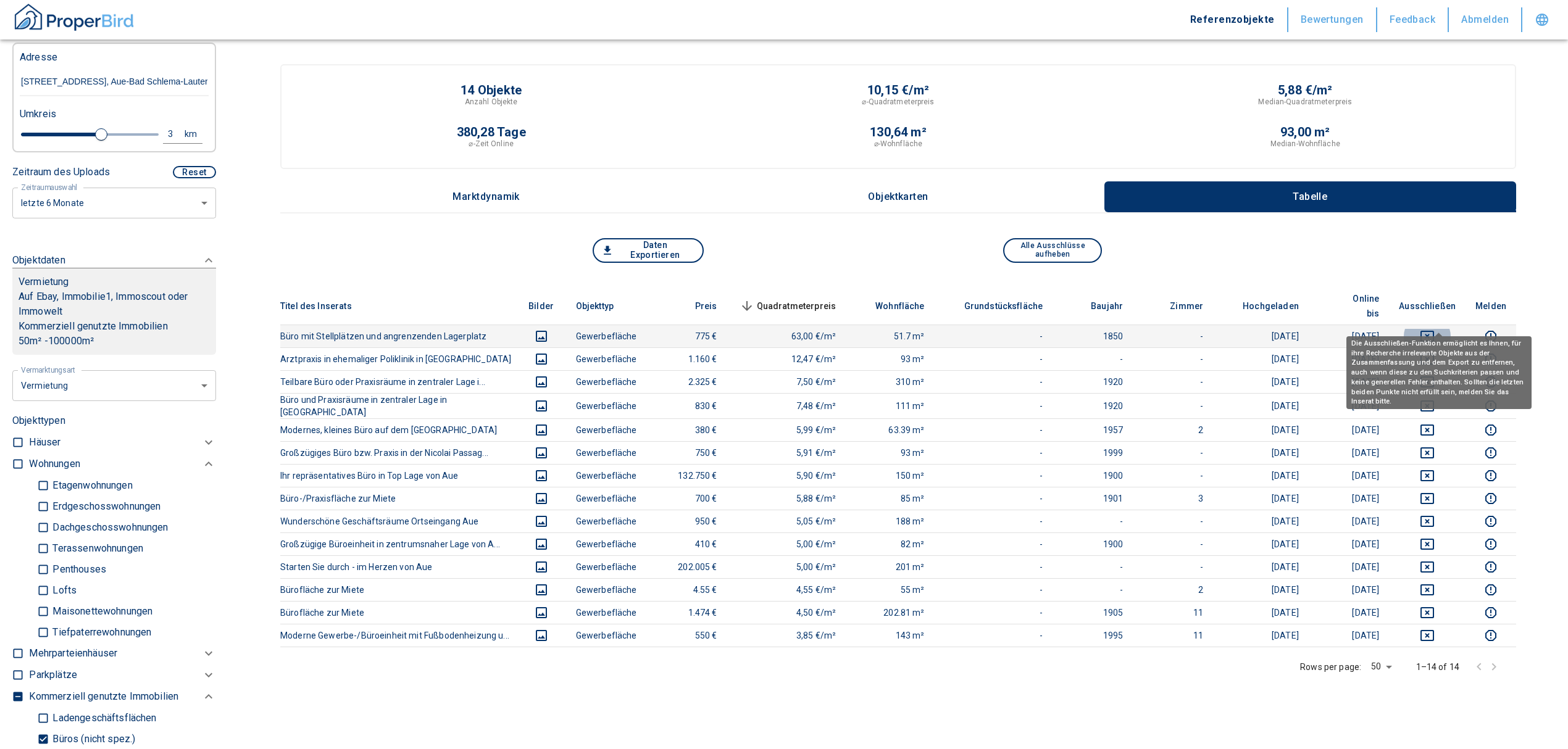
click at [1431, 329] on icon "deselect this listing" at bounding box center [1426, 336] width 15 height 15
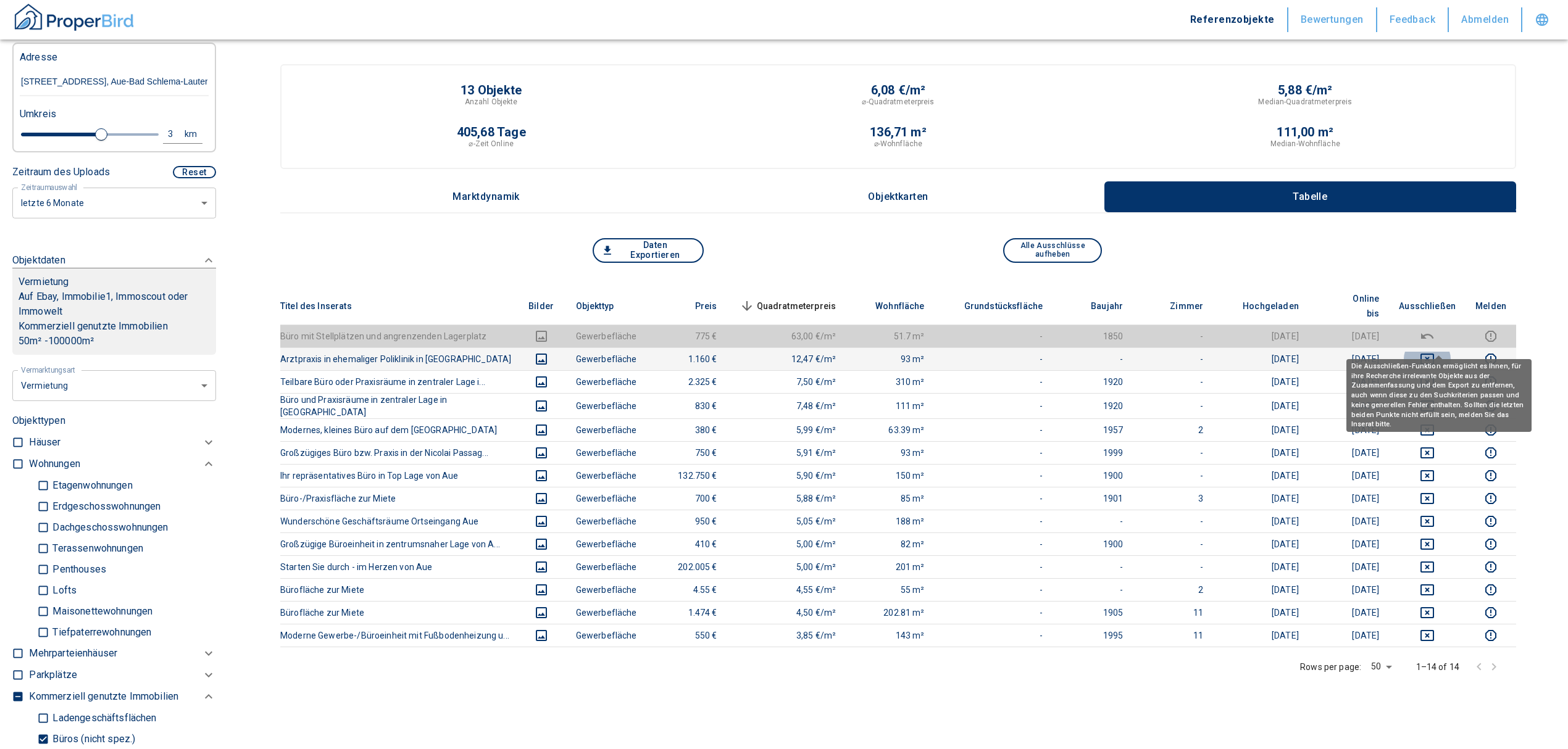
click at [1434, 352] on icon "deselect this listing" at bounding box center [1426, 359] width 15 height 15
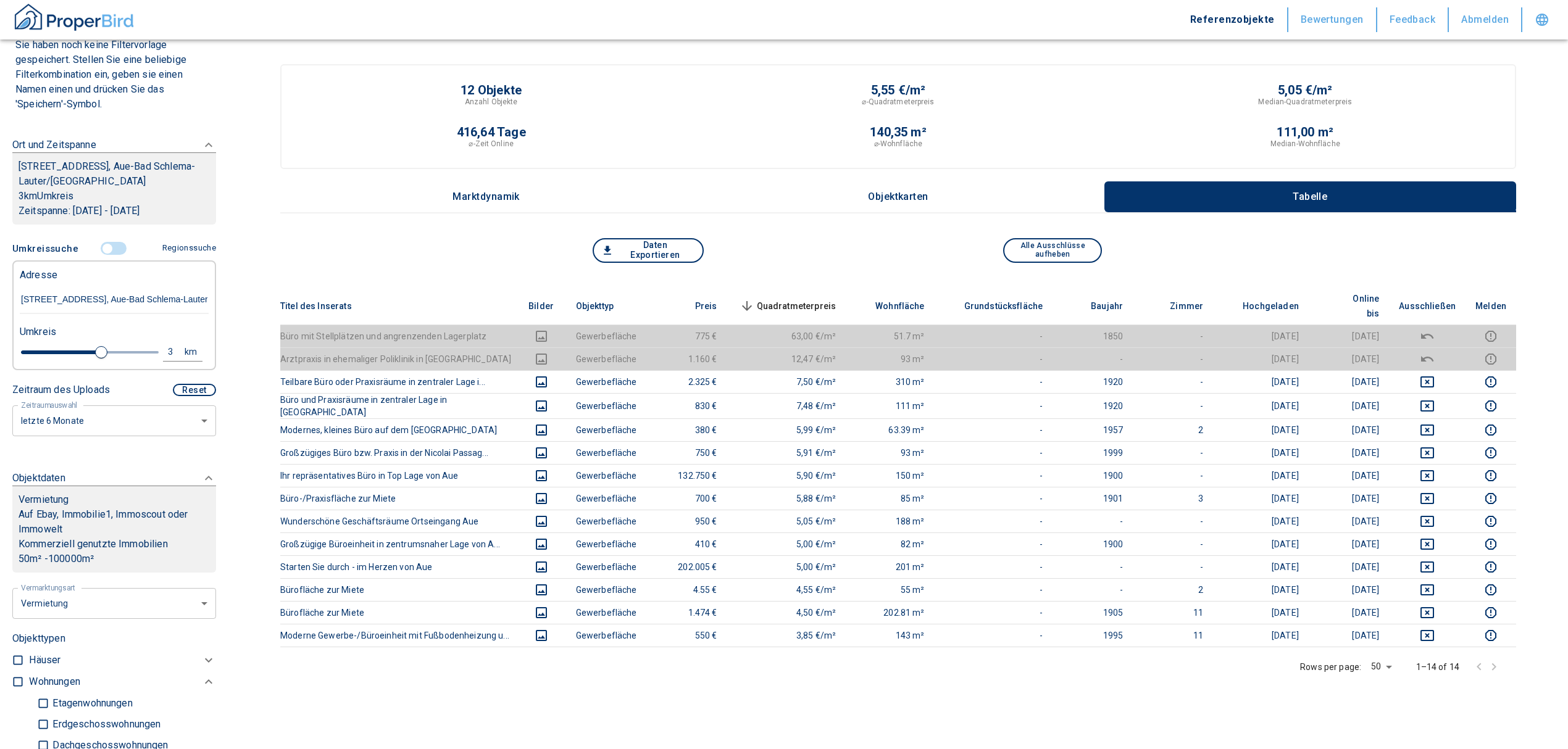
scroll to position [82, 0]
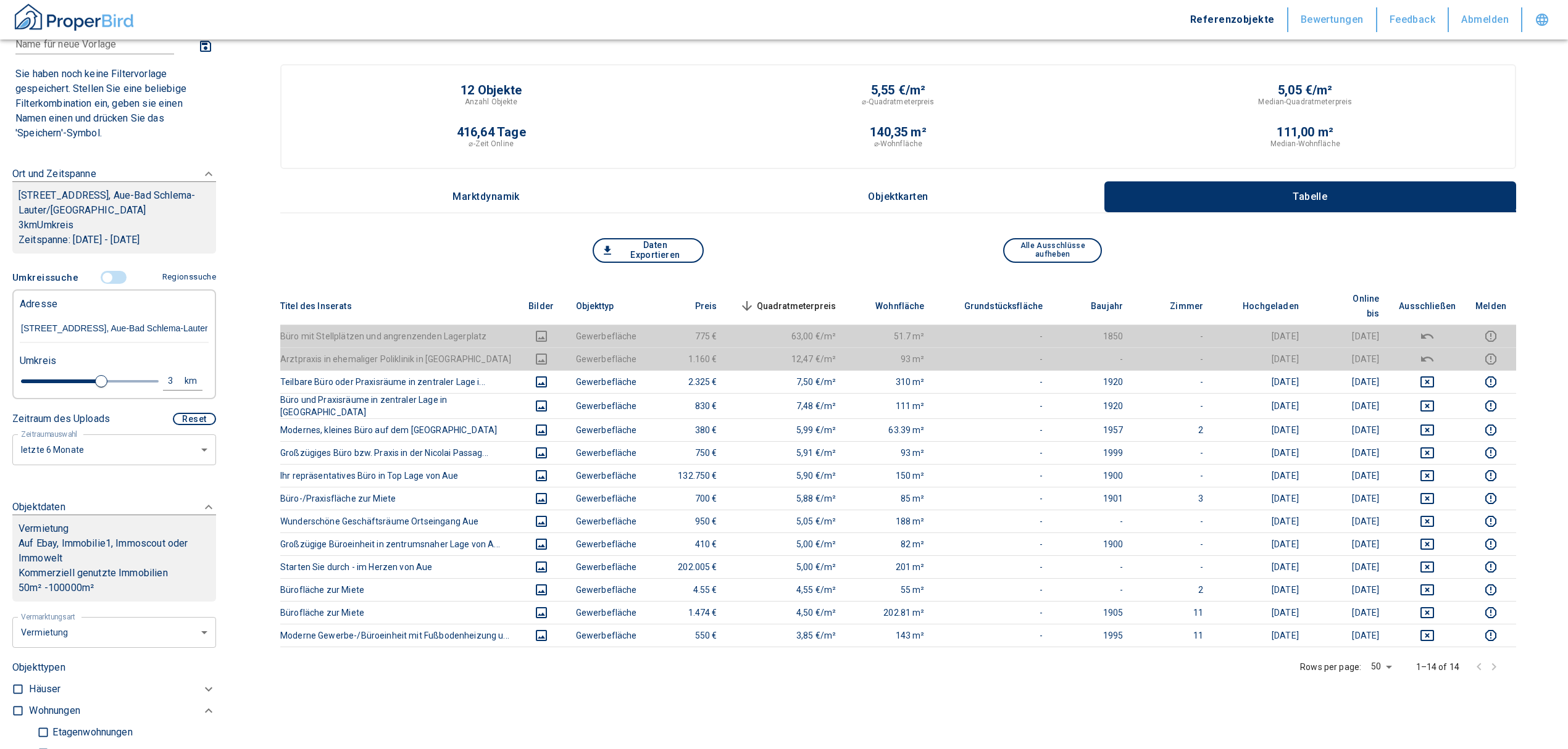
click at [105, 277] on input "controlled" at bounding box center [107, 278] width 37 height 14
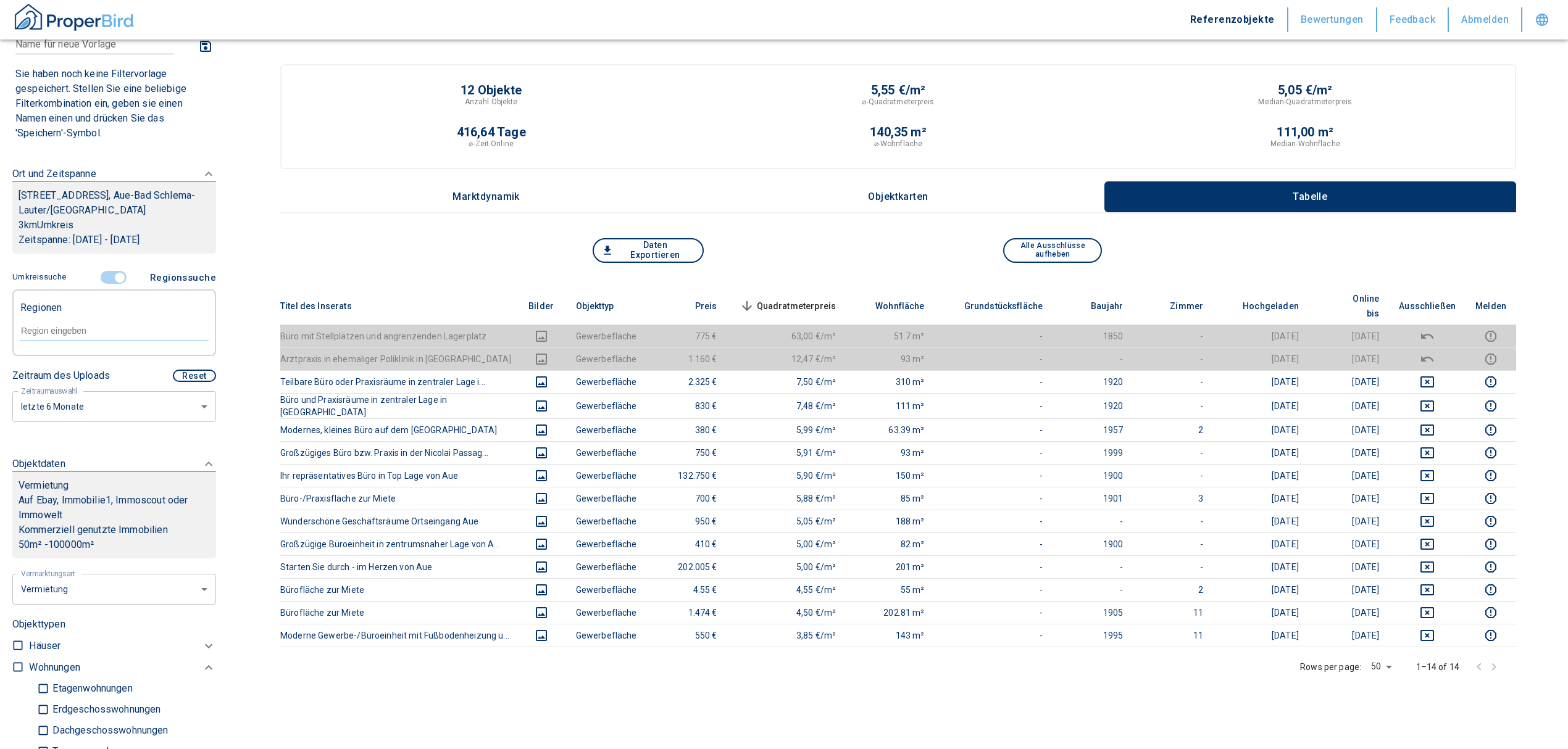
click at [87, 333] on input "text" at bounding box center [114, 330] width 189 height 11
click at [91, 355] on li "08280 Aue" at bounding box center [107, 359] width 177 height 22
type input "08280"
type input "2020"
type input "08280 Aue"
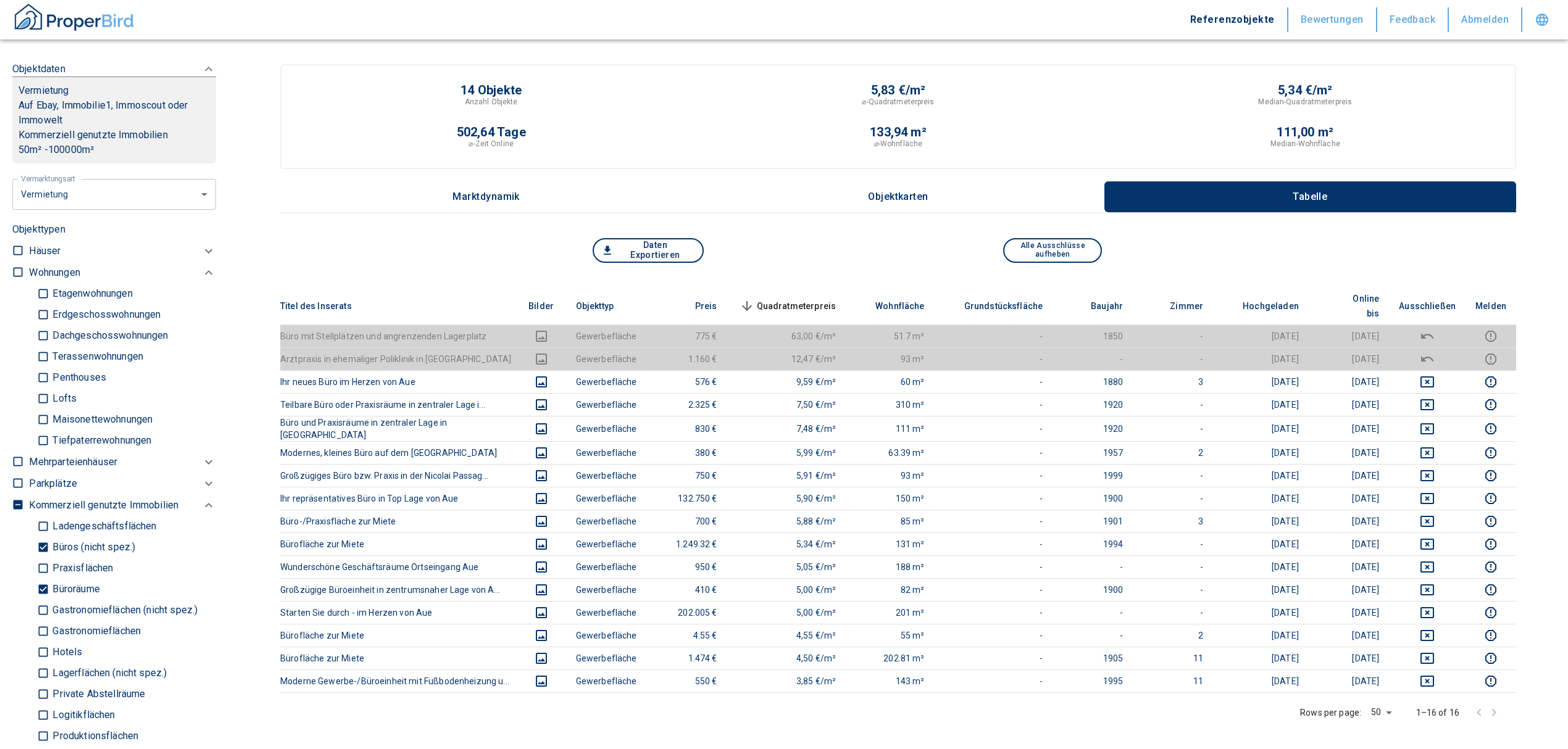
scroll to position [493, 0]
drag, startPoint x: 44, startPoint y: 582, endPoint x: 39, endPoint y: 538, distance: 44.3
click at [44, 582] on input "Büroräume" at bounding box center [43, 584] width 12 height 22
checkbox input "false"
type input "2020"
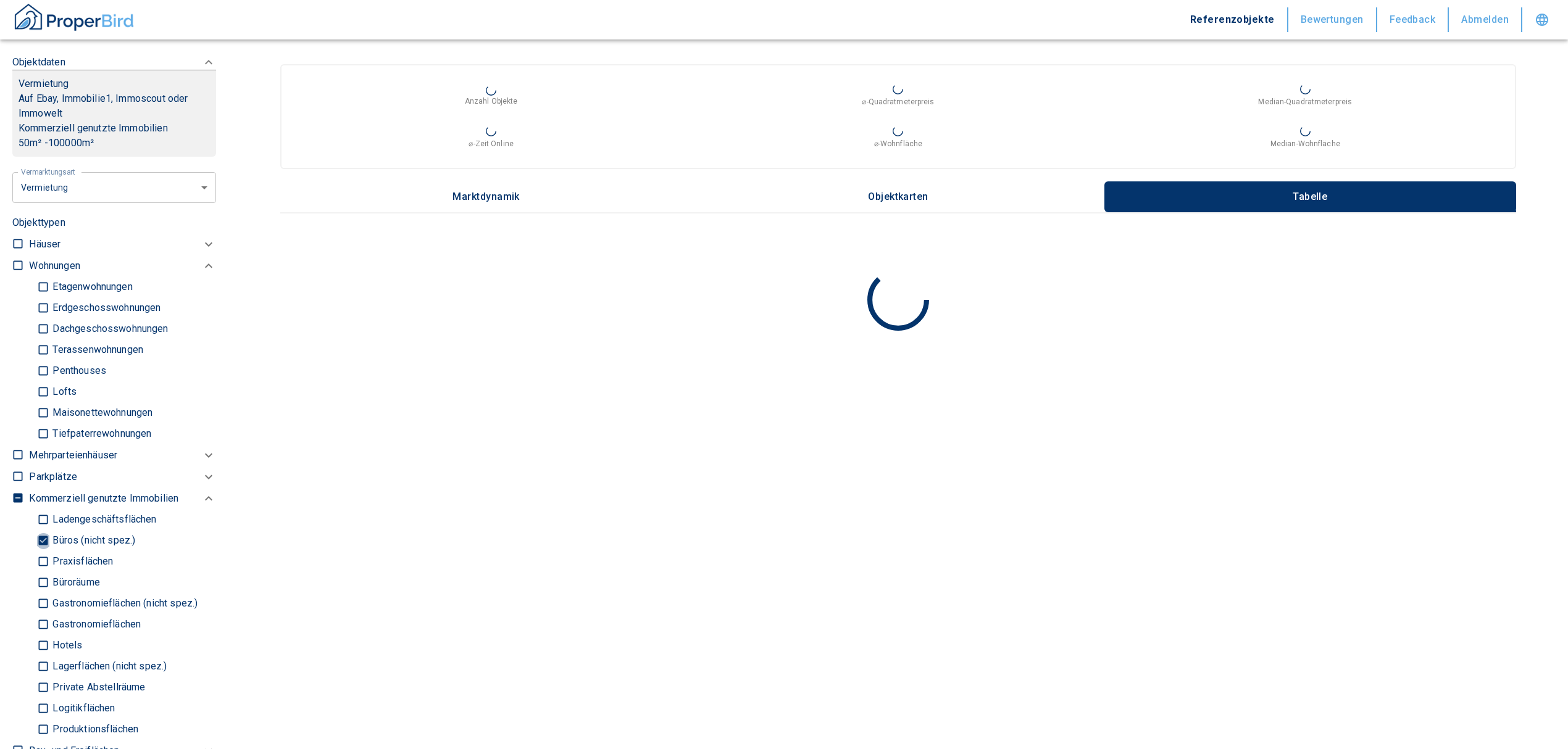
click at [39, 538] on input "Büros (nicht spez.)" at bounding box center [43, 541] width 12 height 22
checkbox input "false"
type input "2020"
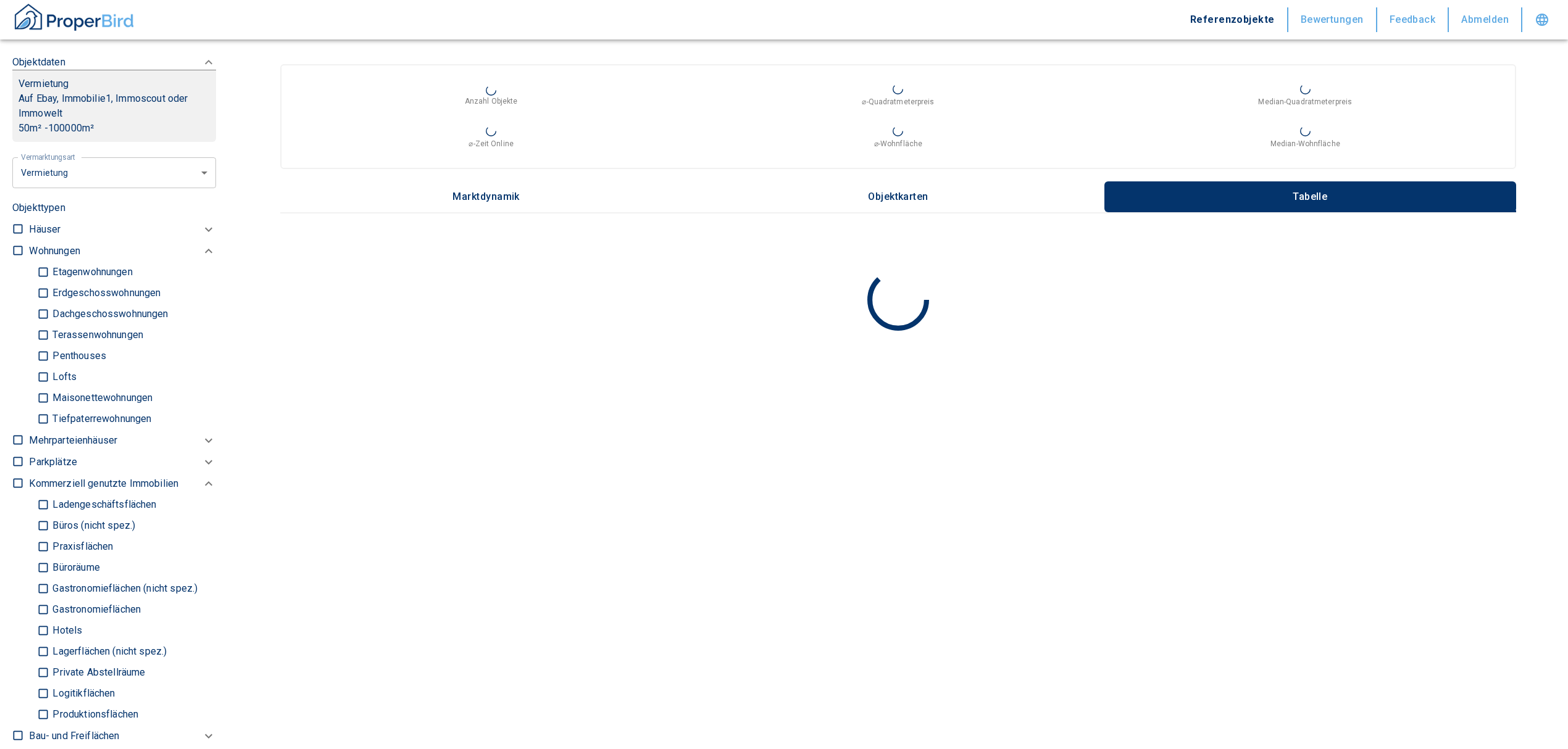
click at [44, 519] on input "Büros (nicht spez.)" at bounding box center [43, 526] width 12 height 22
checkbox input "true"
type input "2020"
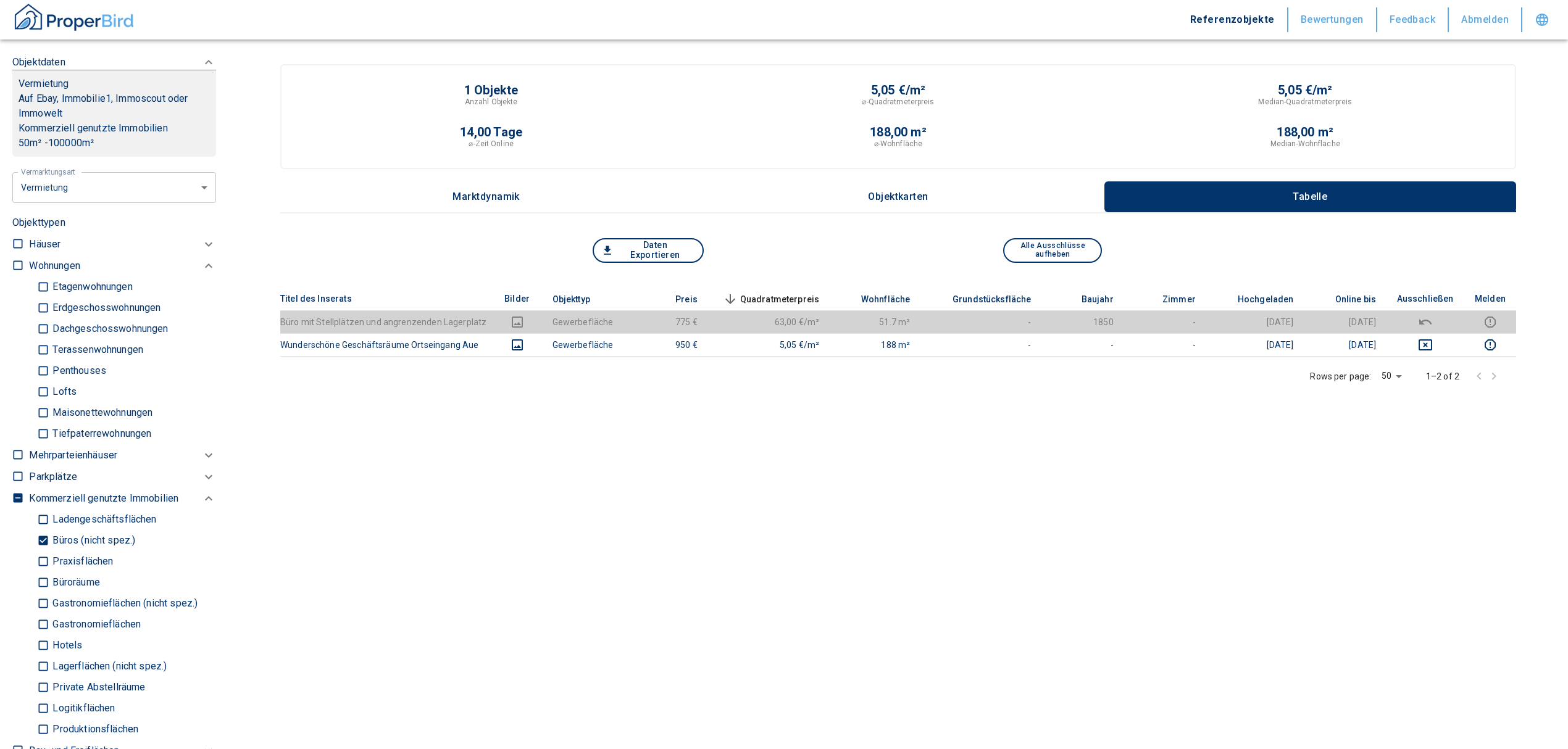
click at [41, 540] on input "Büros (nicht spez.)" at bounding box center [43, 541] width 12 height 22
checkbox input "false"
type input "2020"
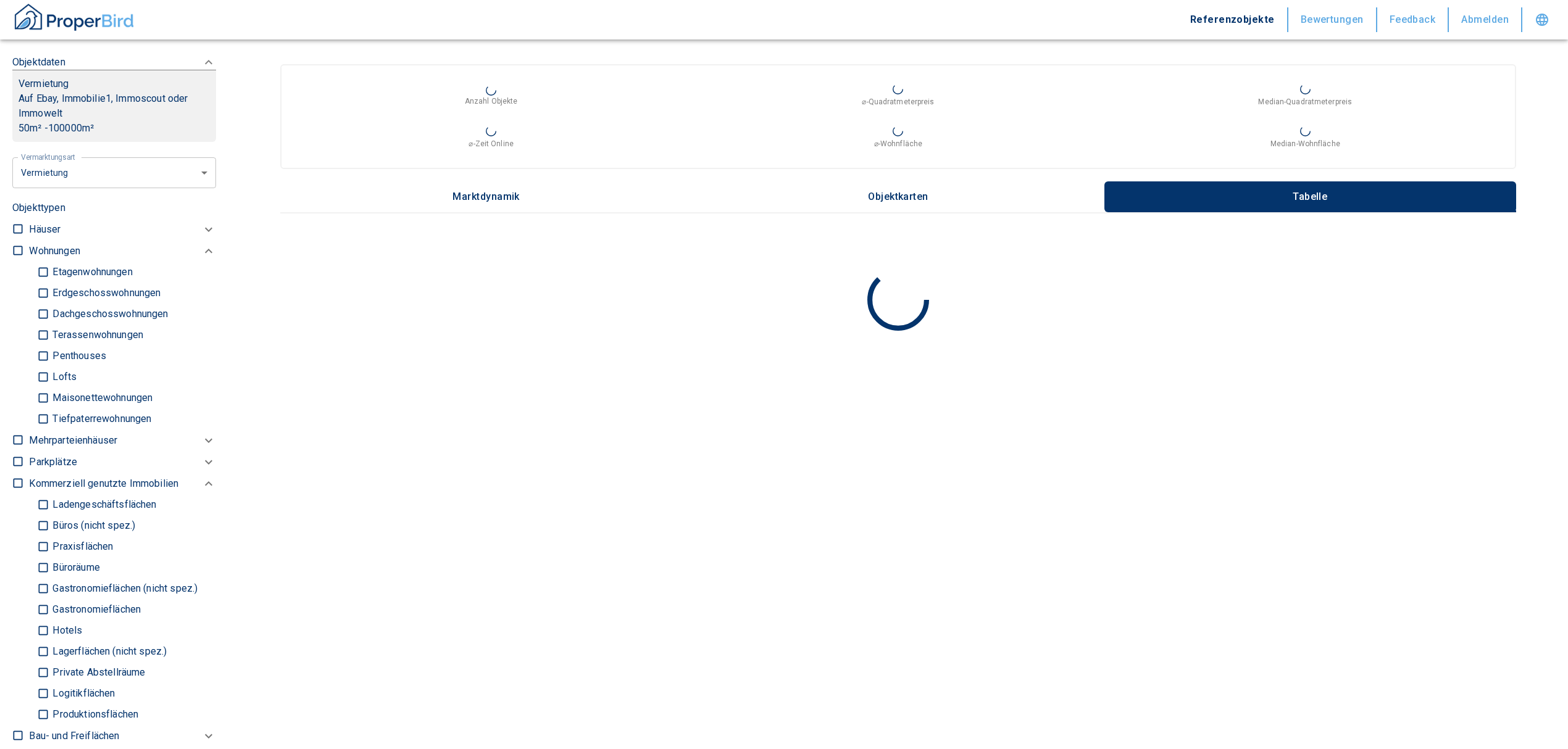
click at [42, 504] on input "Ladengeschäftsflächen" at bounding box center [43, 505] width 12 height 22
checkbox input "true"
type input "2020"
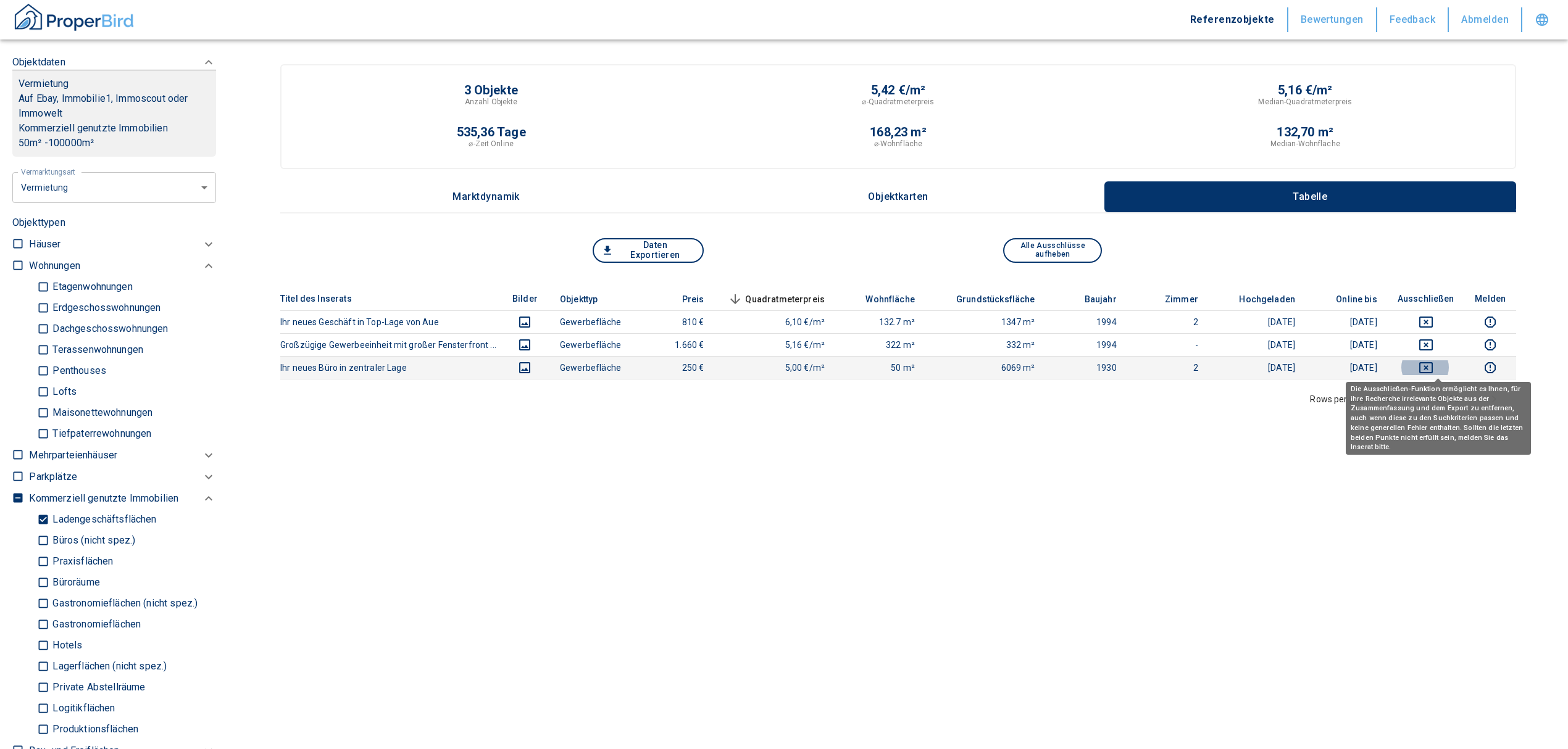
click at [1433, 369] on icon "deselect this listing" at bounding box center [1425, 368] width 15 height 15
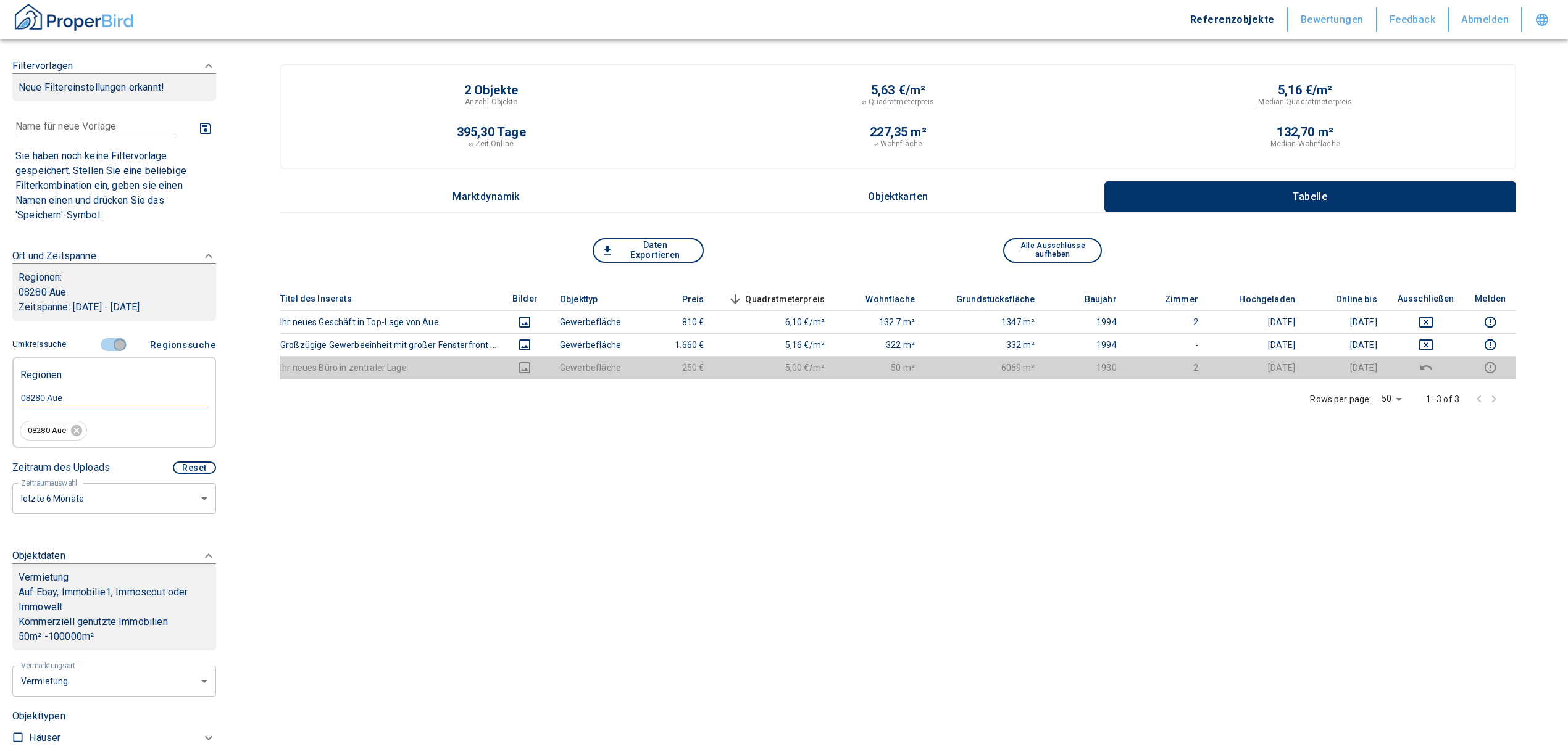
click at [115, 346] on input "controlled" at bounding box center [119, 345] width 37 height 14
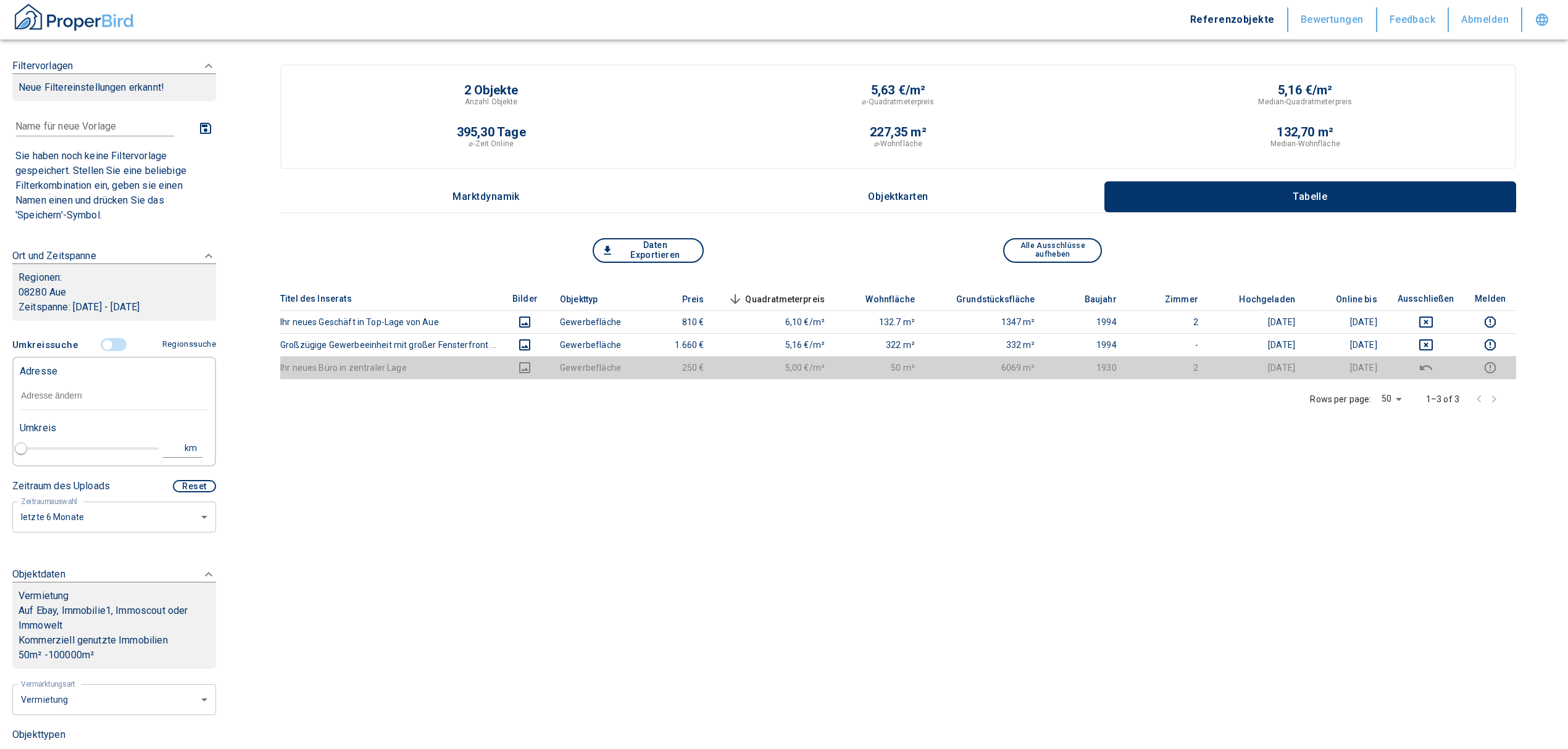
click at [64, 386] on input "text" at bounding box center [114, 396] width 189 height 29
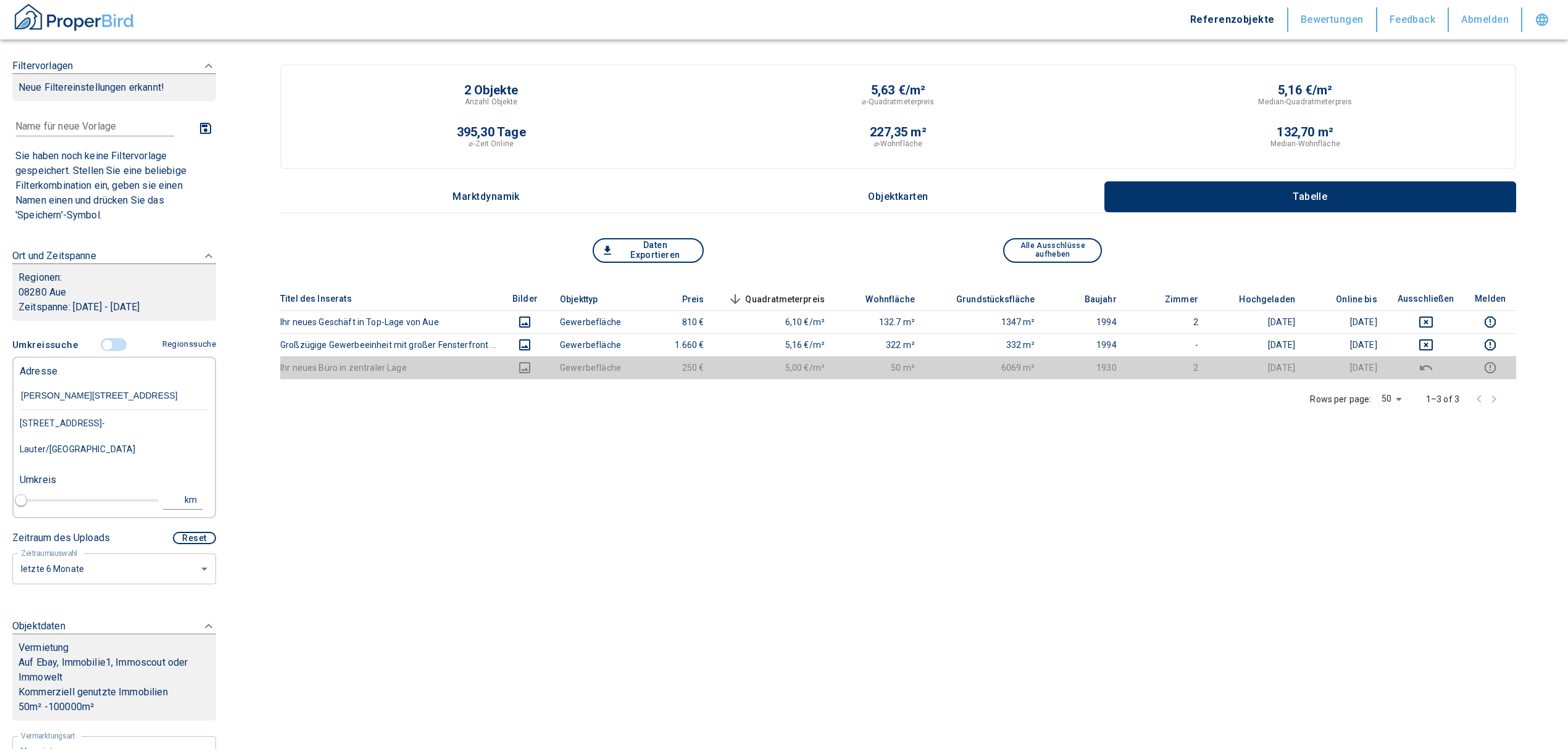
type input "[PERSON_NAME][STREET_ADDRESS]"
click at [147, 438] on div "[STREET_ADDRESS], Aue-Bad Schlema-Lauter/[GEOGRAPHIC_DATA]" at bounding box center [114, 436] width 189 height 52
type input "2020"
type input "[STREET_ADDRESS], Aue-Bad Schlema-Lauter/[GEOGRAPHIC_DATA]"
type input "1"
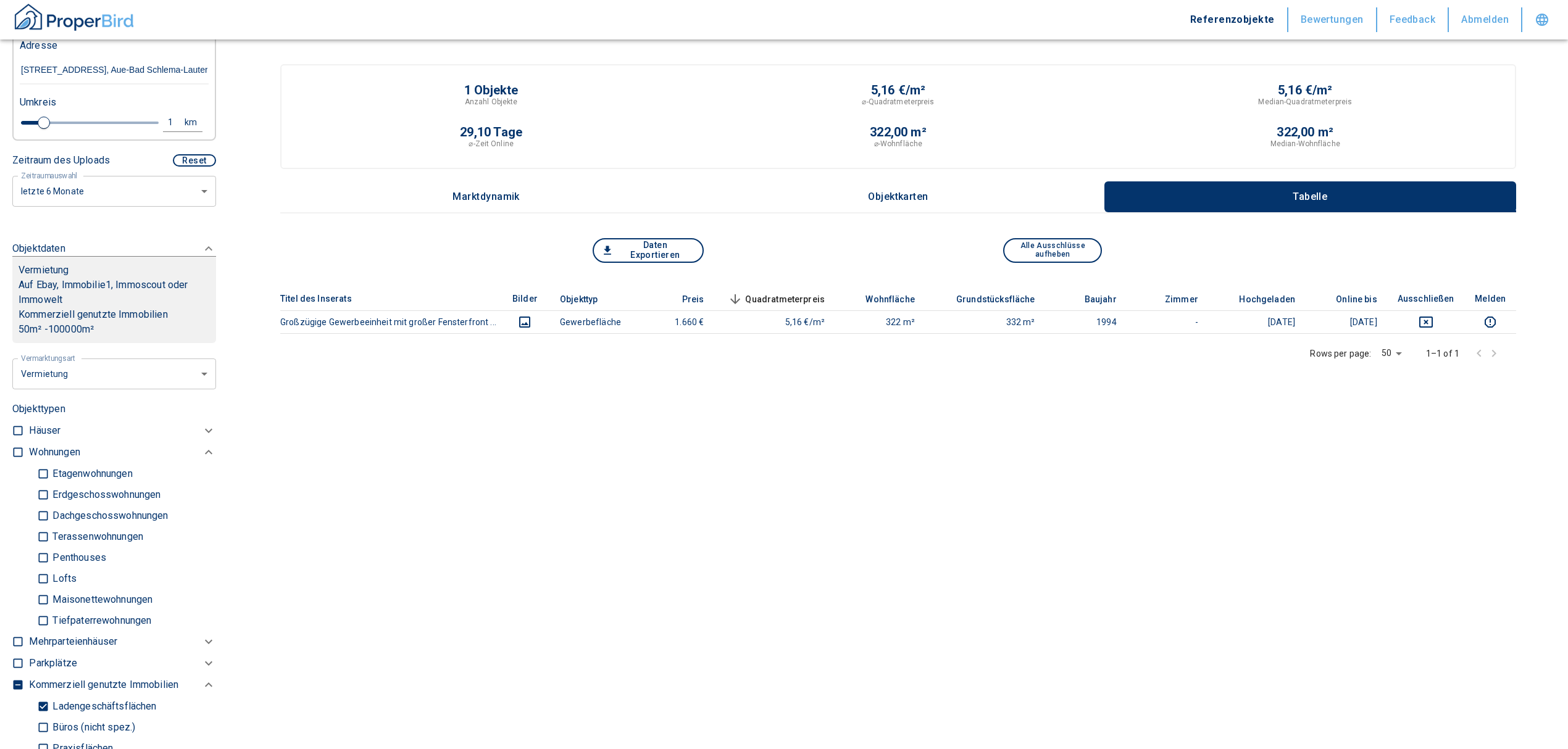
scroll to position [247, 0]
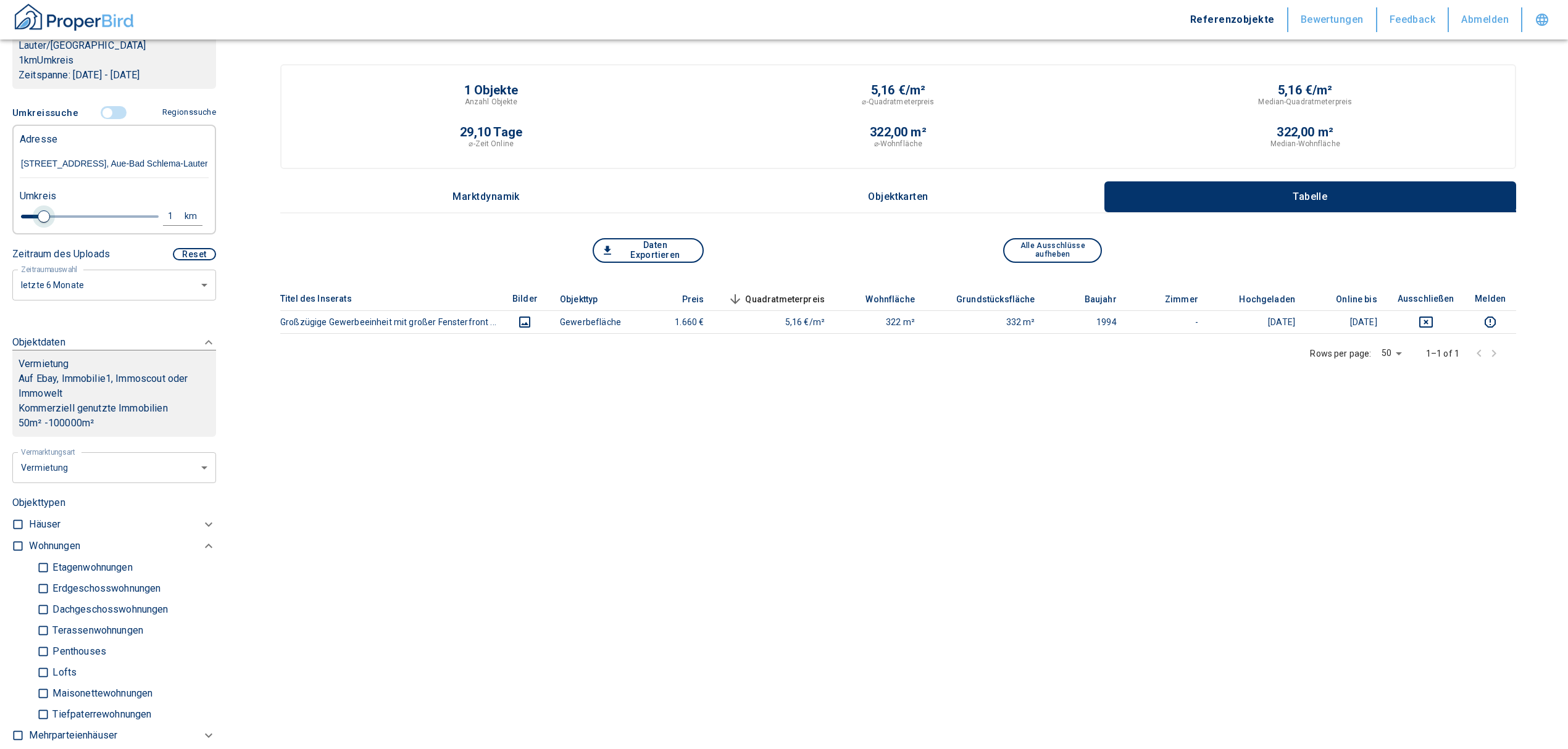
type input "[STREET_ADDRESS], Aue-Bad Schlema-Lauter/[GEOGRAPHIC_DATA]"
type input "2020"
type input "1.4"
type input "2020"
type input "3.2"
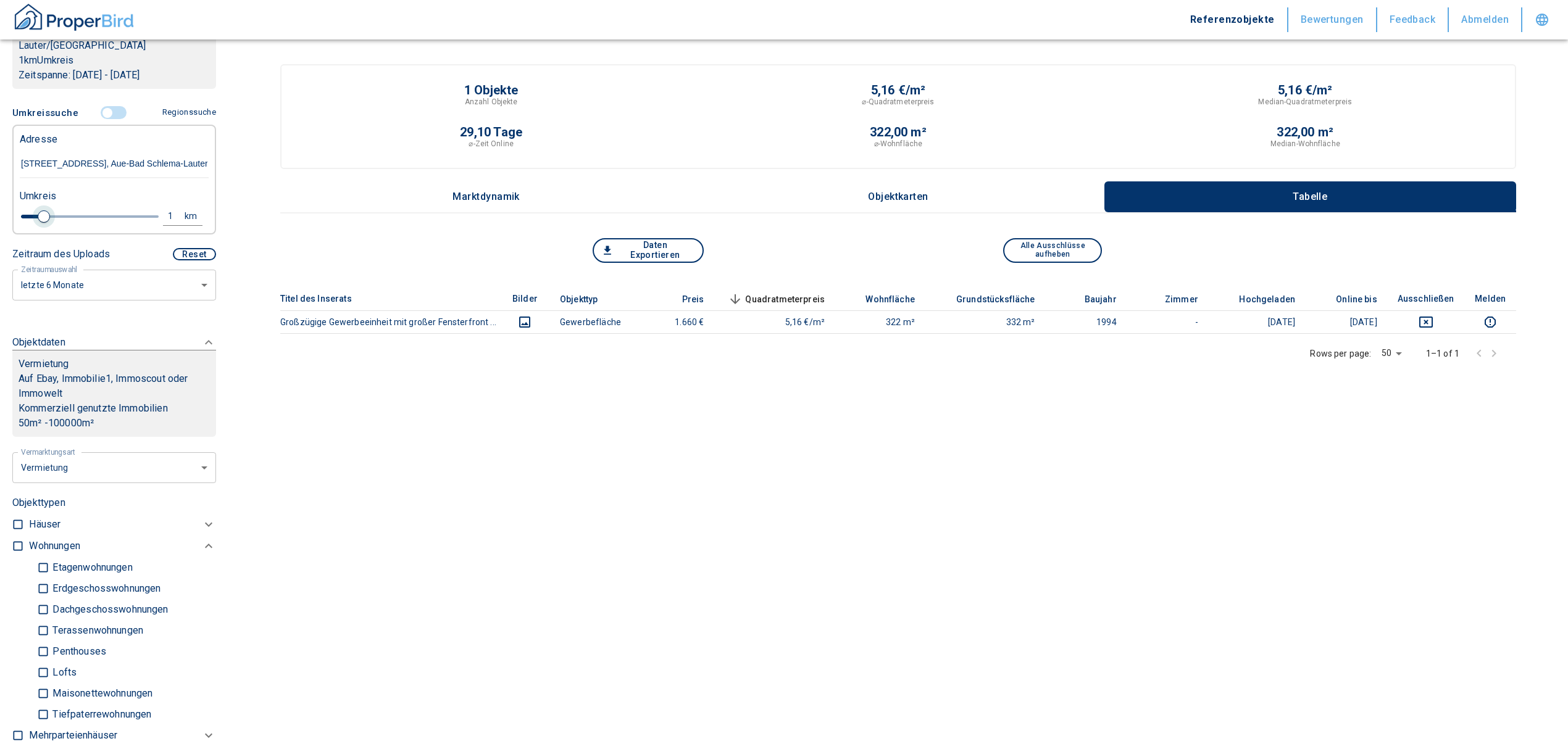
type input "2020"
type input "3.4"
type input "2020"
type input "3.6"
type input "2020"
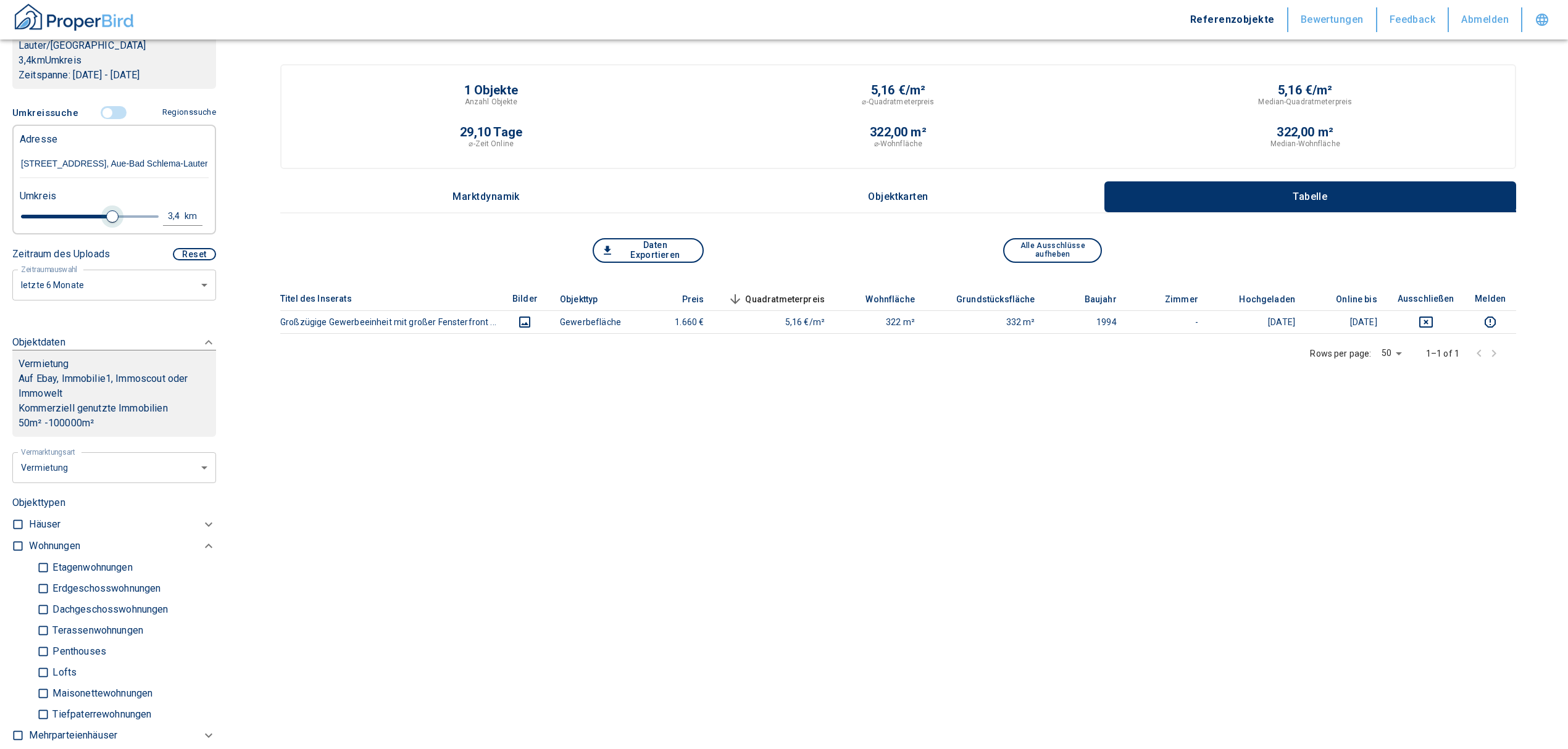
type input "3.8"
type input "2020"
type input "4"
type input "2020"
type input "4.2"
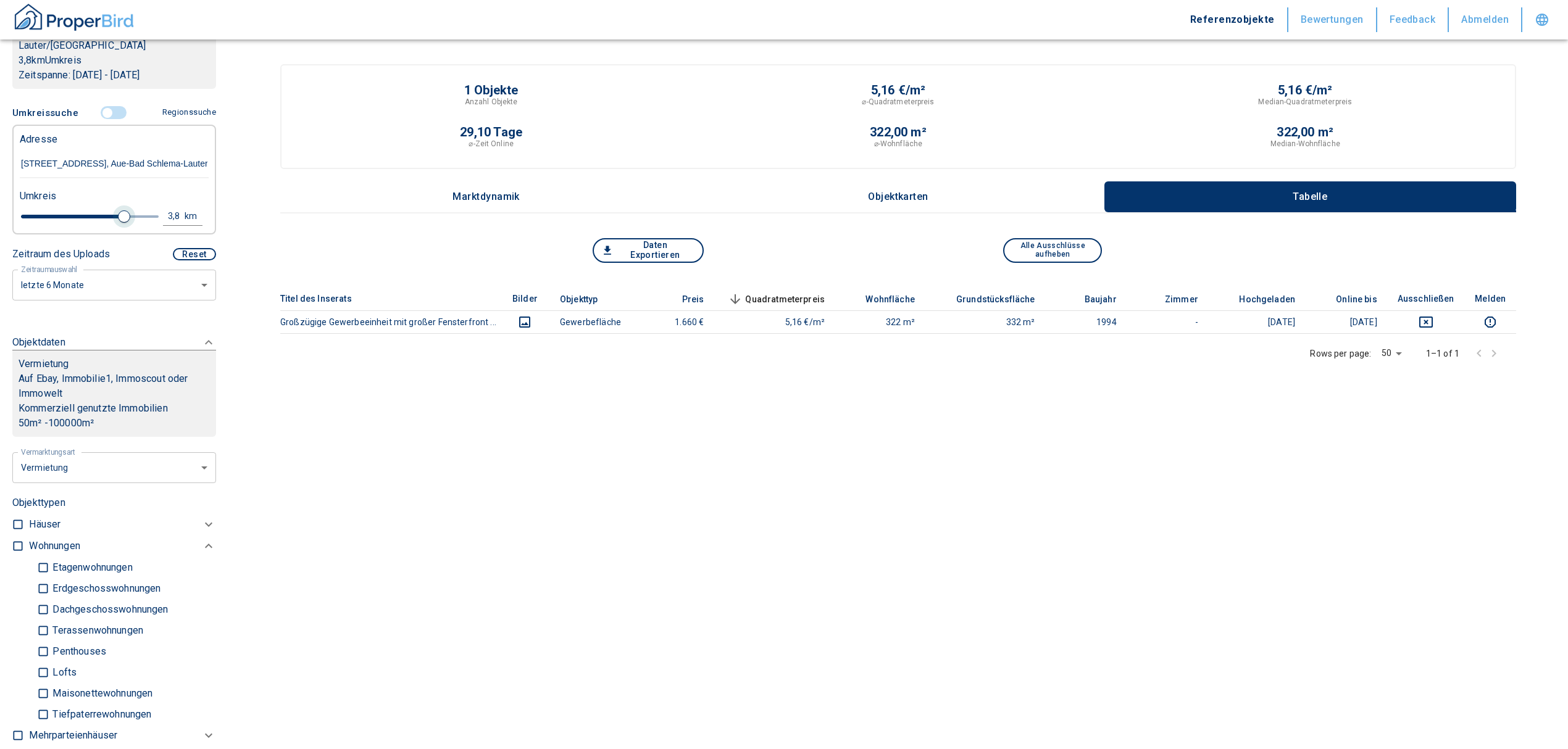
type input "2020"
type input "4.4"
type input "2020"
type input "4.6"
type input "2020"
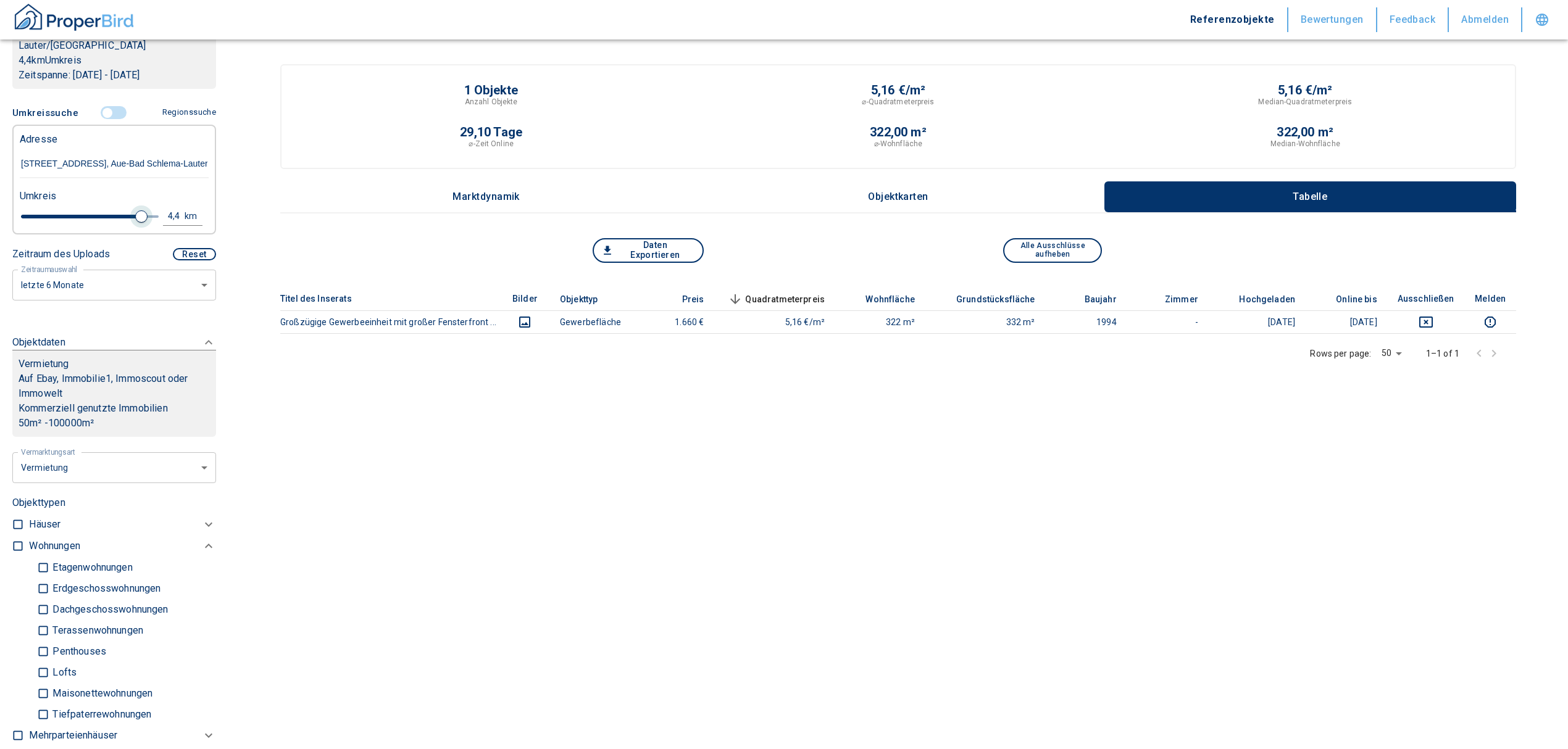
type input "4.8"
type input "2020"
type input "5"
drag, startPoint x: 40, startPoint y: 215, endPoint x: 147, endPoint y: 216, distance: 107.0
click at [153, 216] on span at bounding box center [158, 216] width 12 height 12
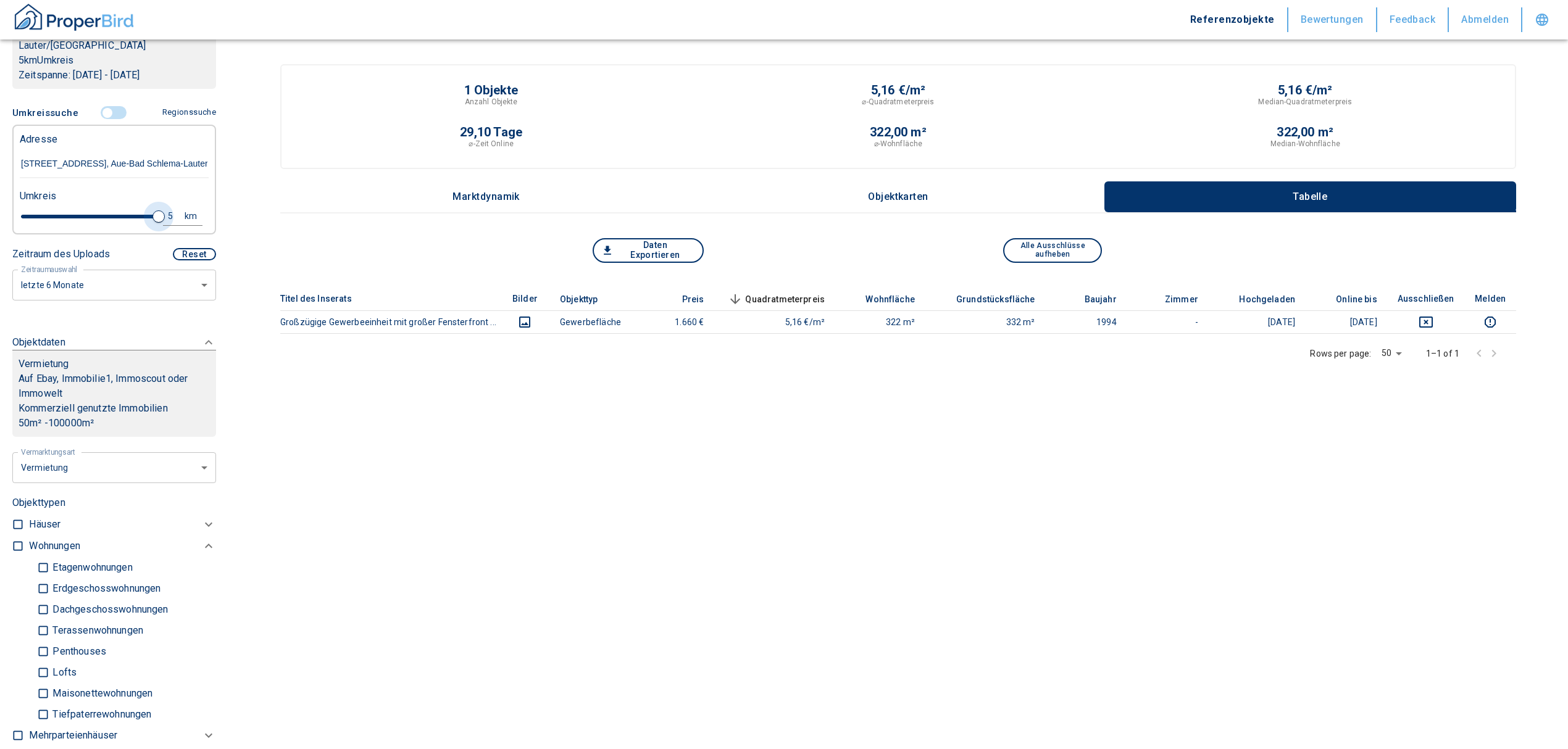
type input "2020"
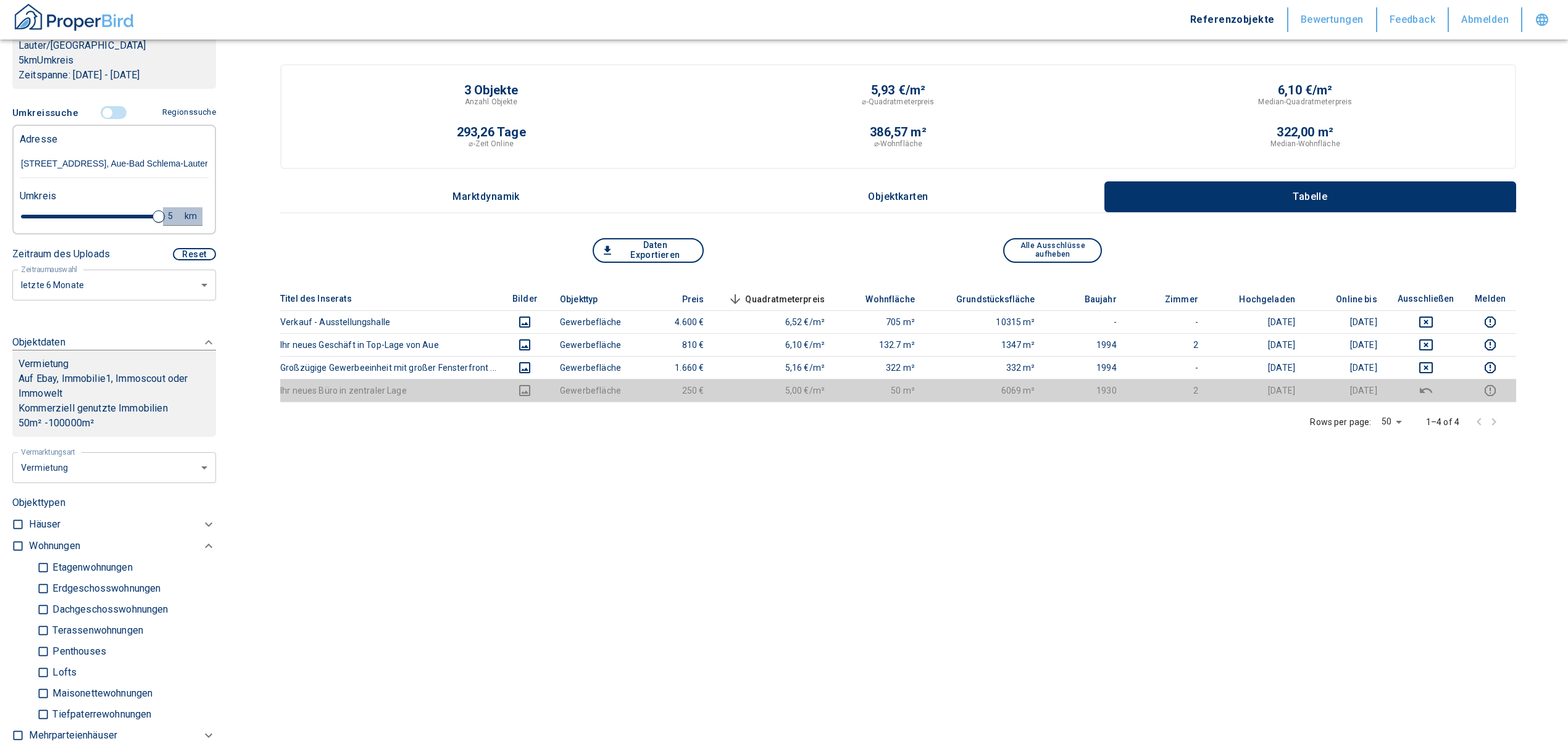
click at [168, 213] on div "5" at bounding box center [177, 217] width 22 height 16
drag, startPoint x: 78, startPoint y: 210, endPoint x: 32, endPoint y: 214, distance: 46.2
click at [32, 214] on div "5 km Neue Suchen" at bounding box center [104, 217] width 189 height 30
type input "10"
click at [132, 214] on button "Neue Suchen" at bounding box center [164, 215] width 68 height 17
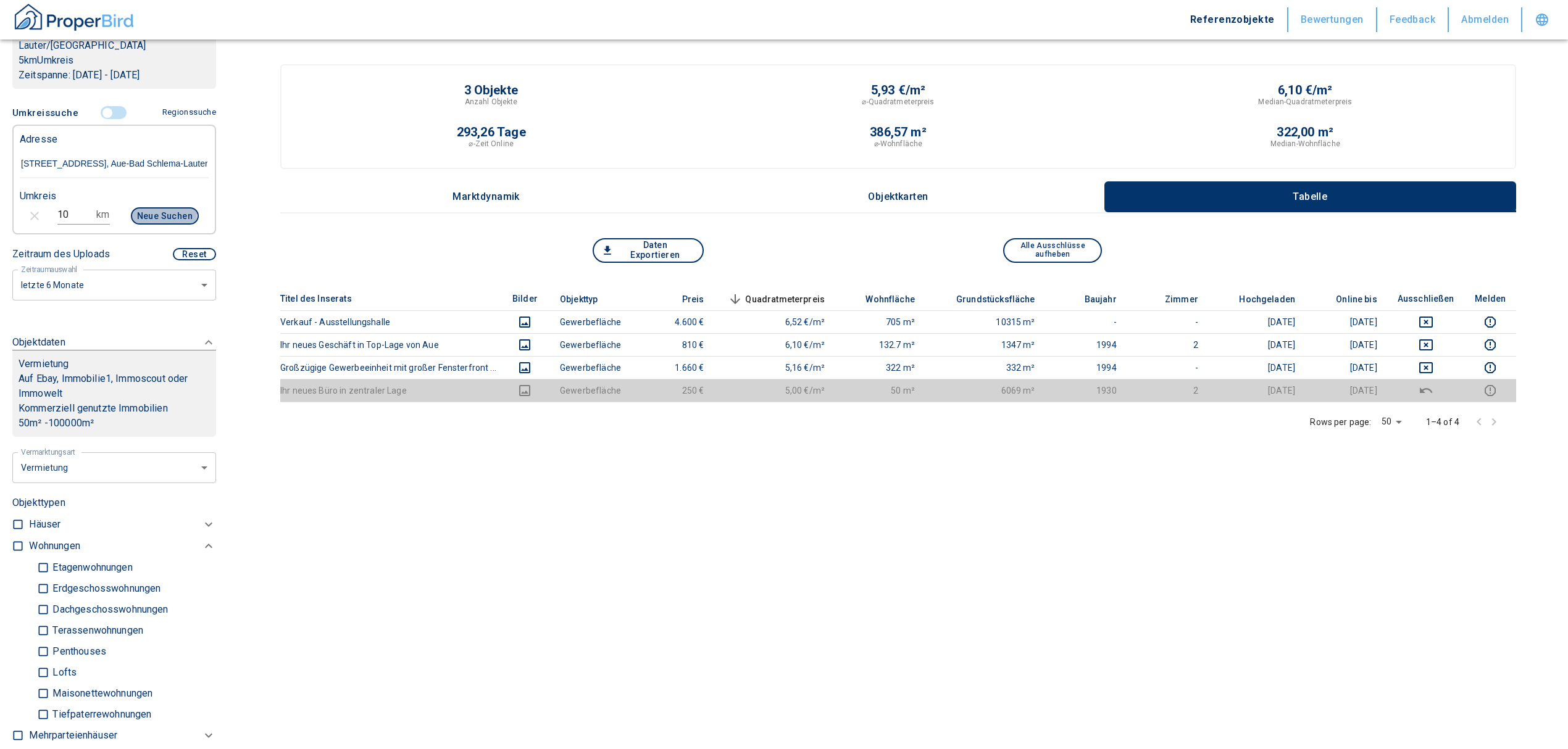
type input "2020"
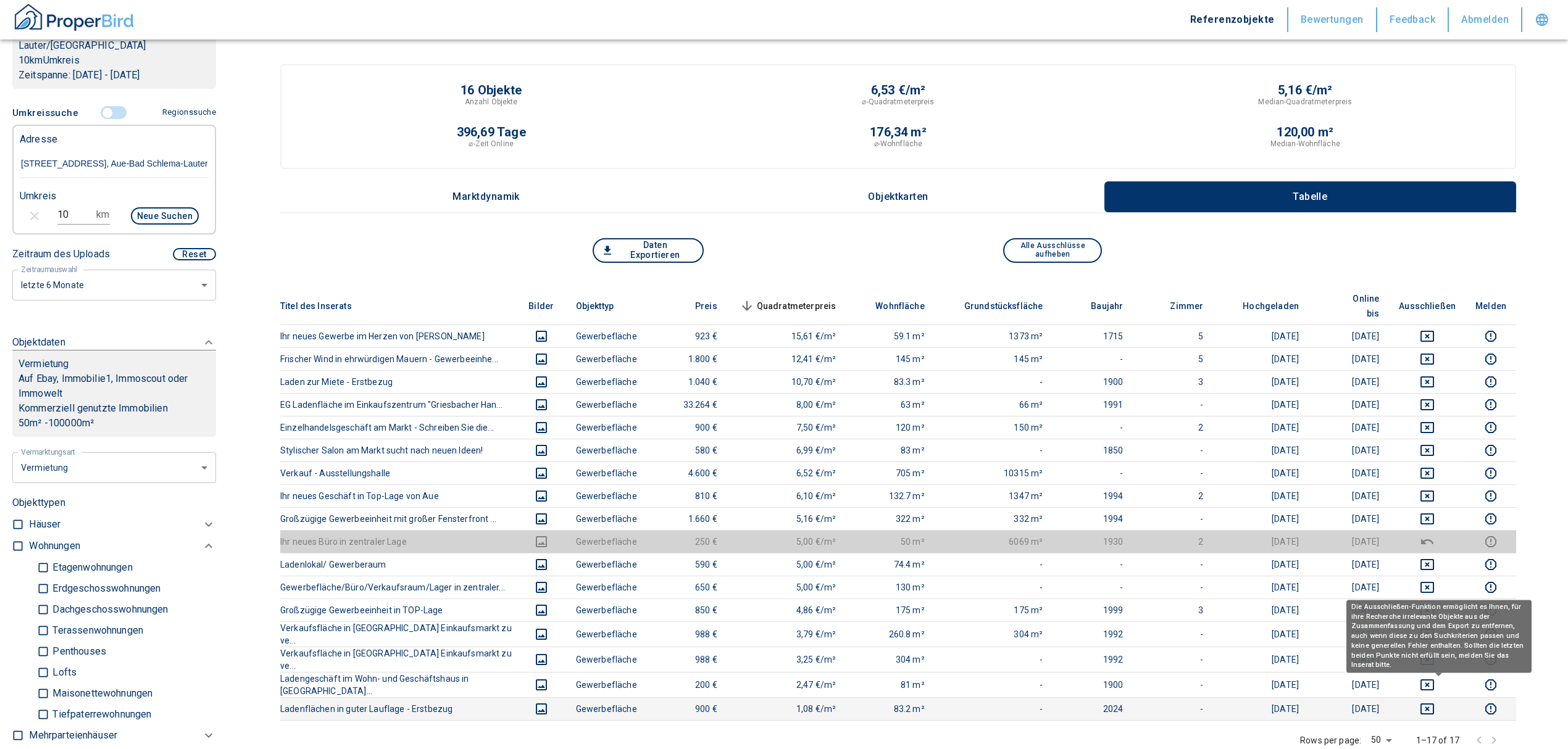
click at [1434, 701] on icon "deselect this listing" at bounding box center [1426, 708] width 15 height 15
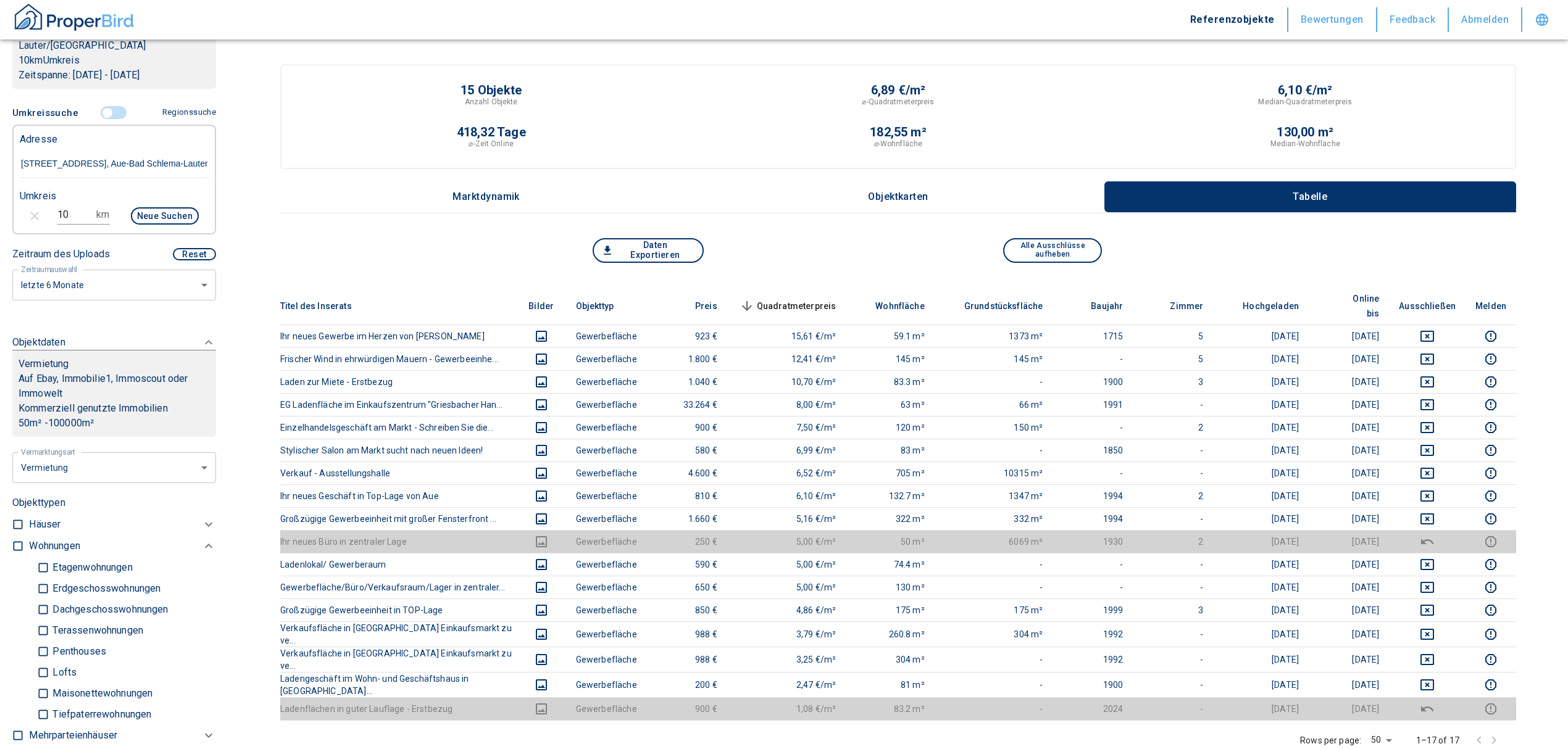
click at [1440, 676] on body "Referenzobjekte Bewertungen Feedback Abmelden Filtervorlagen Neue Filtereinstel…" at bounding box center [784, 573] width 1568 height 1145
click at [1434, 678] on icon "deselect this listing" at bounding box center [1426, 685] width 15 height 15
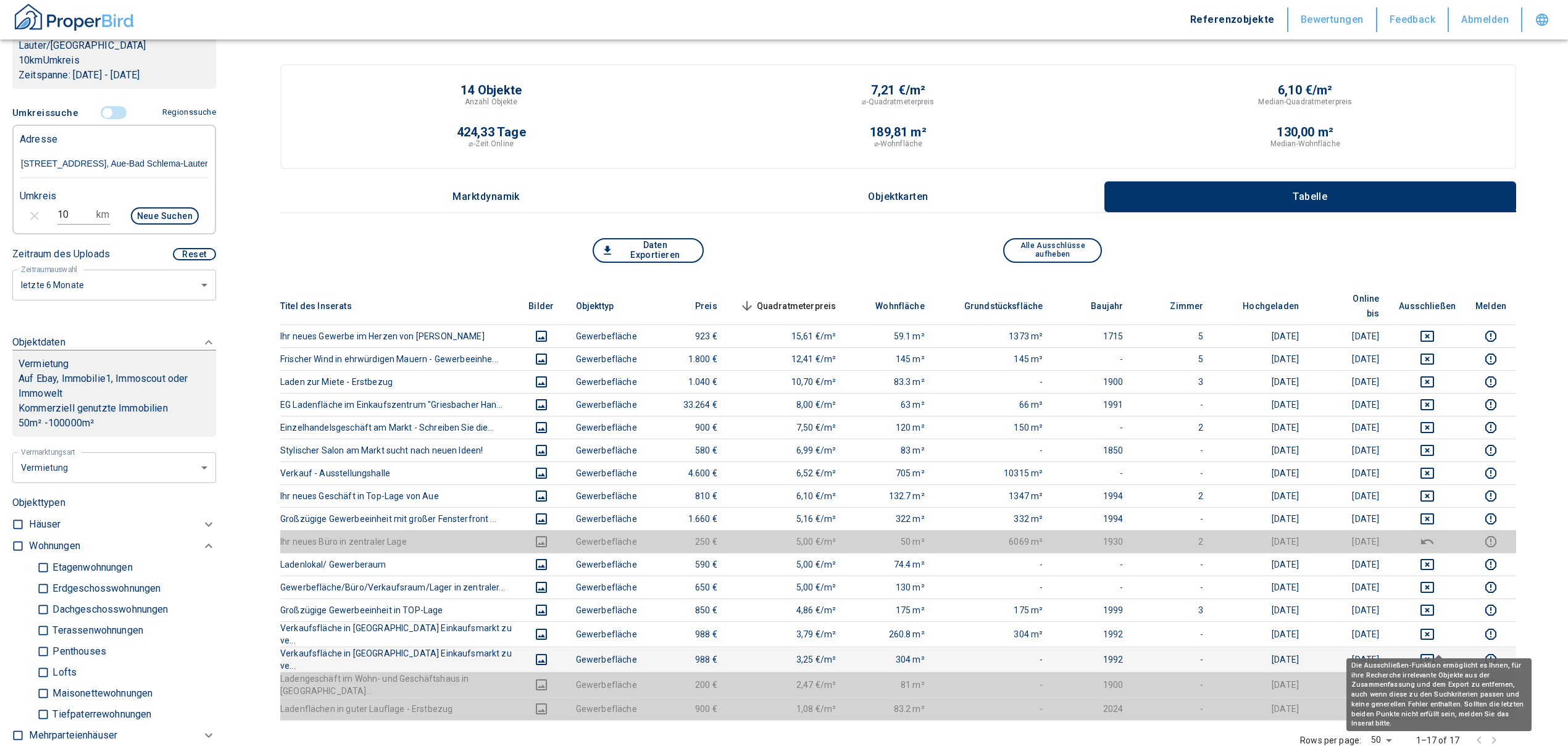
click at [1434, 653] on icon "deselect this listing" at bounding box center [1426, 660] width 15 height 15
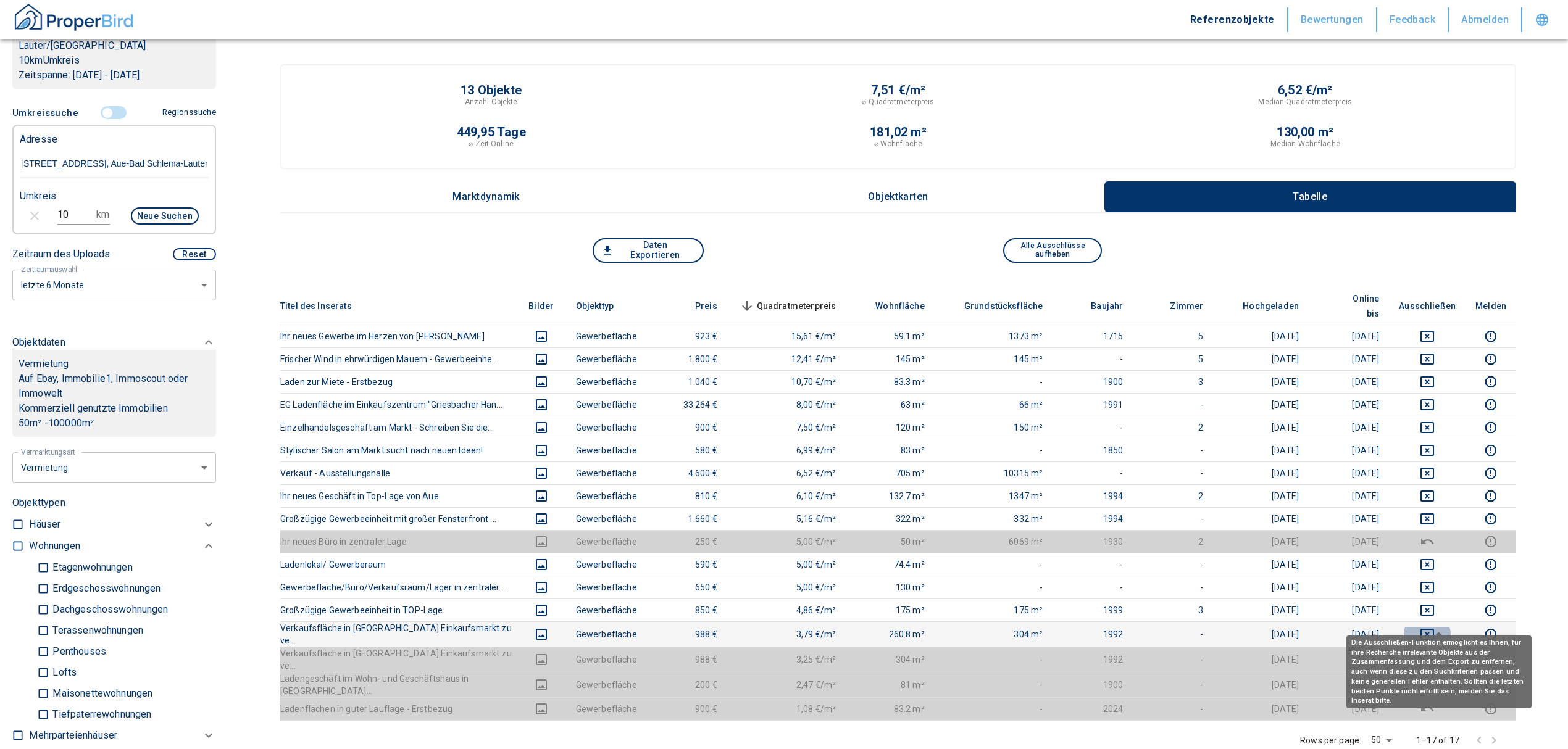
click at [1434, 627] on icon "deselect this listing" at bounding box center [1426, 634] width 15 height 15
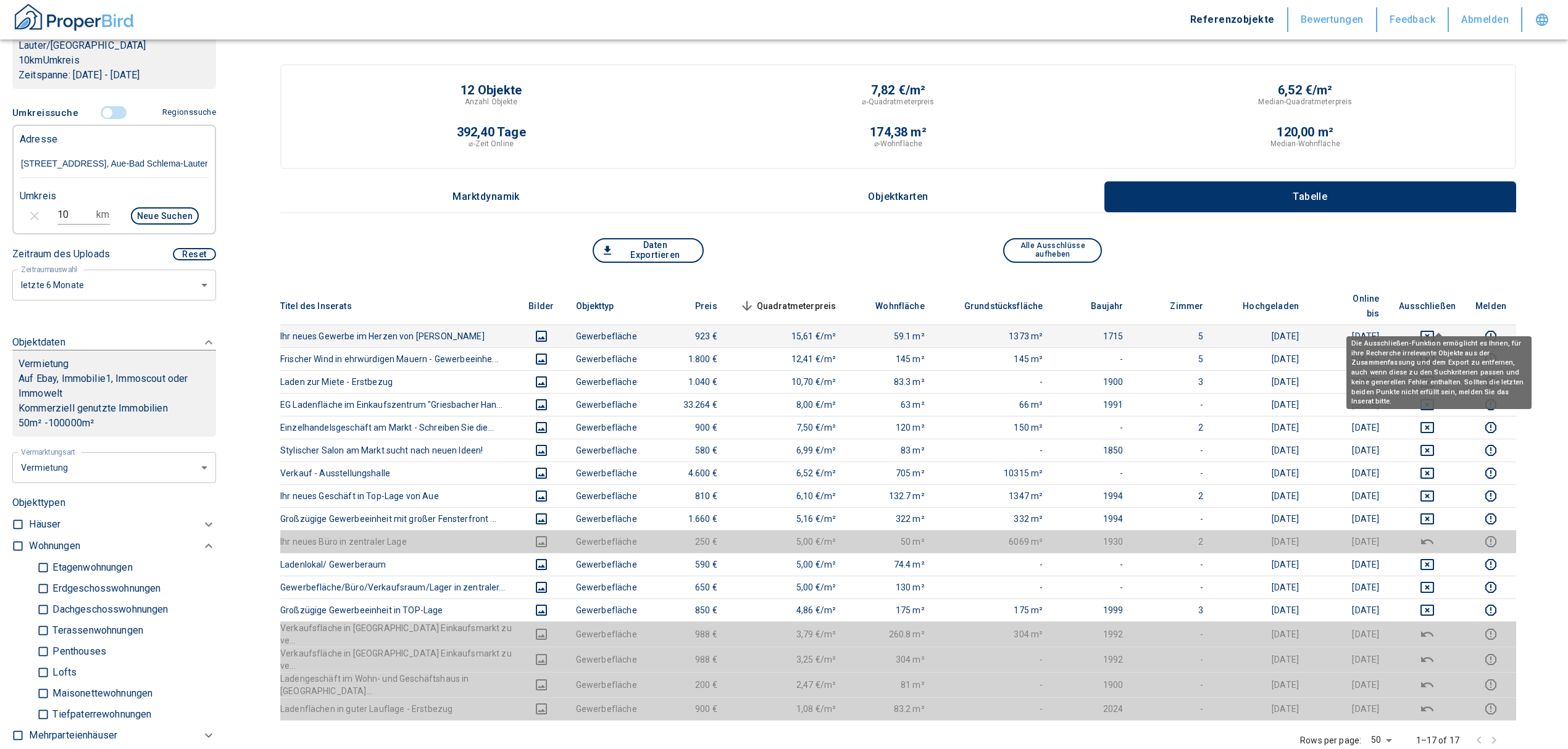
click at [1429, 329] on button "deselect this listing" at bounding box center [1426, 336] width 56 height 15
